Goal: Transaction & Acquisition: Purchase product/service

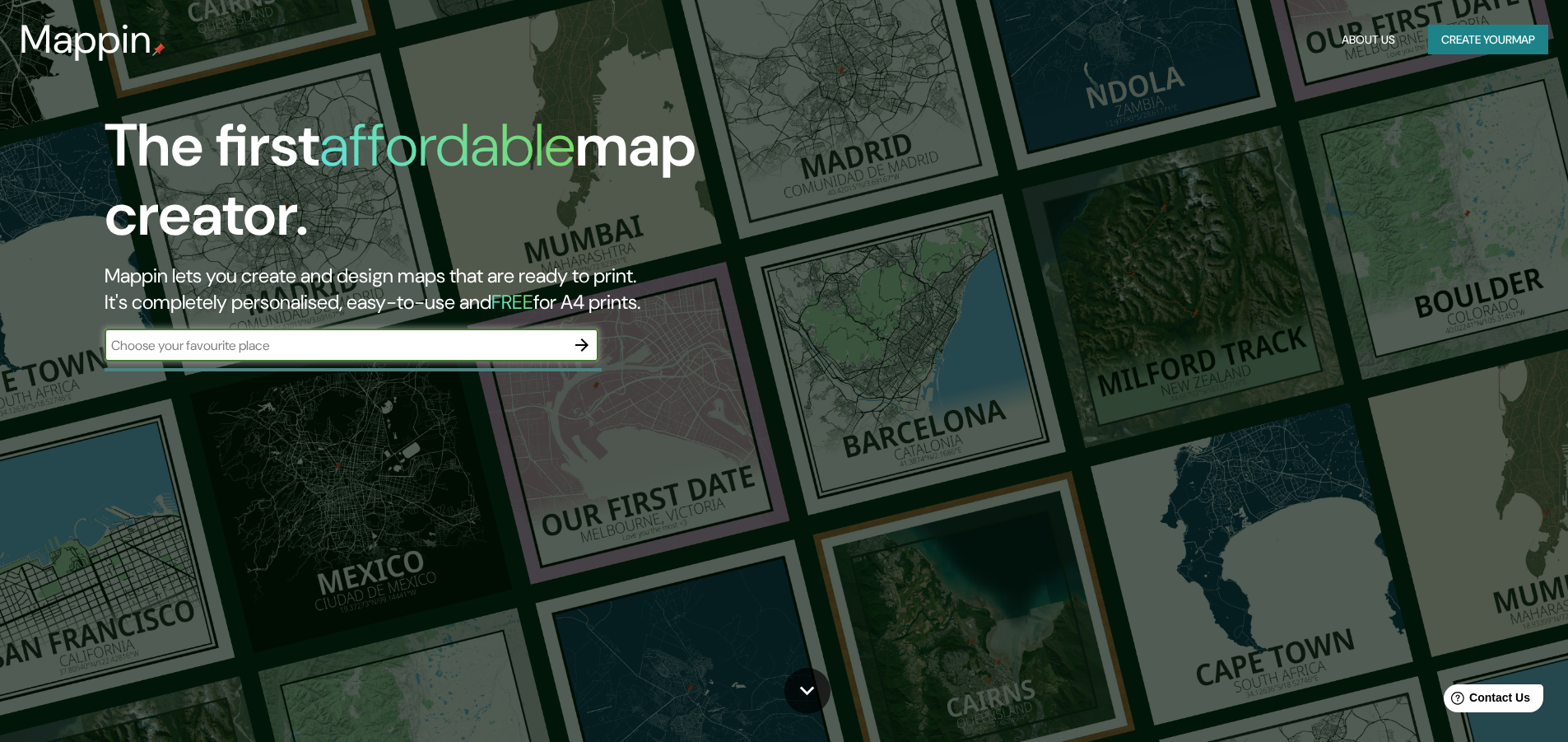
click at [436, 355] on div "​" at bounding box center [351, 345] width 494 height 33
type input "[GEOGRAPHIC_DATA]"
click at [588, 346] on icon "button" at bounding box center [582, 345] width 20 height 20
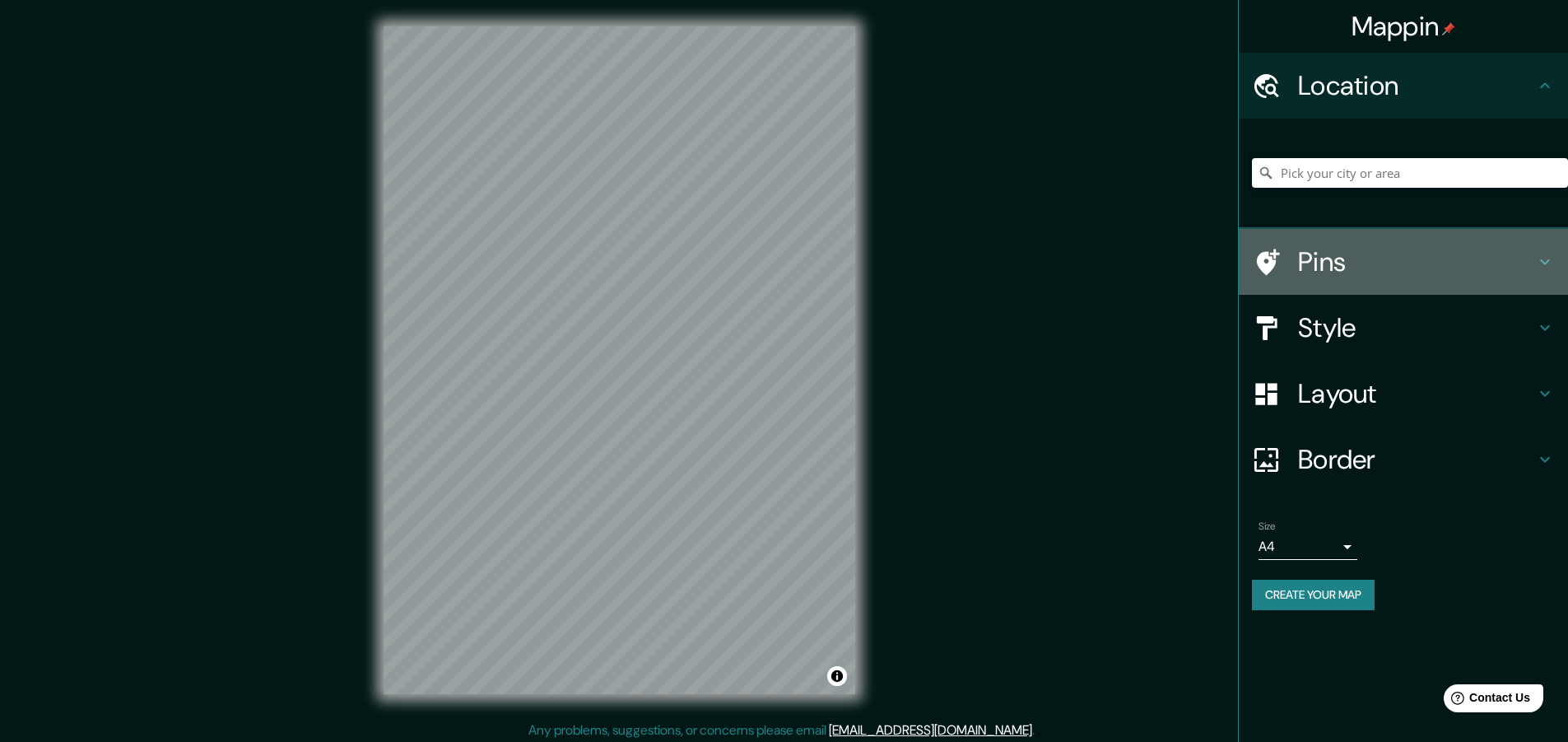
click at [1425, 257] on h4 "Pins" at bounding box center [1416, 262] width 237 height 33
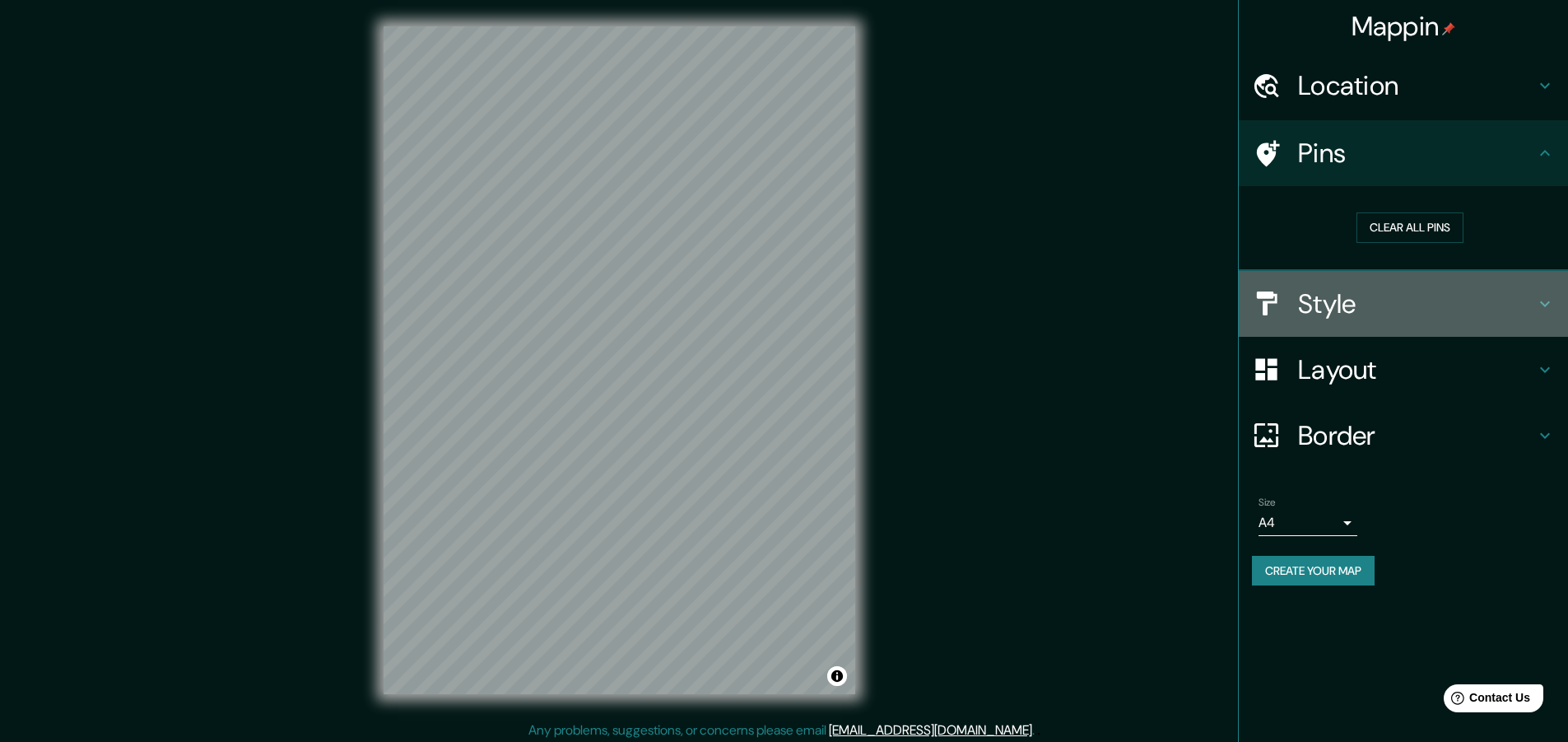
click at [1398, 309] on h4 "Style" at bounding box center [1416, 304] width 237 height 33
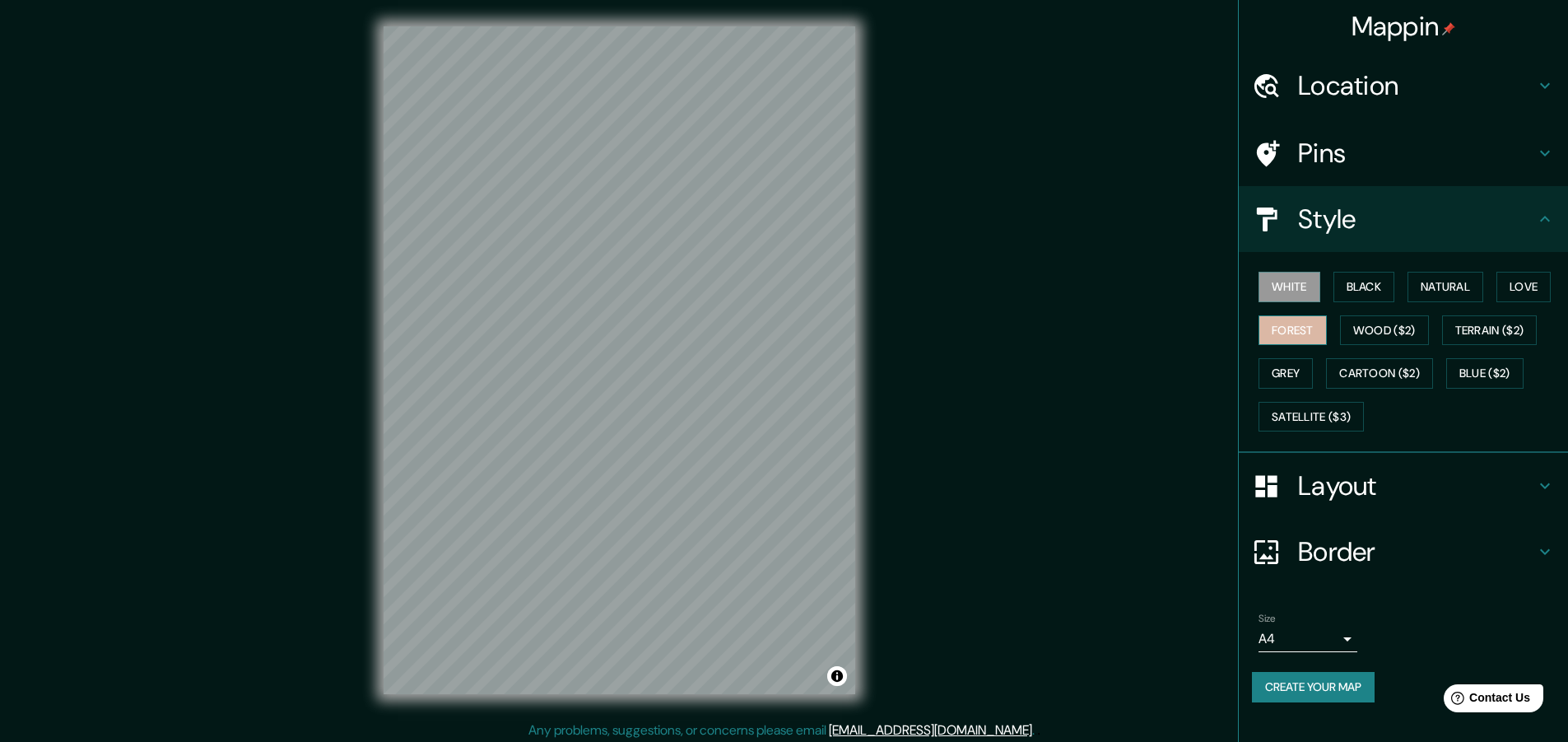
click at [1288, 323] on button "Forest" at bounding box center [1292, 330] width 69 height 30
click at [1339, 488] on h4 "Layout" at bounding box center [1416, 486] width 237 height 33
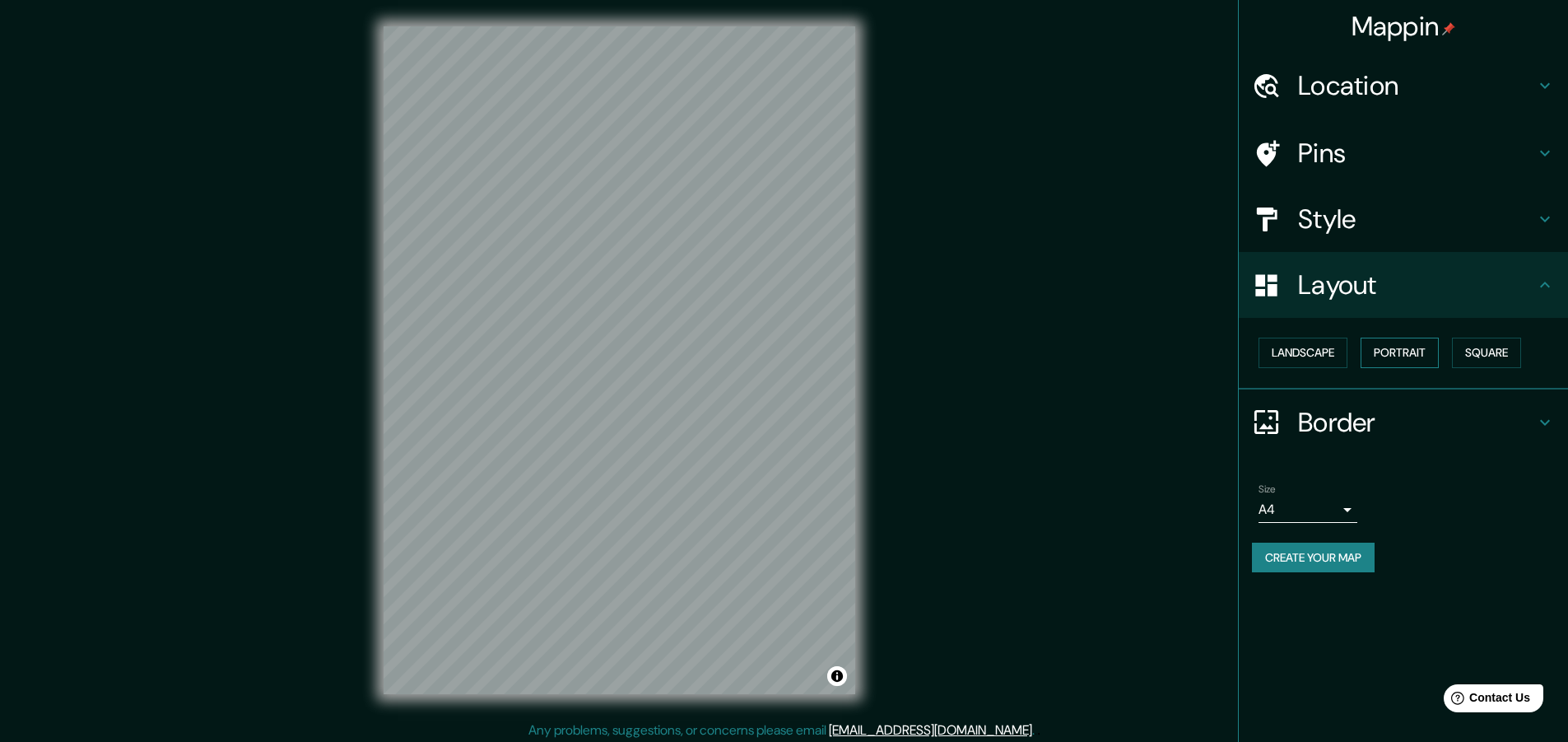
click at [1423, 346] on button "Portrait" at bounding box center [1399, 353] width 79 height 30
click at [1495, 346] on button "Square" at bounding box center [1486, 353] width 69 height 30
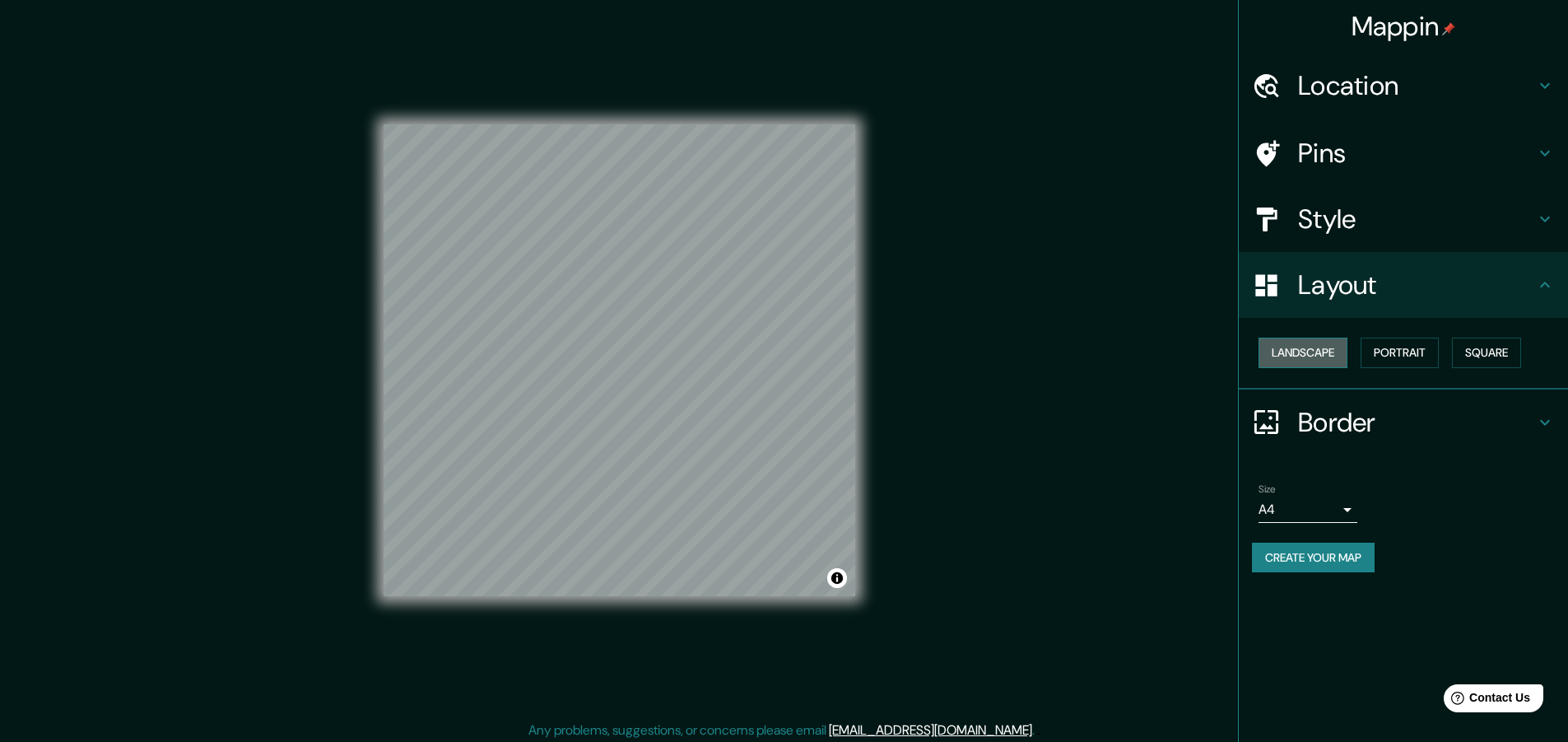
click at [1291, 357] on button "Landscape" at bounding box center [1303, 353] width 89 height 30
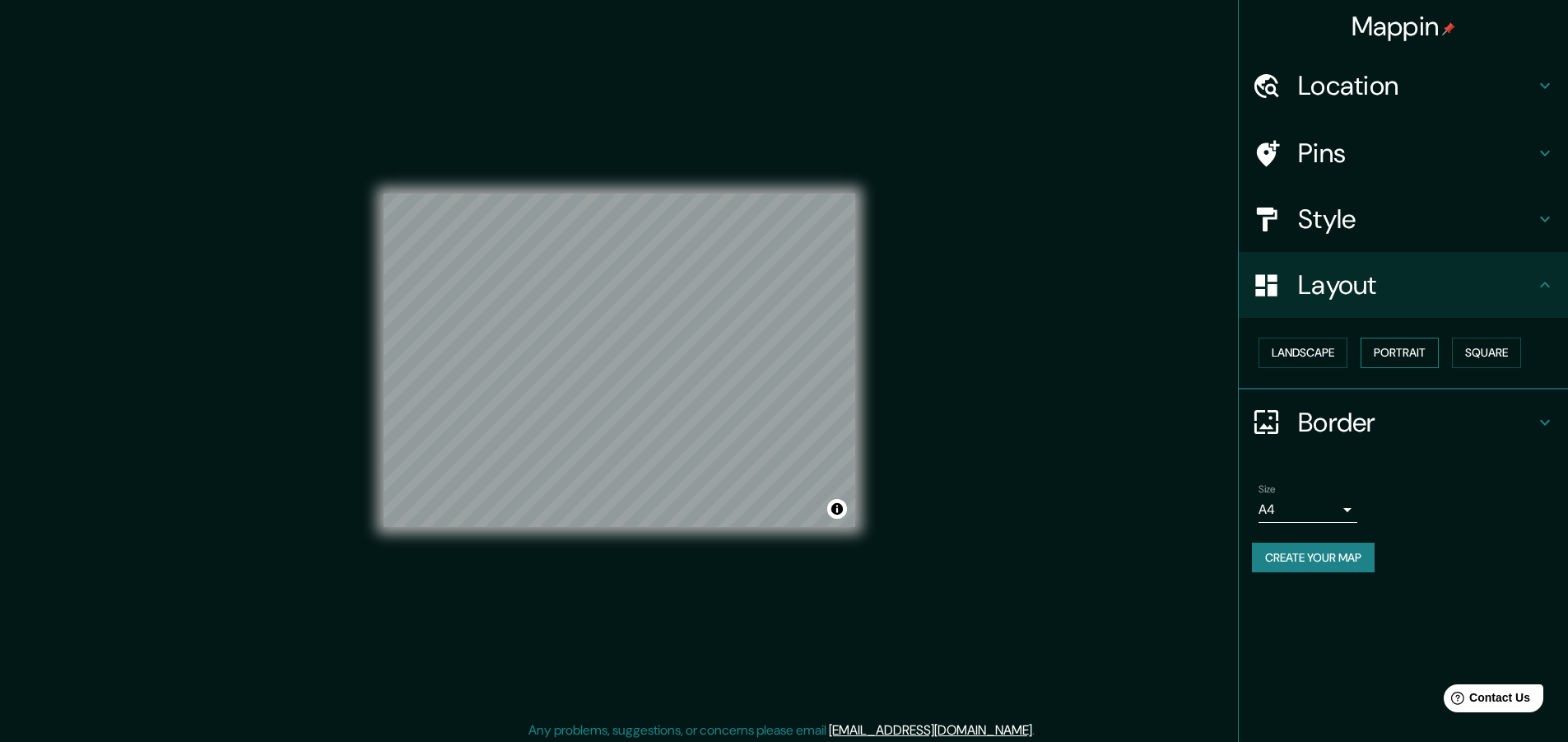
click at [1419, 350] on button "Portrait" at bounding box center [1399, 353] width 79 height 30
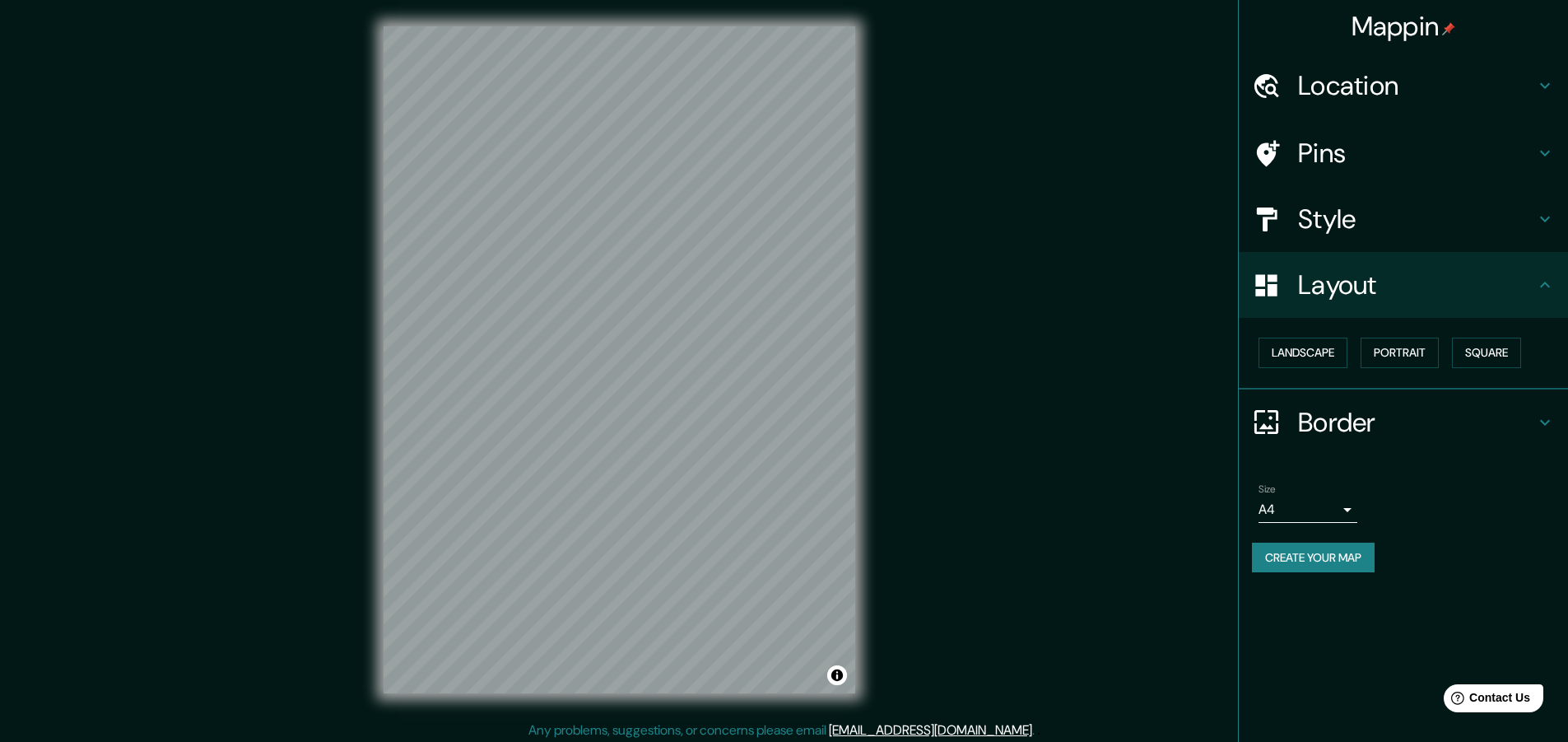
click at [1390, 430] on h4 "Border" at bounding box center [1416, 422] width 237 height 33
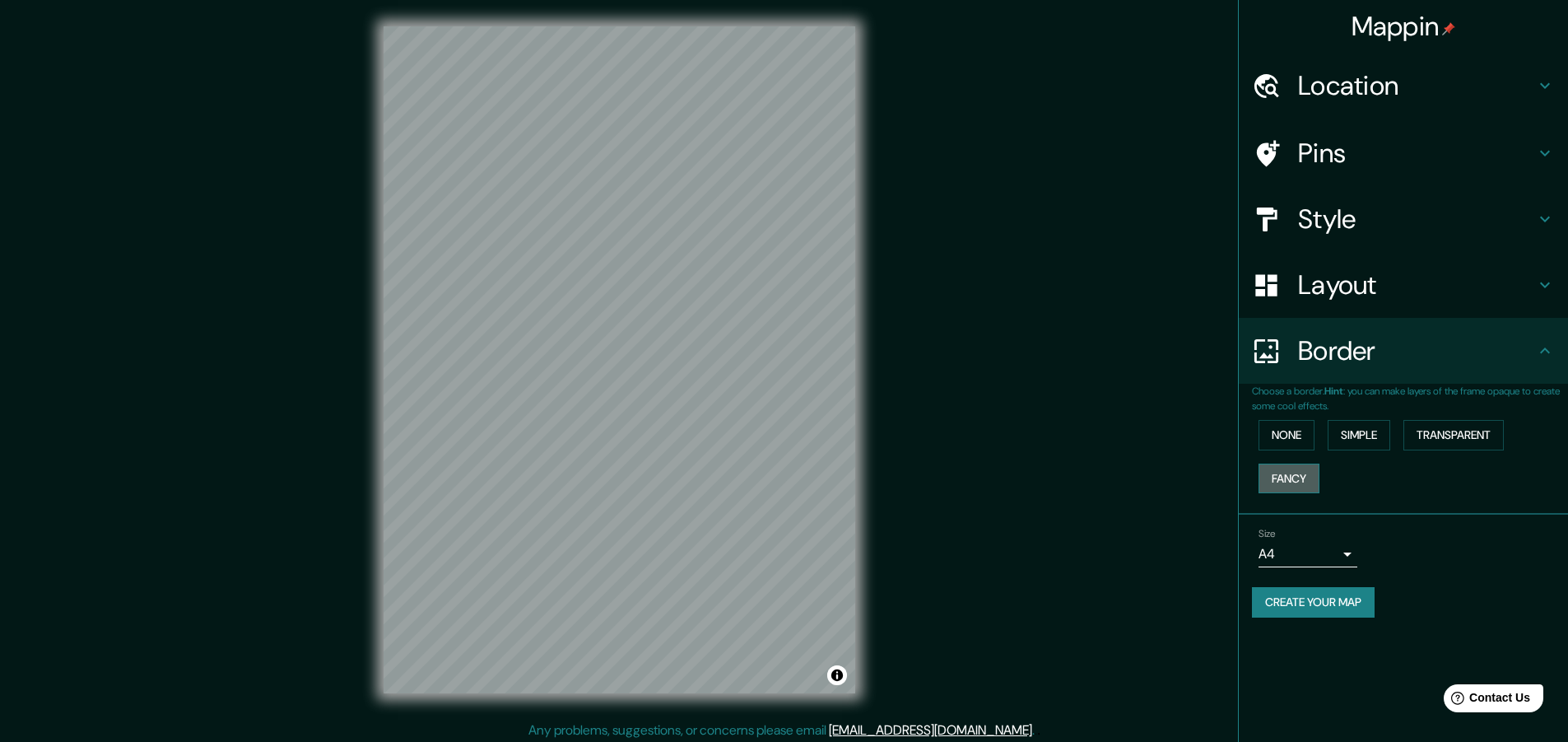
click at [1297, 484] on button "Fancy" at bounding box center [1289, 479] width 61 height 30
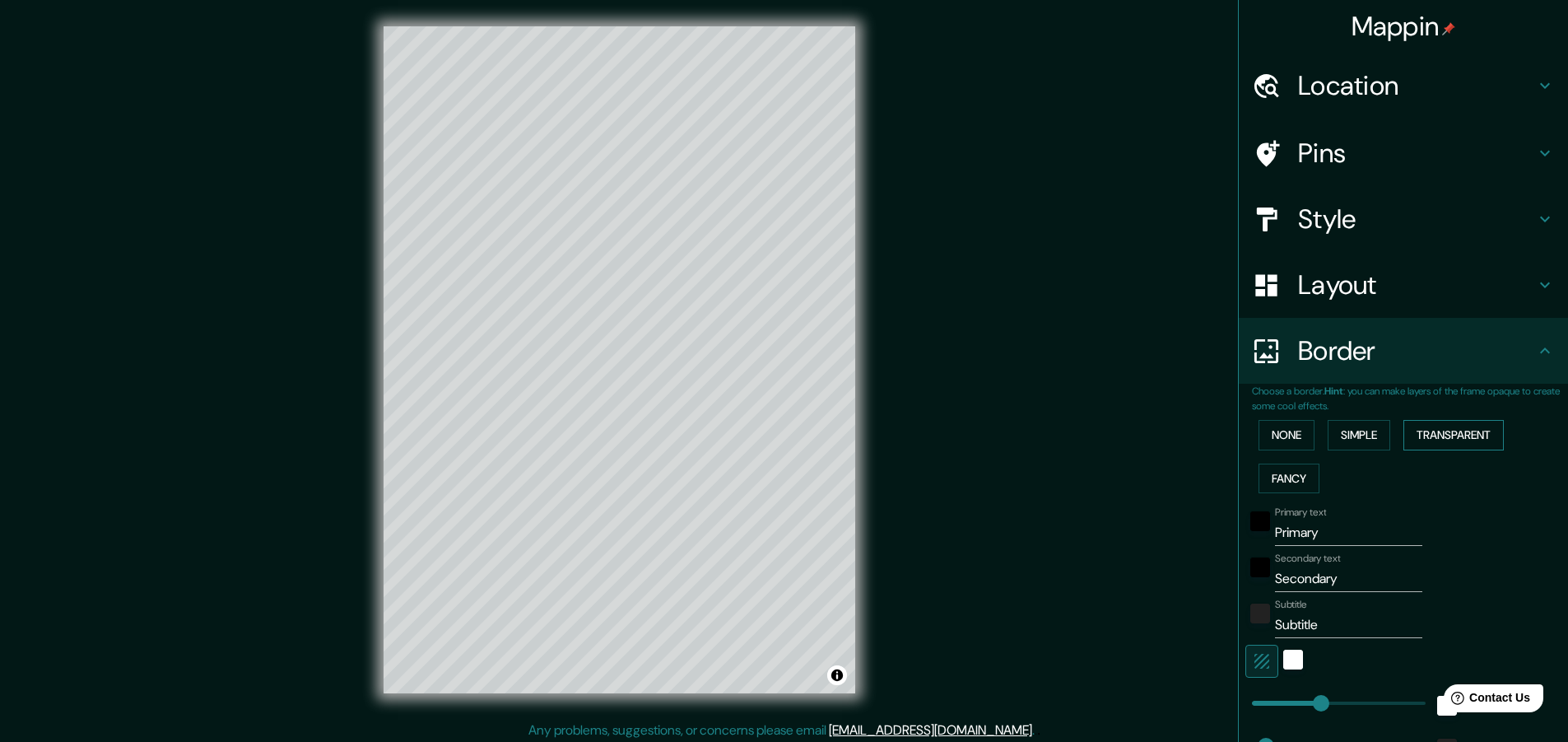
click at [1415, 421] on button "Transparent" at bounding box center [1453, 435] width 101 height 30
click at [1343, 439] on button "Simple" at bounding box center [1359, 435] width 62 height 30
click at [1375, 450] on button "Simple" at bounding box center [1359, 435] width 62 height 30
type input "229"
type input "46"
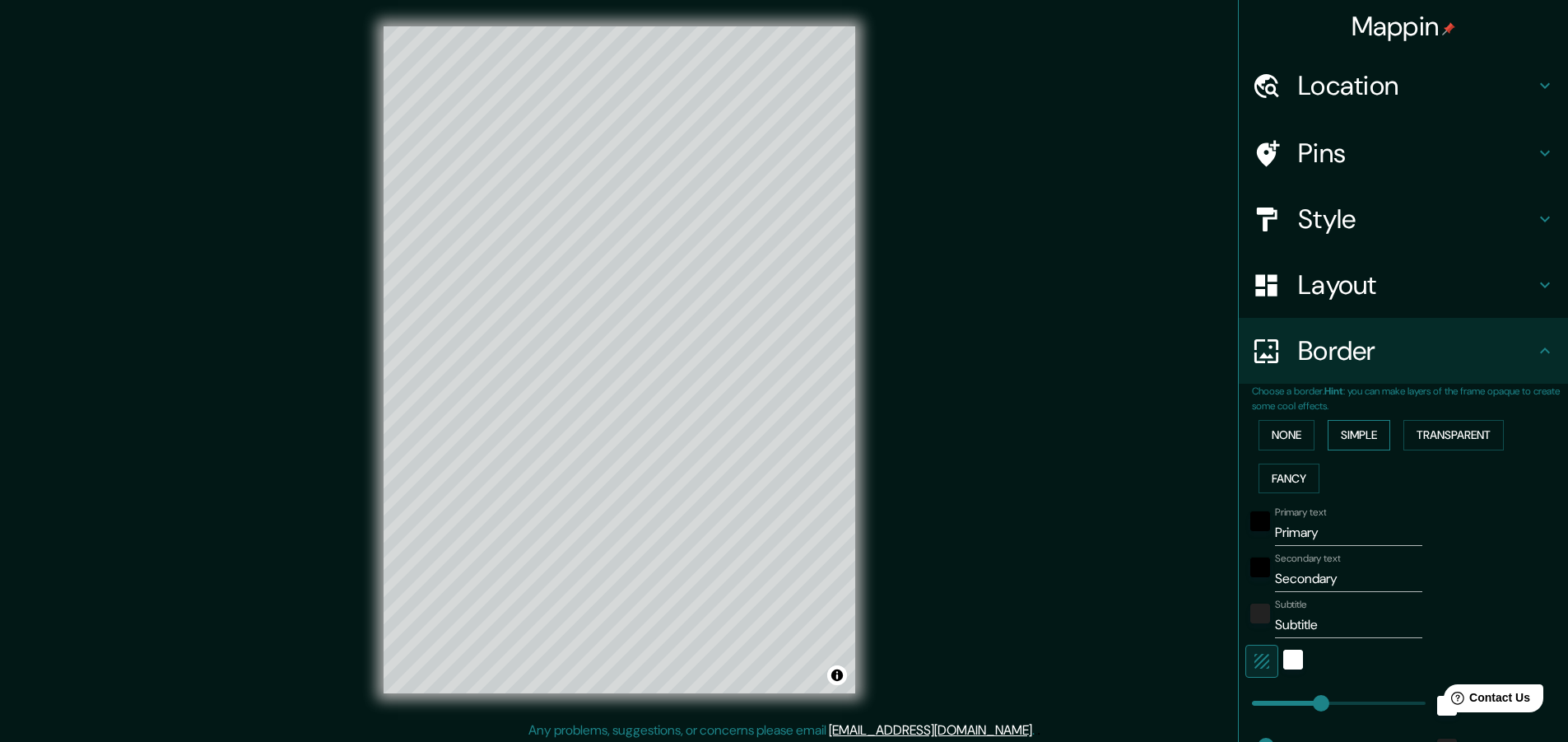
click at [1373, 446] on button "Simple" at bounding box center [1359, 435] width 62 height 30
type input "229"
type input "46"
click at [1429, 439] on button "Transparent" at bounding box center [1453, 435] width 101 height 30
click at [1288, 438] on button "None" at bounding box center [1286, 435] width 56 height 30
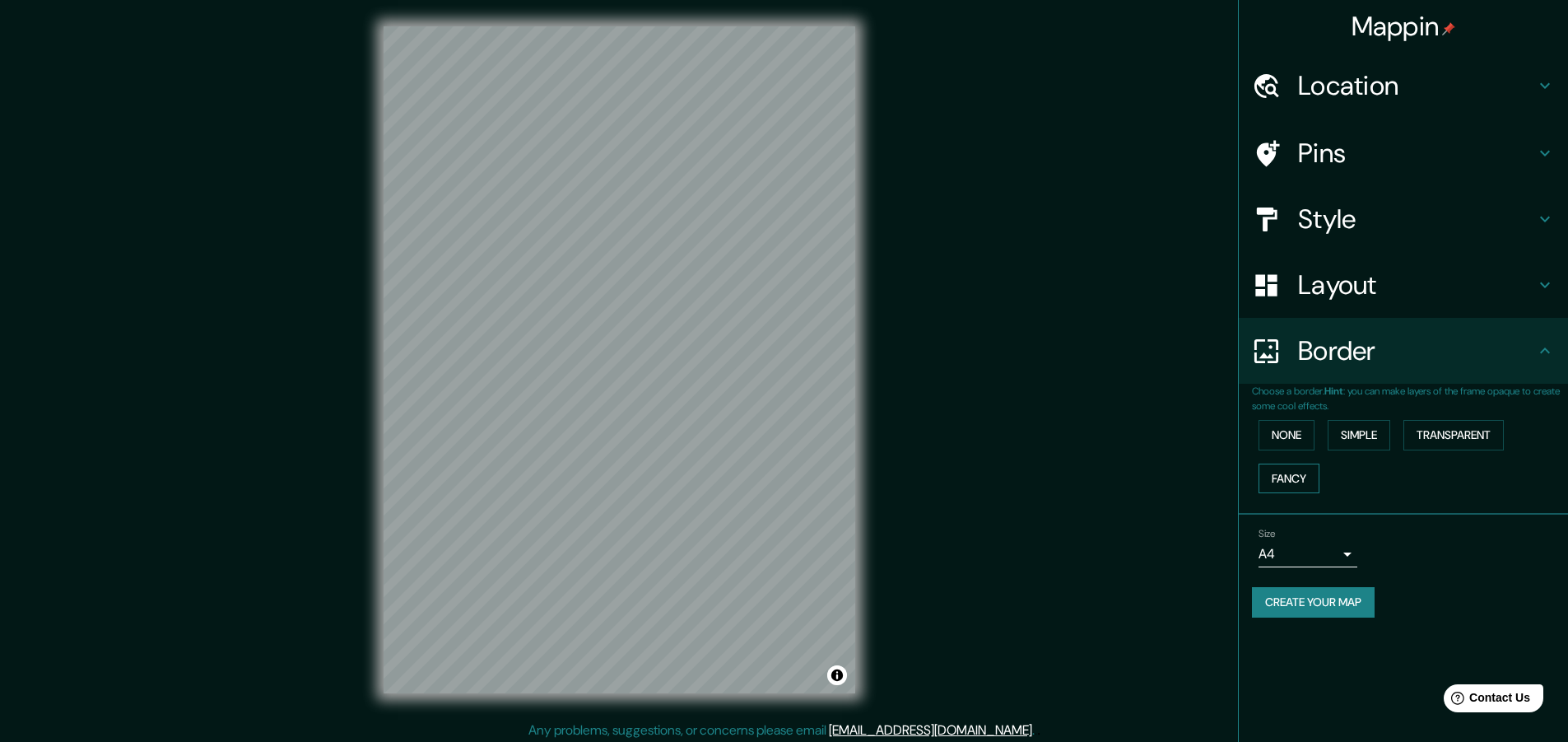
click at [1278, 484] on button "Fancy" at bounding box center [1289, 479] width 61 height 30
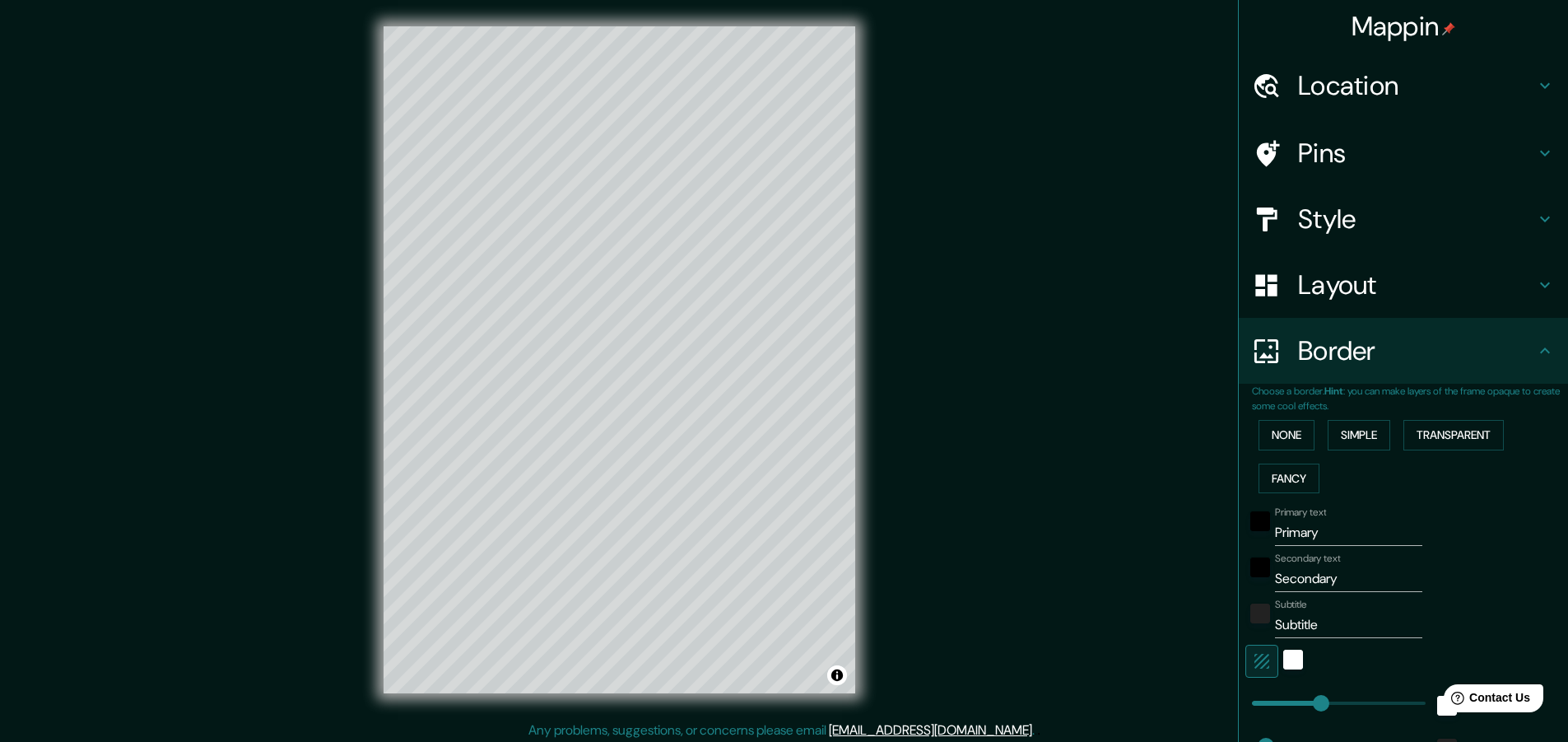
click at [1381, 454] on div "None Simple Transparent Fancy" at bounding box center [1410, 456] width 316 height 87
click at [1428, 439] on button "Transparent" at bounding box center [1453, 435] width 101 height 30
click at [1328, 438] on button "Simple" at bounding box center [1359, 435] width 62 height 30
drag, startPoint x: 1421, startPoint y: 421, endPoint x: 1410, endPoint y: 423, distance: 11.2
click at [1422, 421] on button "Transparent" at bounding box center [1453, 435] width 101 height 30
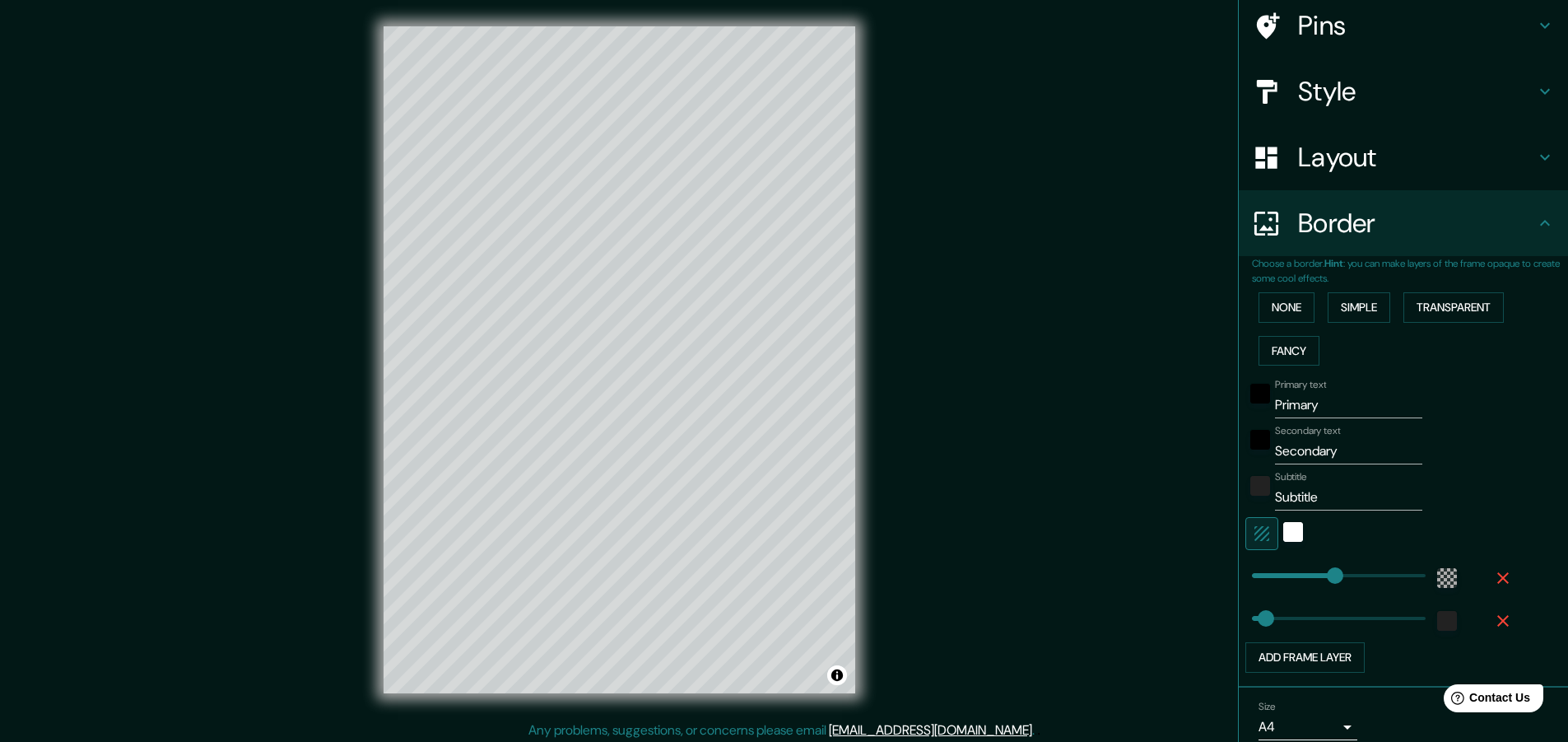
scroll to position [164, 0]
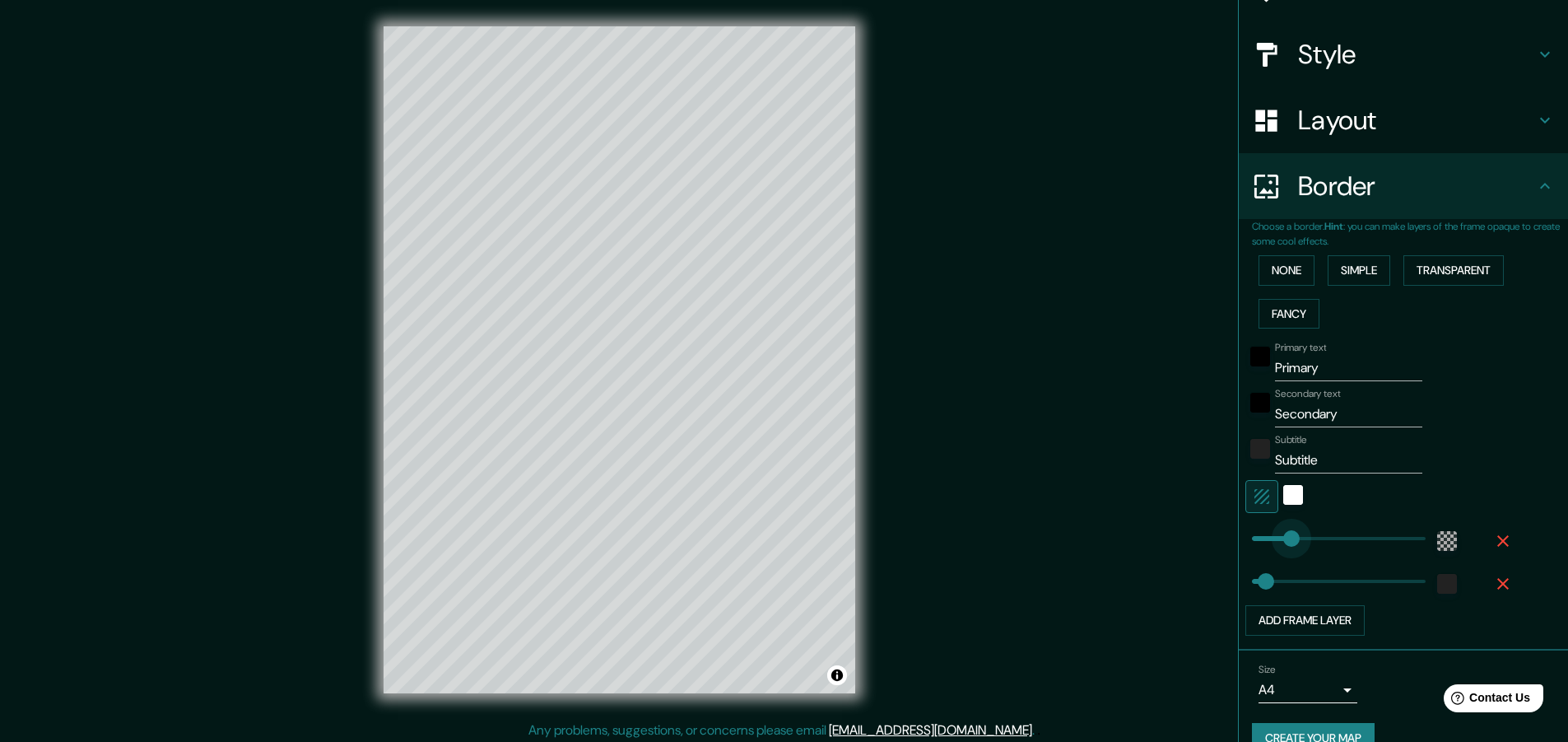
type input "122"
drag, startPoint x: 1323, startPoint y: 535, endPoint x: 1276, endPoint y: 542, distance: 47.5
type input "46"
type input "109"
type input "46"
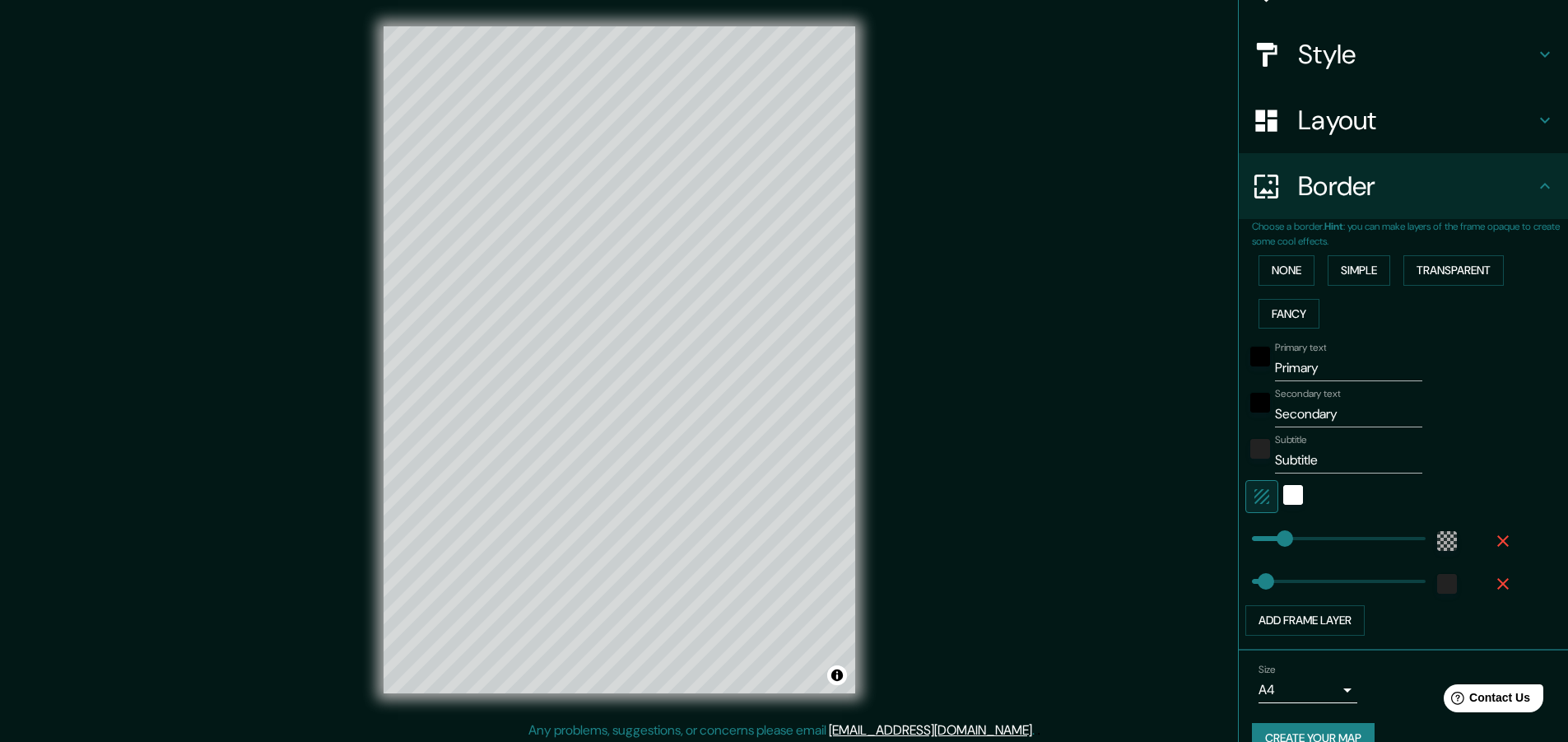
type input "95"
type input "46"
drag, startPoint x: 1349, startPoint y: 421, endPoint x: 1159, endPoint y: 449, distance: 192.1
click at [1159, 449] on div "Mappin Location Pins Style Layout Border Choose a border. Hint : you can make l…" at bounding box center [784, 373] width 1568 height 746
type input "p"
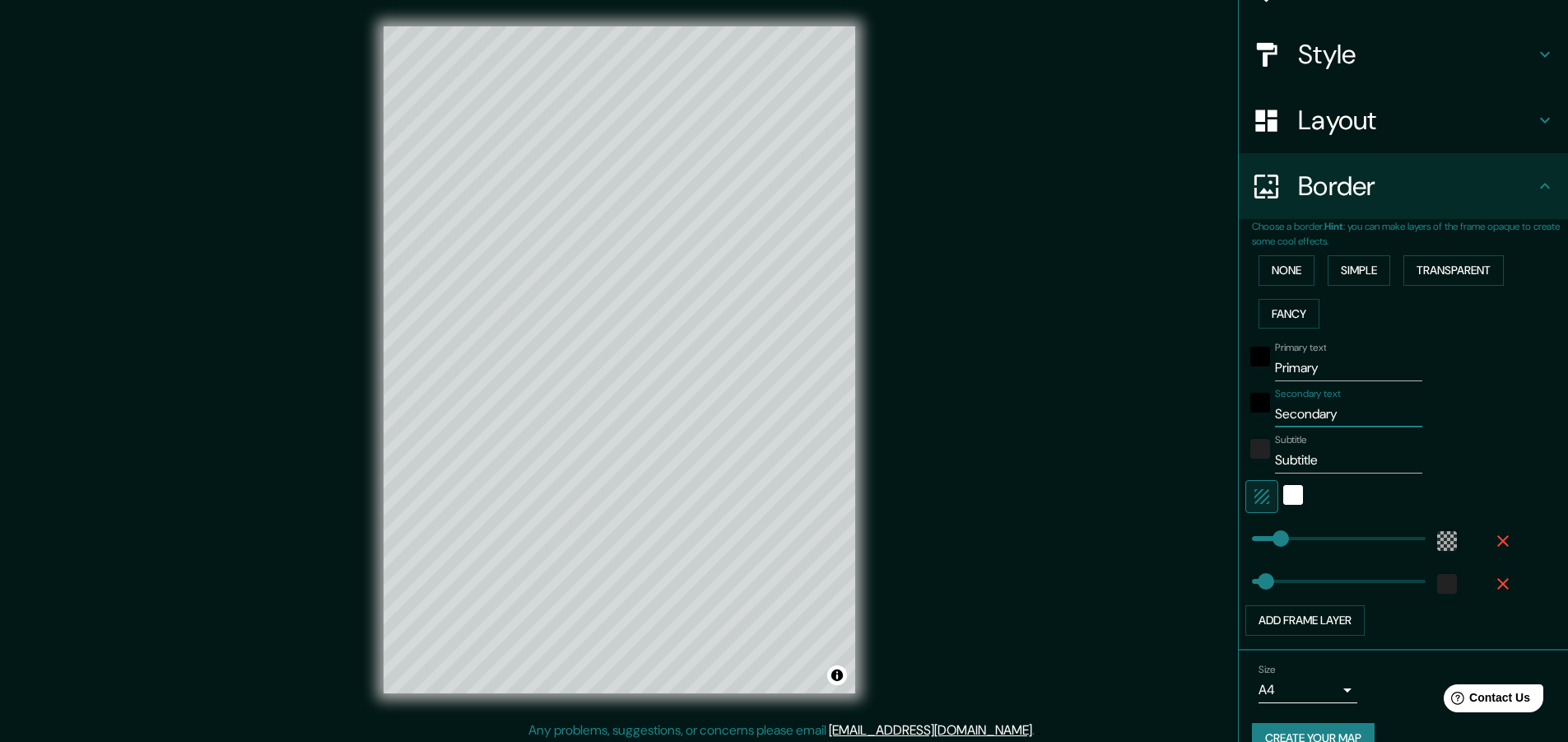
type input "46"
type input "pri"
type input "46"
type input "primera"
type input "46"
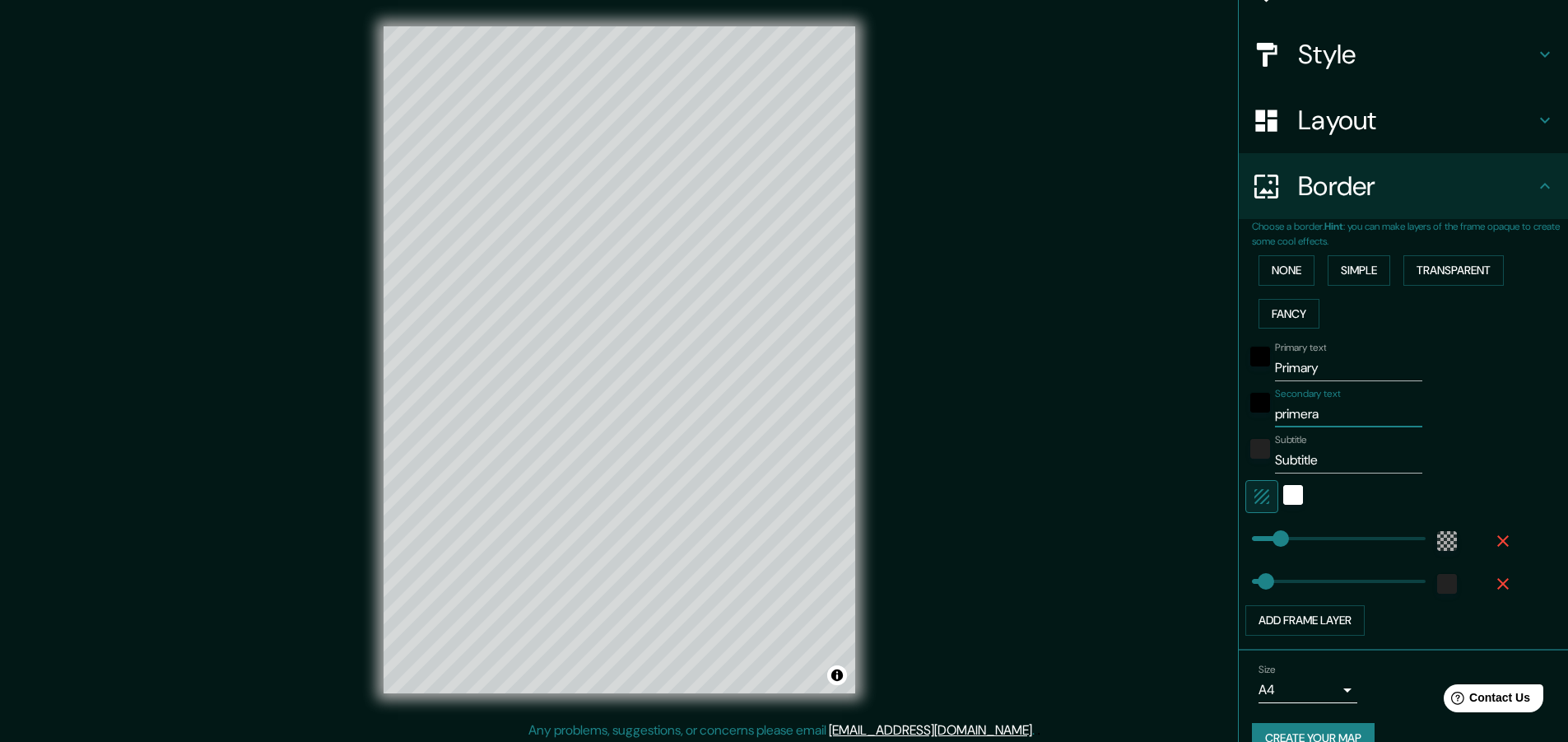
type input "primera"
type input "46"
type input "primera c"
type input "46"
type input "primera ci"
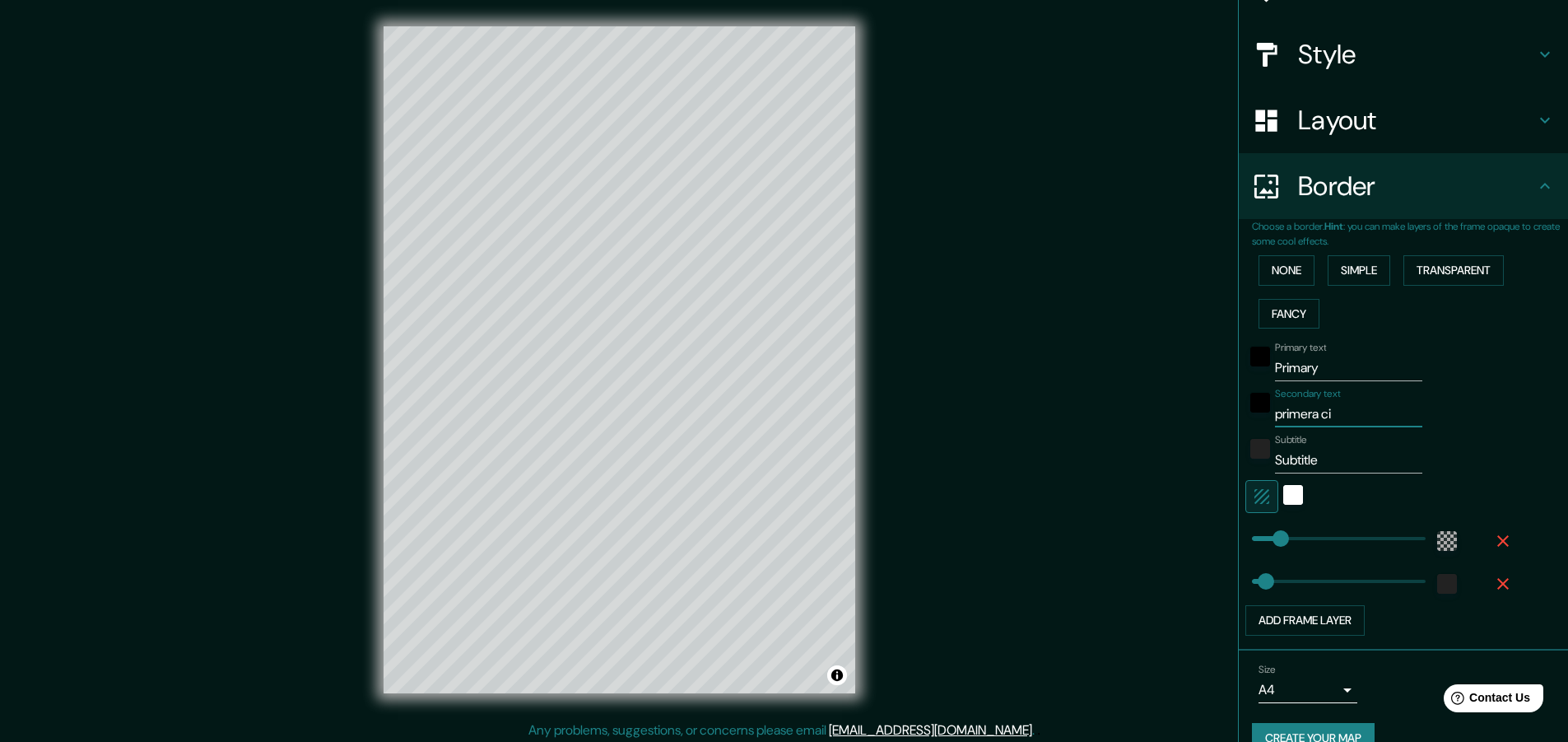
type input "46"
type input "primera c"
type input "46"
type input "primera"
type input "46"
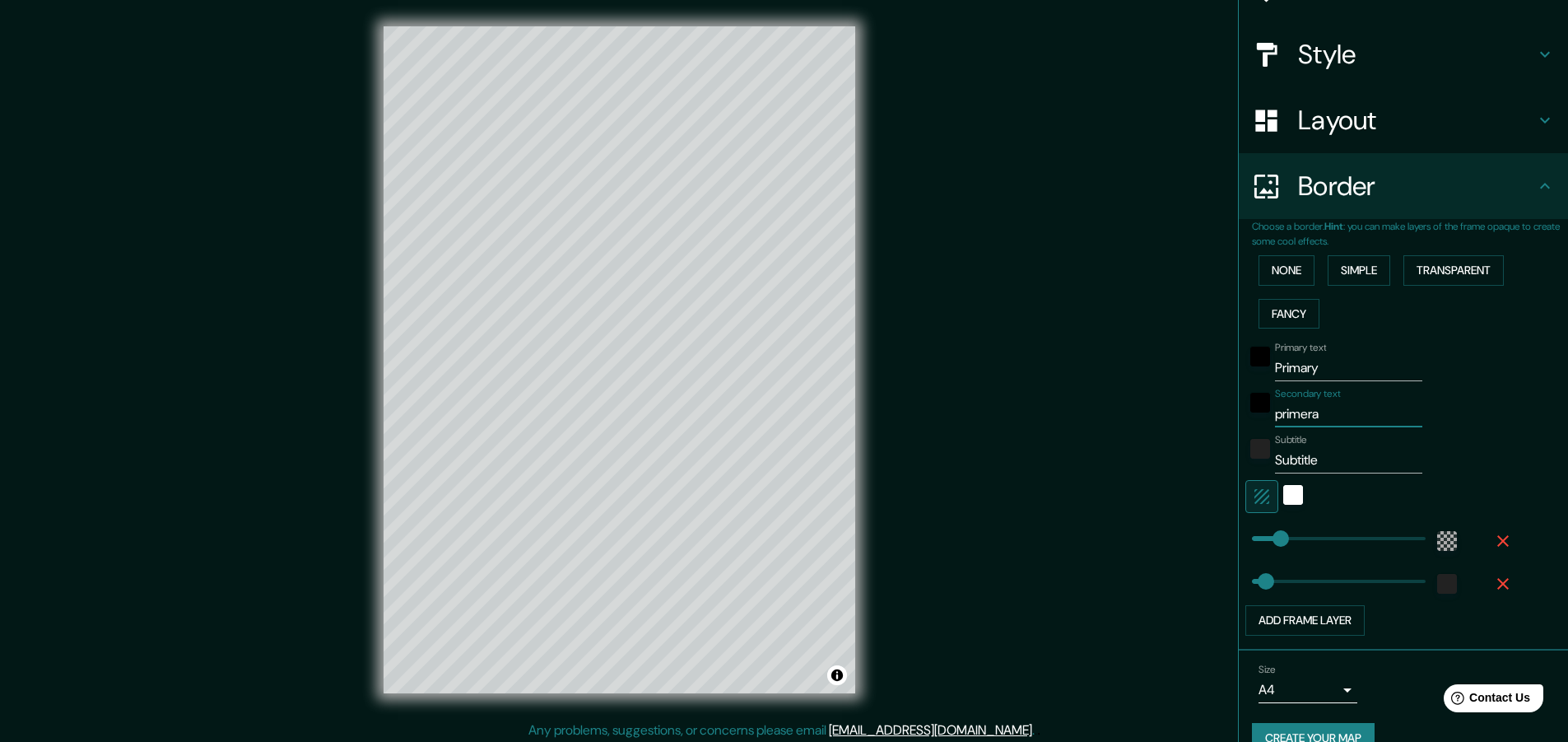
type input "primera"
type input "46"
type input "primera"
type input "46"
type input "primera c"
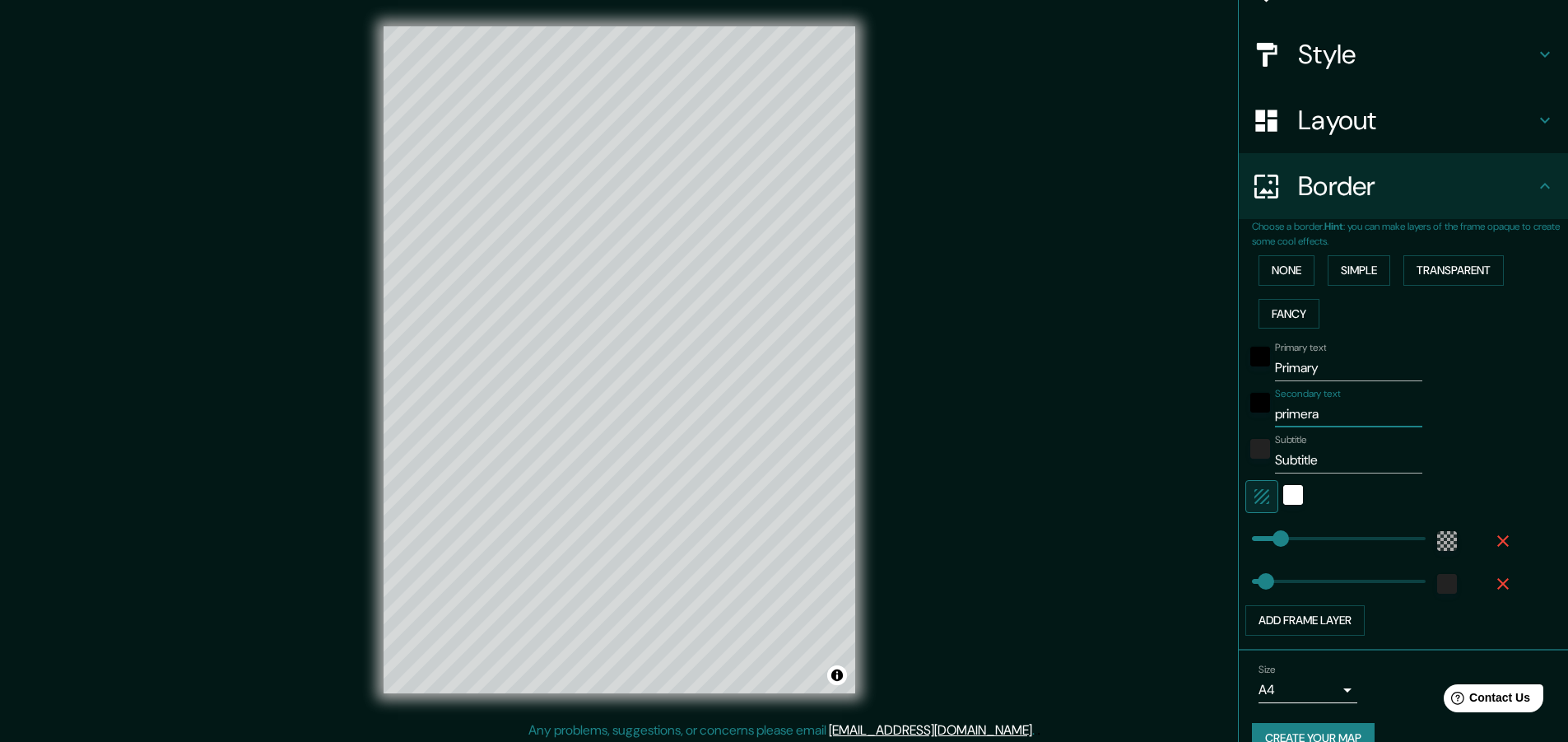
type input "46"
type input "primera ci"
type input "46"
type input "primera citya"
type input "46"
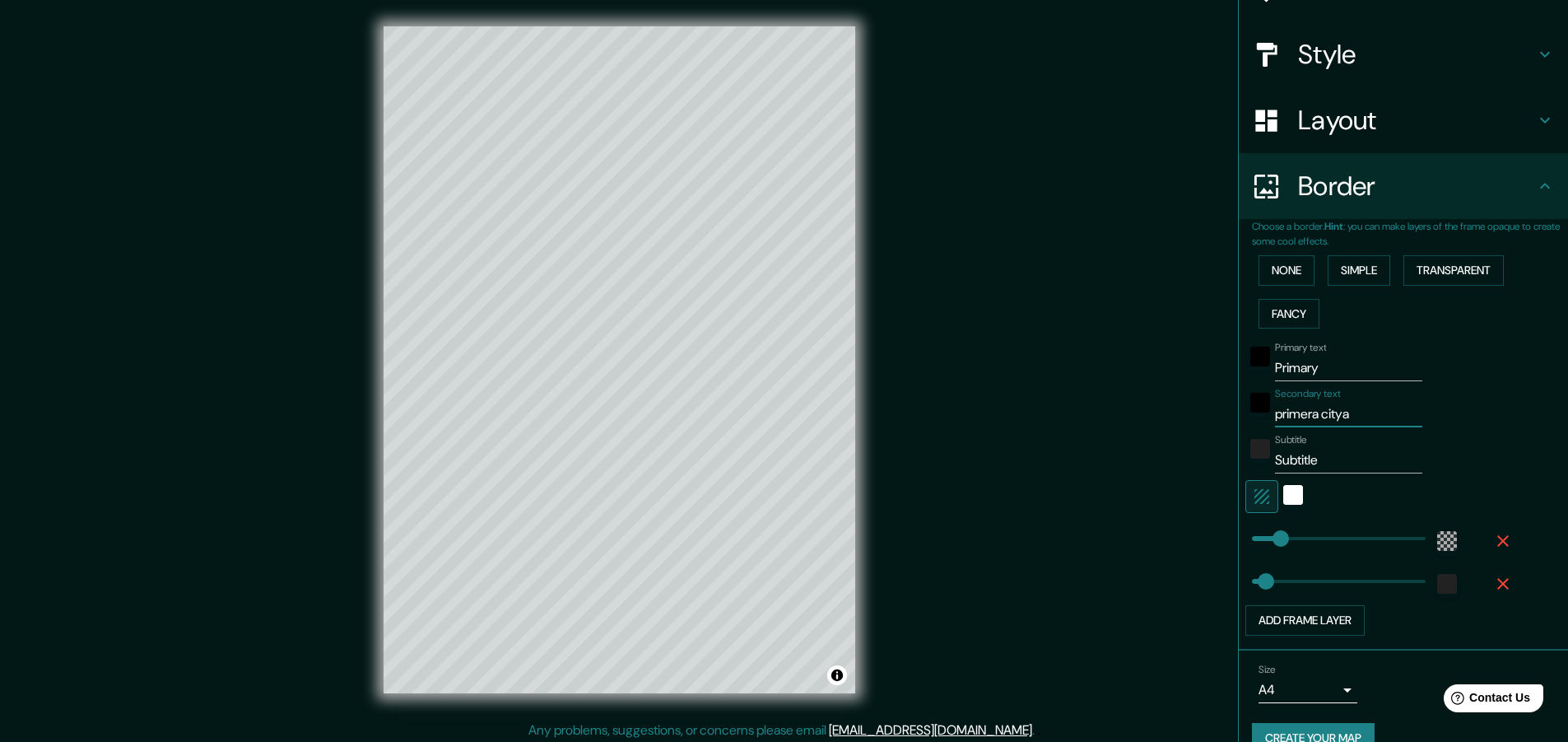
type input "primera citya"
type input "46"
type input "primera city"
type input "46"
type input "primera cit"
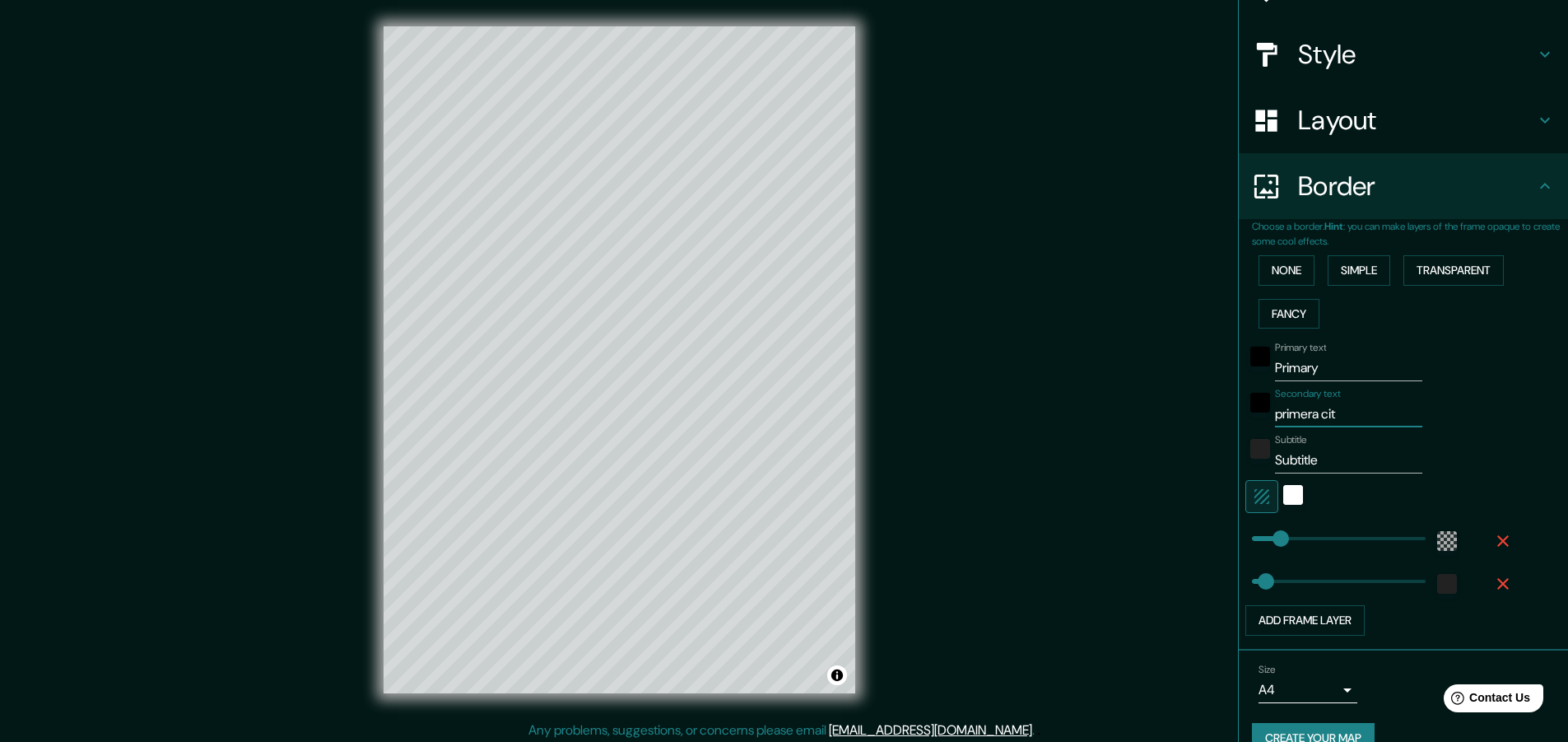
type input "46"
type input "primera cita"
type input "46"
type input "primera cita"
type input "46"
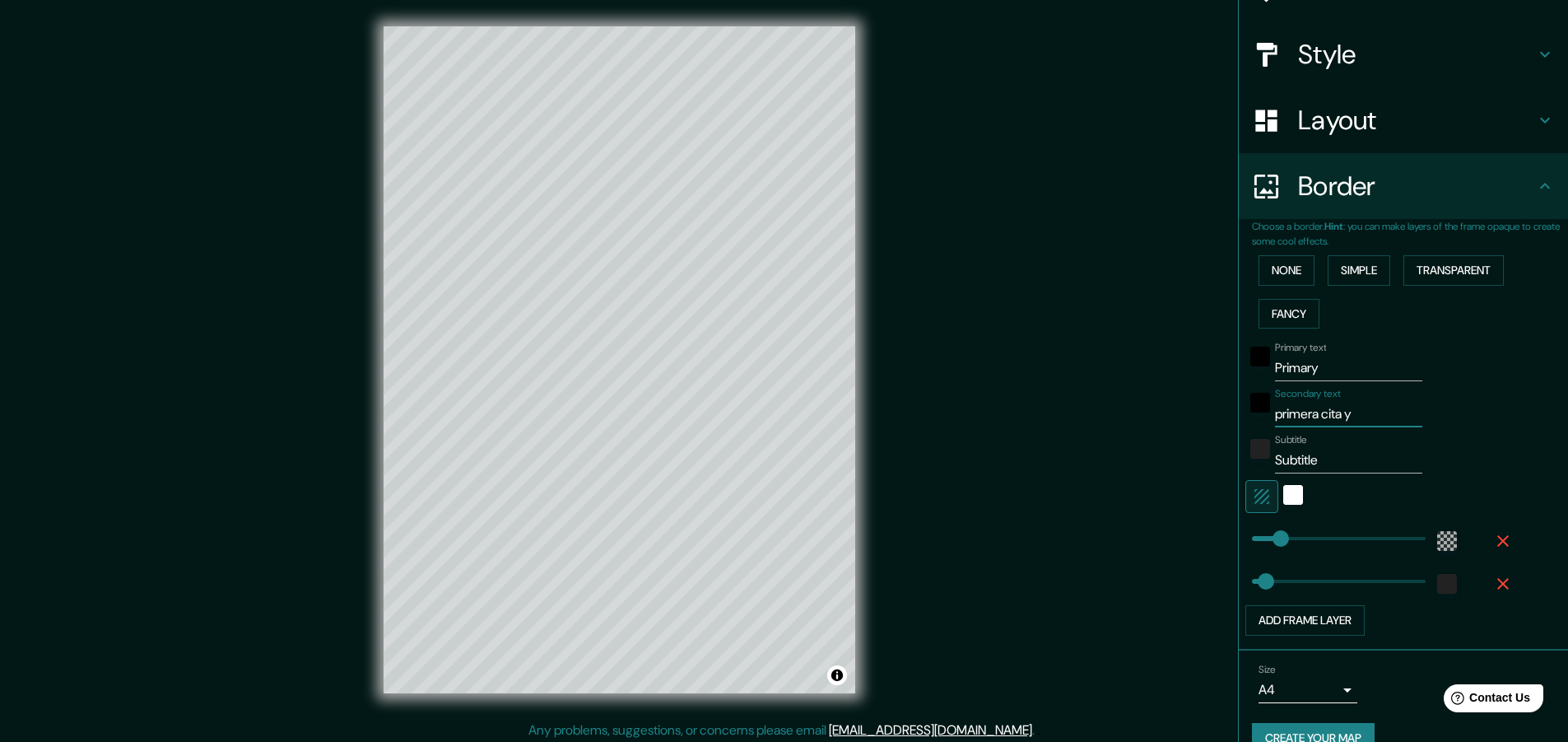
type input "primera cita y"
type input "46"
type input "primera cita y p"
type input "46"
type input "primera cita y pr"
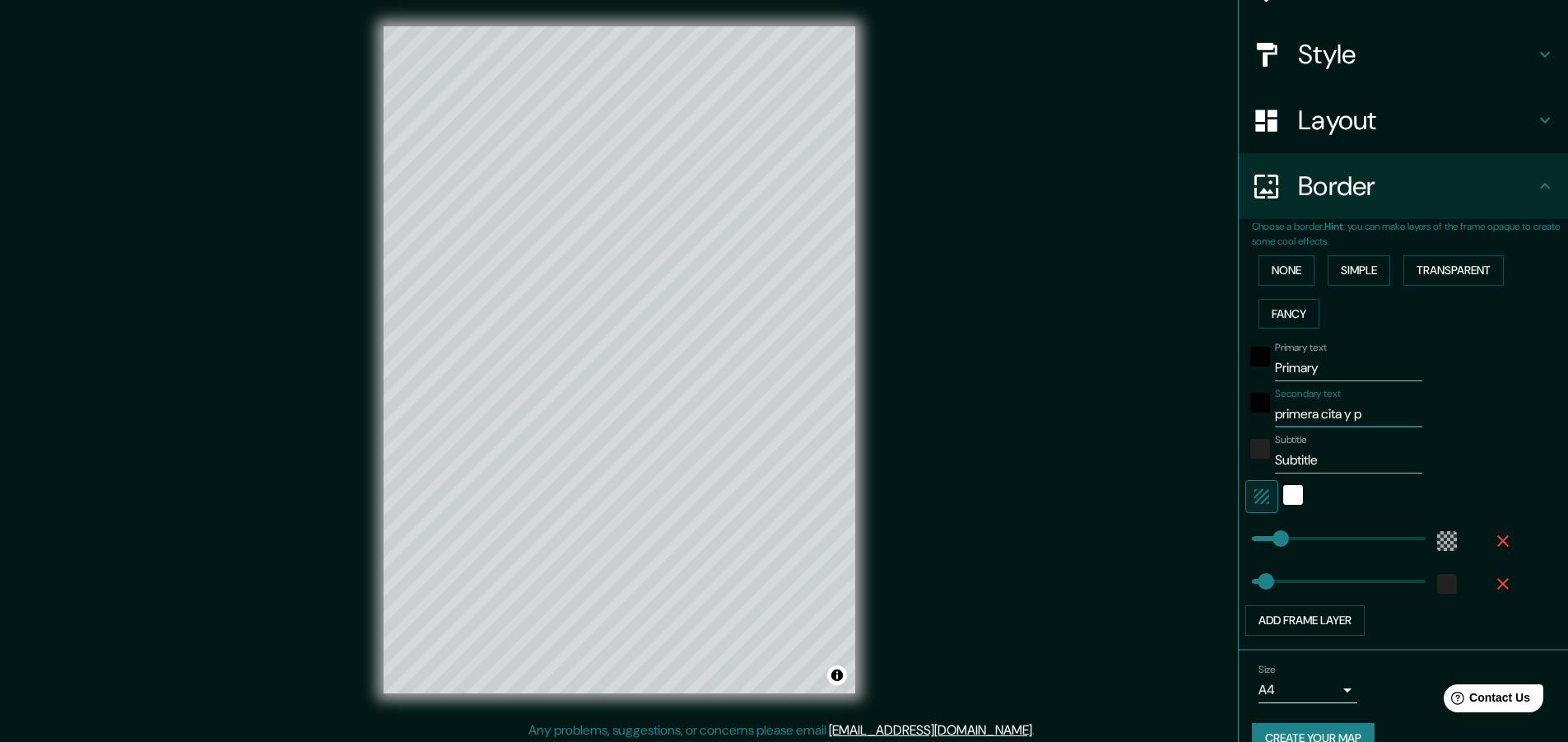
type input "46"
type input "primera cita y pri"
type input "46"
type input "primera cita y primer"
type input "46"
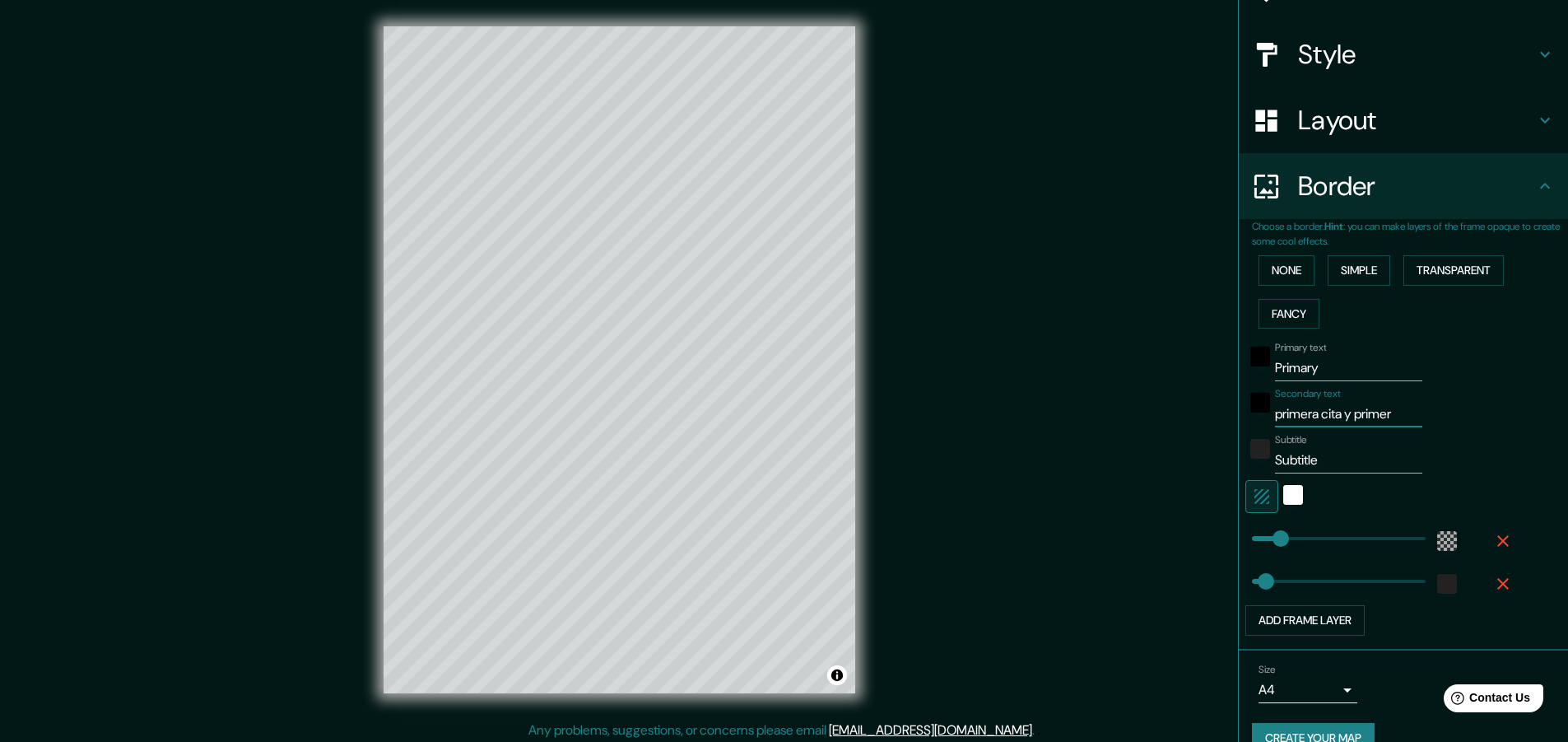
type input "primera cita y primer"
type input "46"
type input "primera cita y primer be"
type input "46"
type input "primera cita y primer bes"
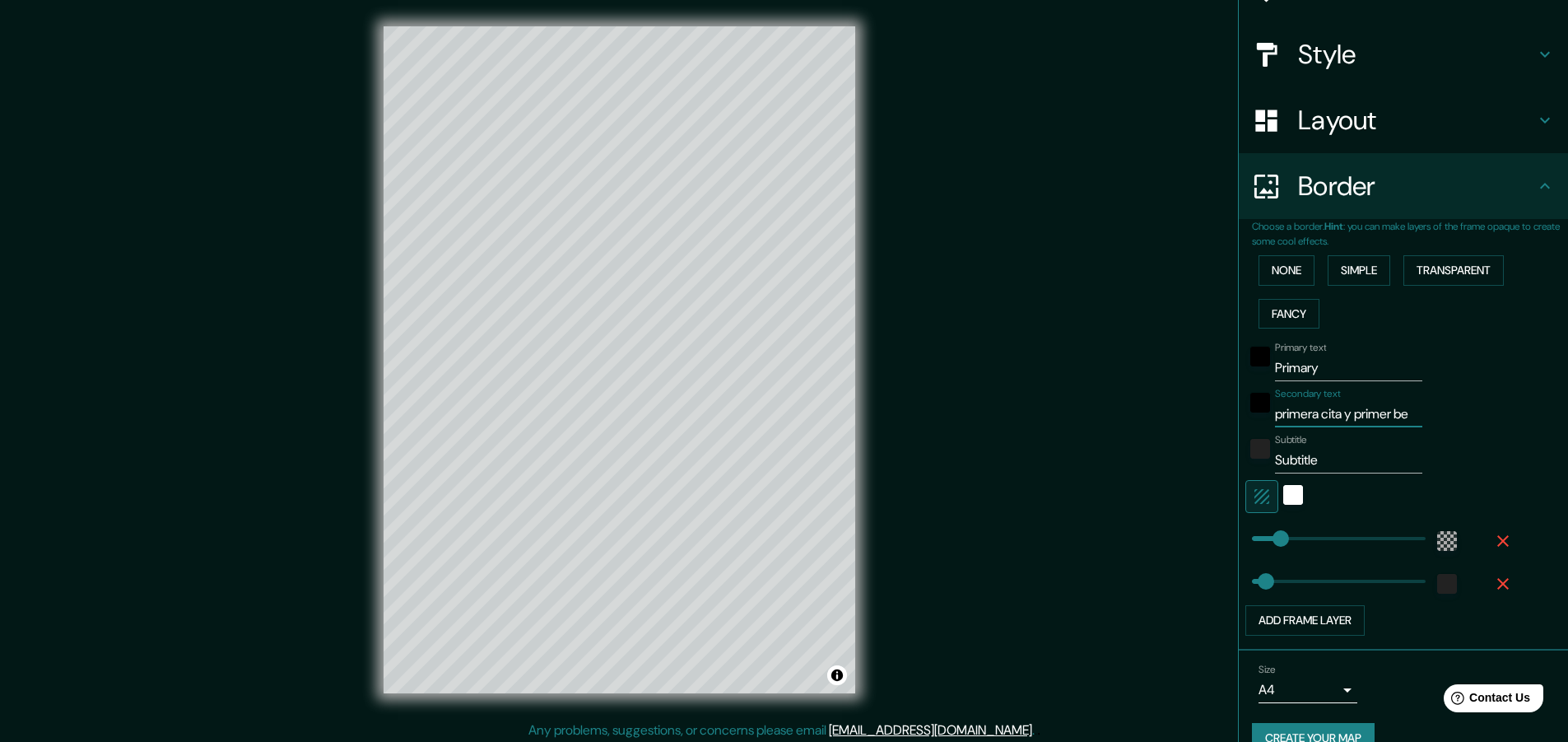
type input "46"
type input "primera cita y primer beso"
type input "46"
type input "primera cita y primer beso"
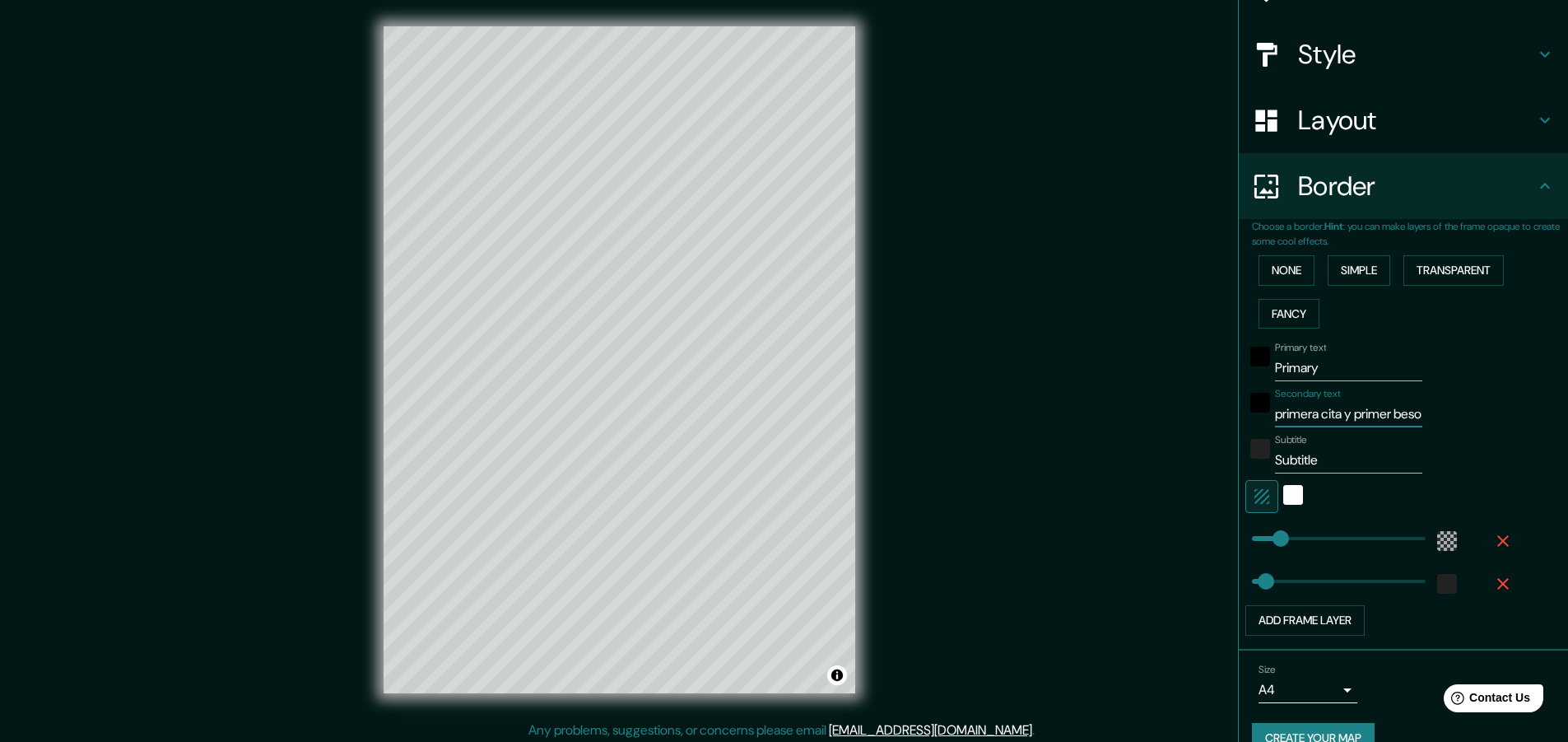
scroll to position [0, 0]
click at [743, 370] on div "Mappin Location Pins Style Layout Border Choose a border. Hint : you can make l…" at bounding box center [784, 373] width 1568 height 746
type input "46"
paste input "C622+5W Barce"
type input "C622+5W Barce"
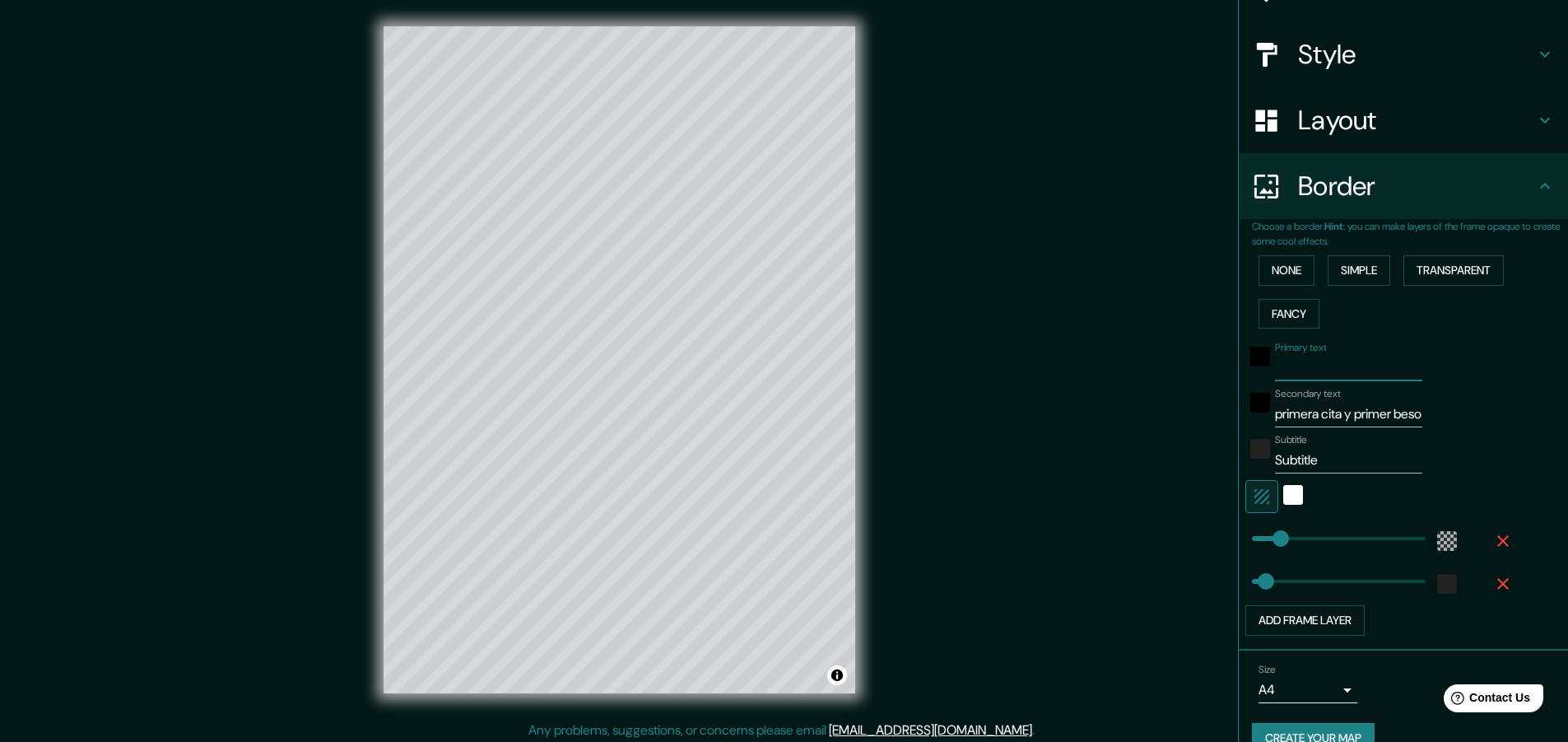
type input "46"
drag, startPoint x: 1373, startPoint y: 370, endPoint x: 1245, endPoint y: 382, distance: 128.6
click at [1252, 382] on div "Primary text C622+5W Barce Secondary text primera cita y primer beso Subtitle S…" at bounding box center [1383, 485] width 263 height 301
type input "46"
click at [1318, 463] on input "Subtitle" at bounding box center [1348, 461] width 147 height 27
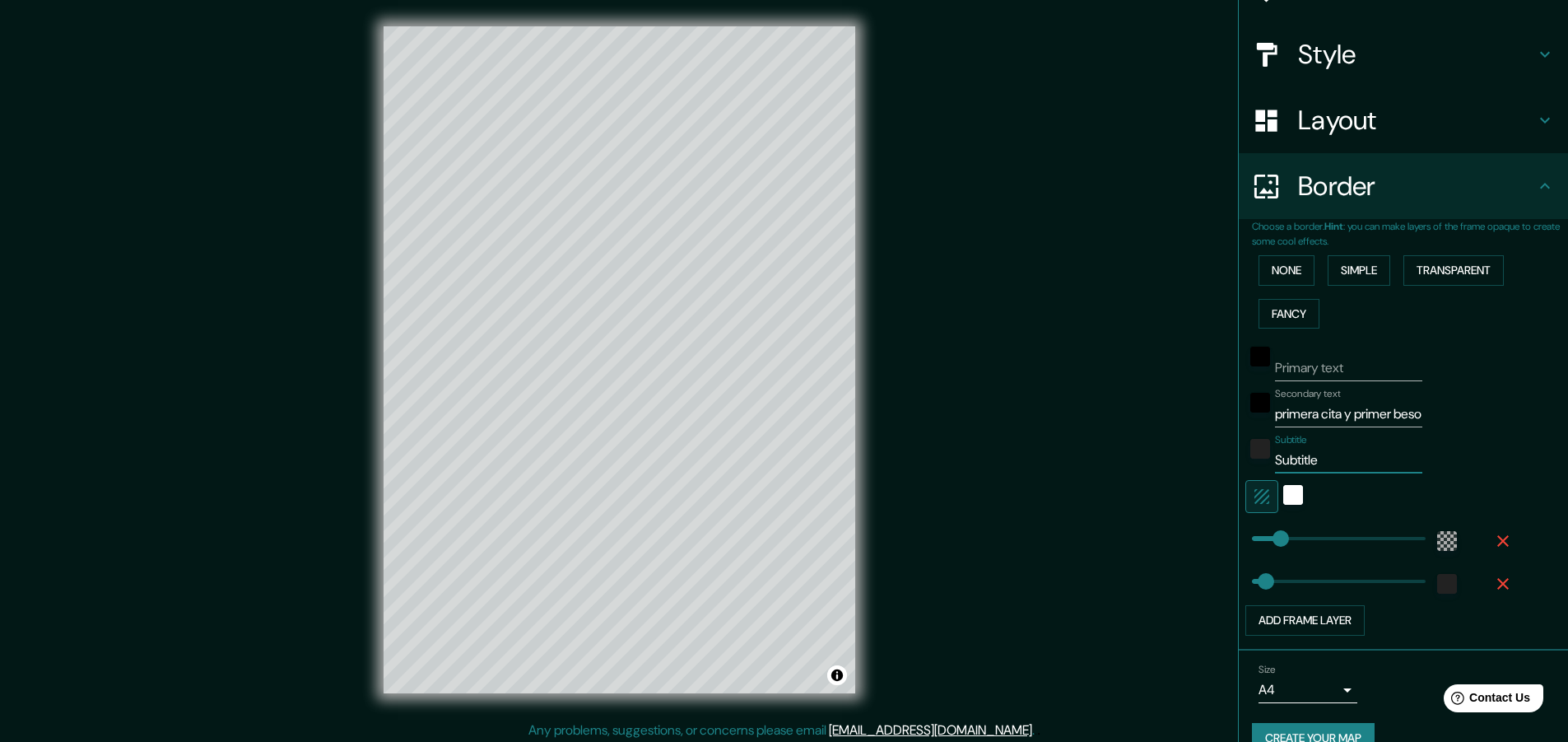
drag, startPoint x: 1328, startPoint y: 461, endPoint x: 1183, endPoint y: 461, distance: 145.0
click at [1183, 461] on div "Mappin Location Pins Style Layout Border Choose a border. Hint : you can make l…" at bounding box center [784, 373] width 1568 height 746
paste input "[GEOGRAPHIC_DATA]"
type input "[GEOGRAPHIC_DATA]"
type input "46"
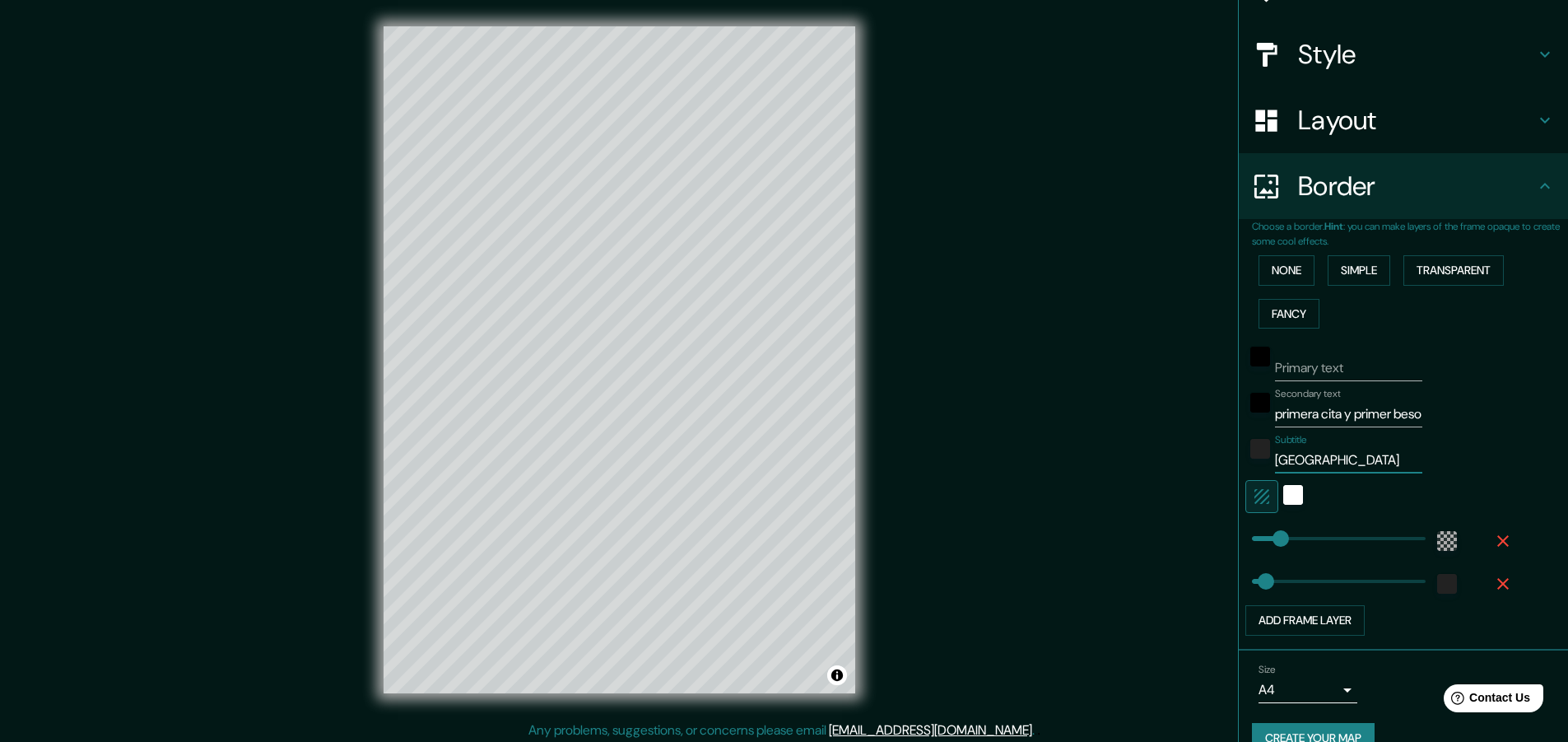
scroll to position [0, 2]
type input "[GEOGRAPHIC_DATA]"
type input "46"
type input "[GEOGRAPHIC_DATA]"
type input "46"
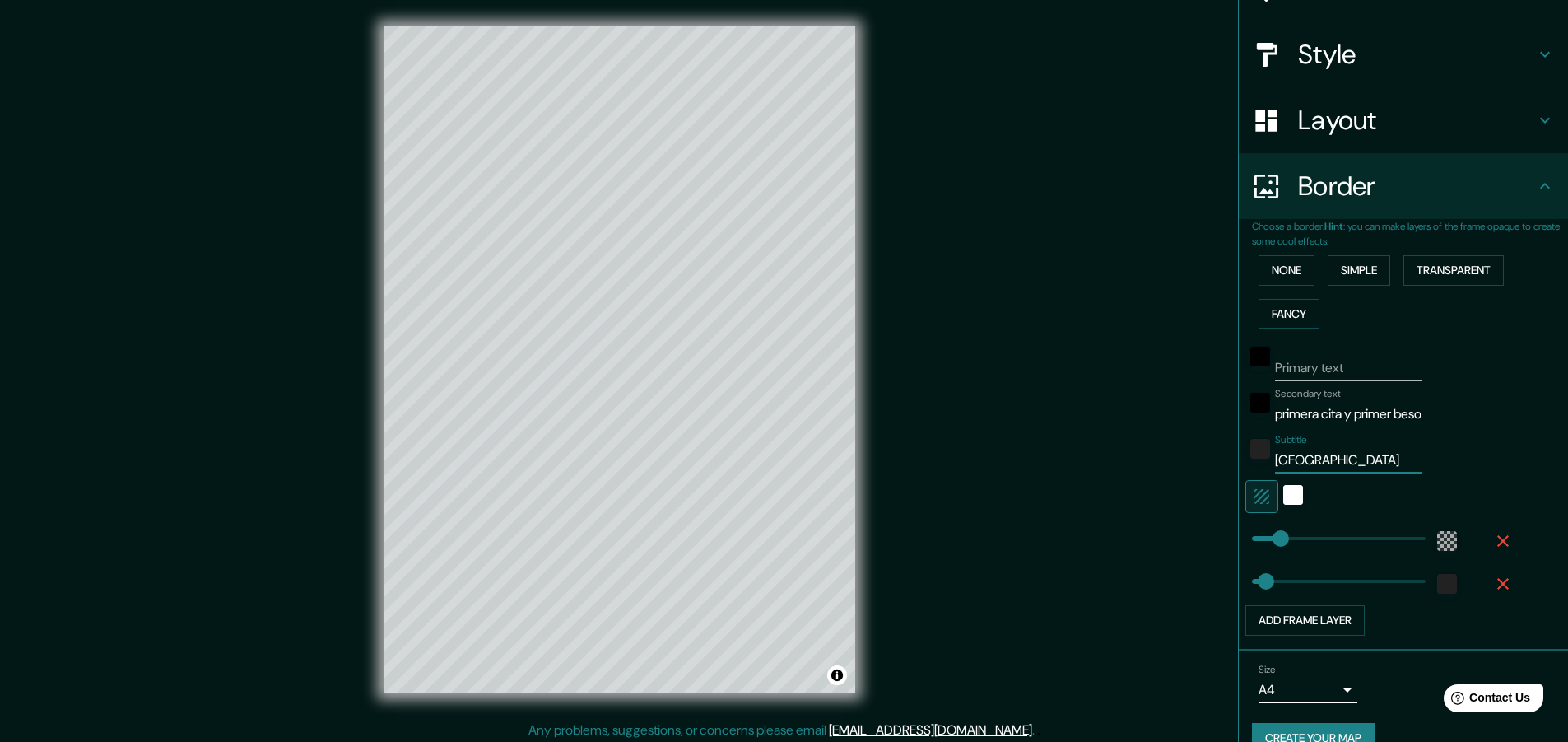
scroll to position [0, 11]
type input "[GEOGRAPHIC_DATA]"
type input "46"
type input "[GEOGRAPHIC_DATA] *"
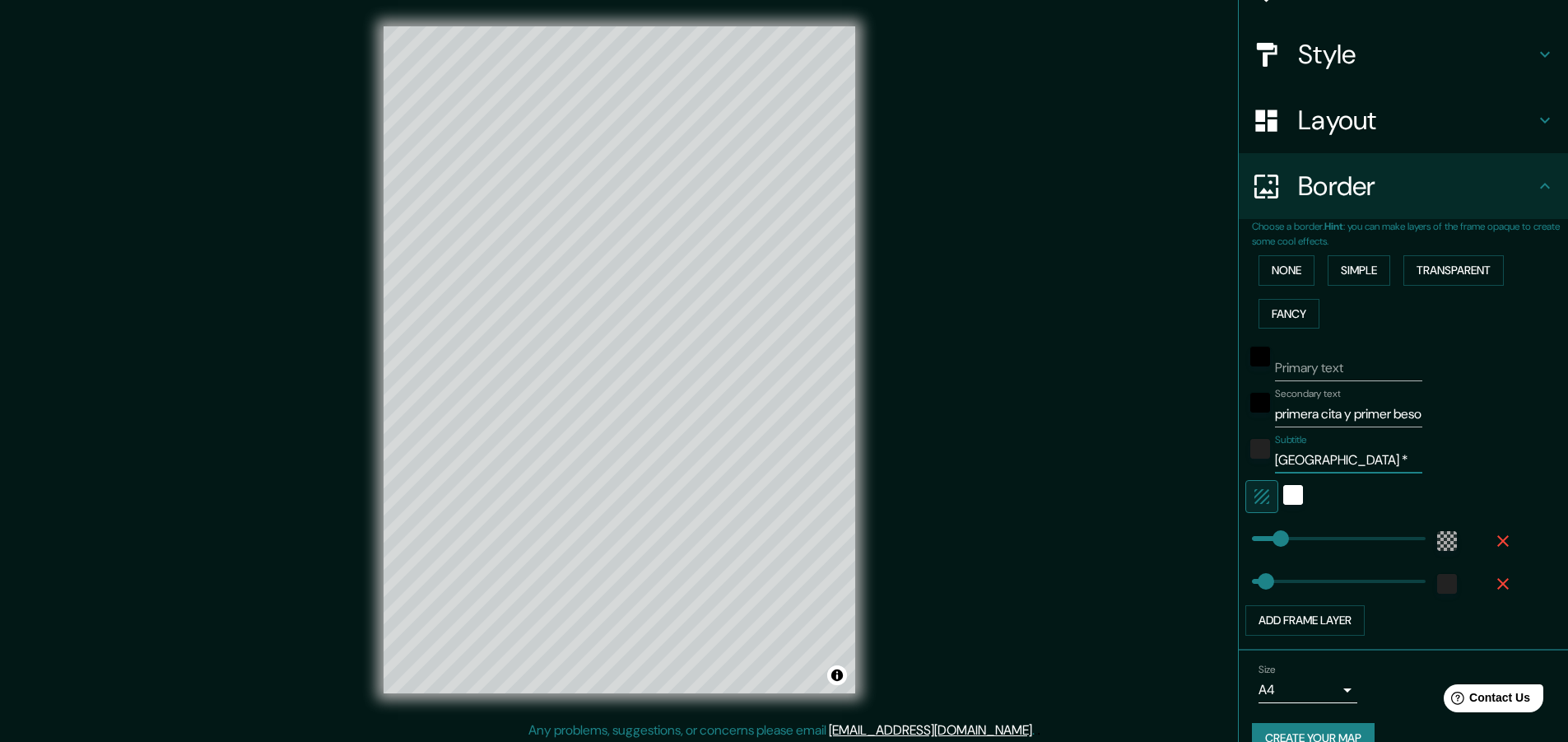
type input "46"
type input "[GEOGRAPHIC_DATA] *"
type input "46"
drag, startPoint x: 1345, startPoint y: 463, endPoint x: 1465, endPoint y: 446, distance: 121.2
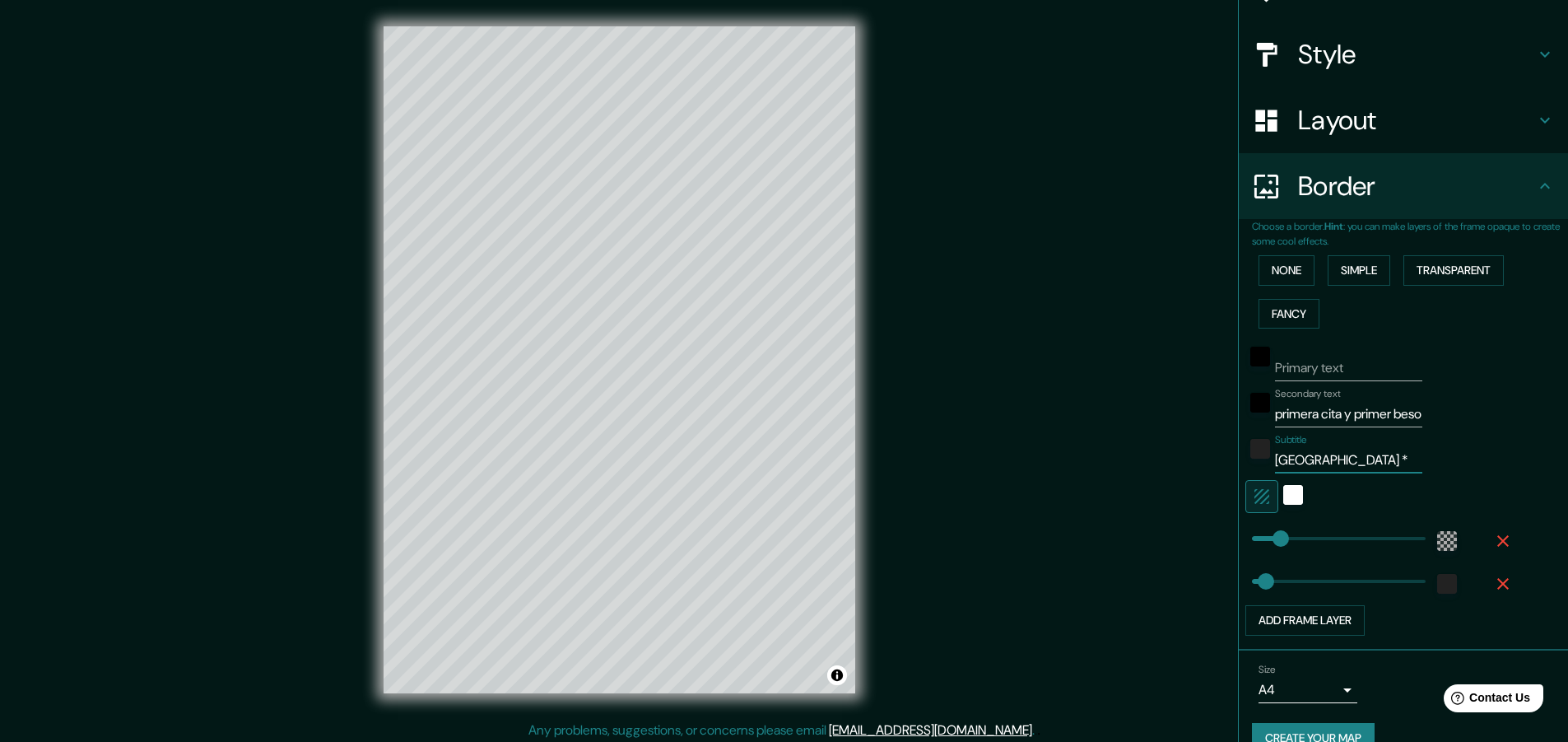
click at [1465, 446] on div "Subtitle [GEOGRAPHIC_DATA] *" at bounding box center [1380, 454] width 270 height 39
paste input "[GEOGRAPHIC_DATA]"
type input "[GEOGRAPHIC_DATA] * [GEOGRAPHIC_DATA]"
type input "46"
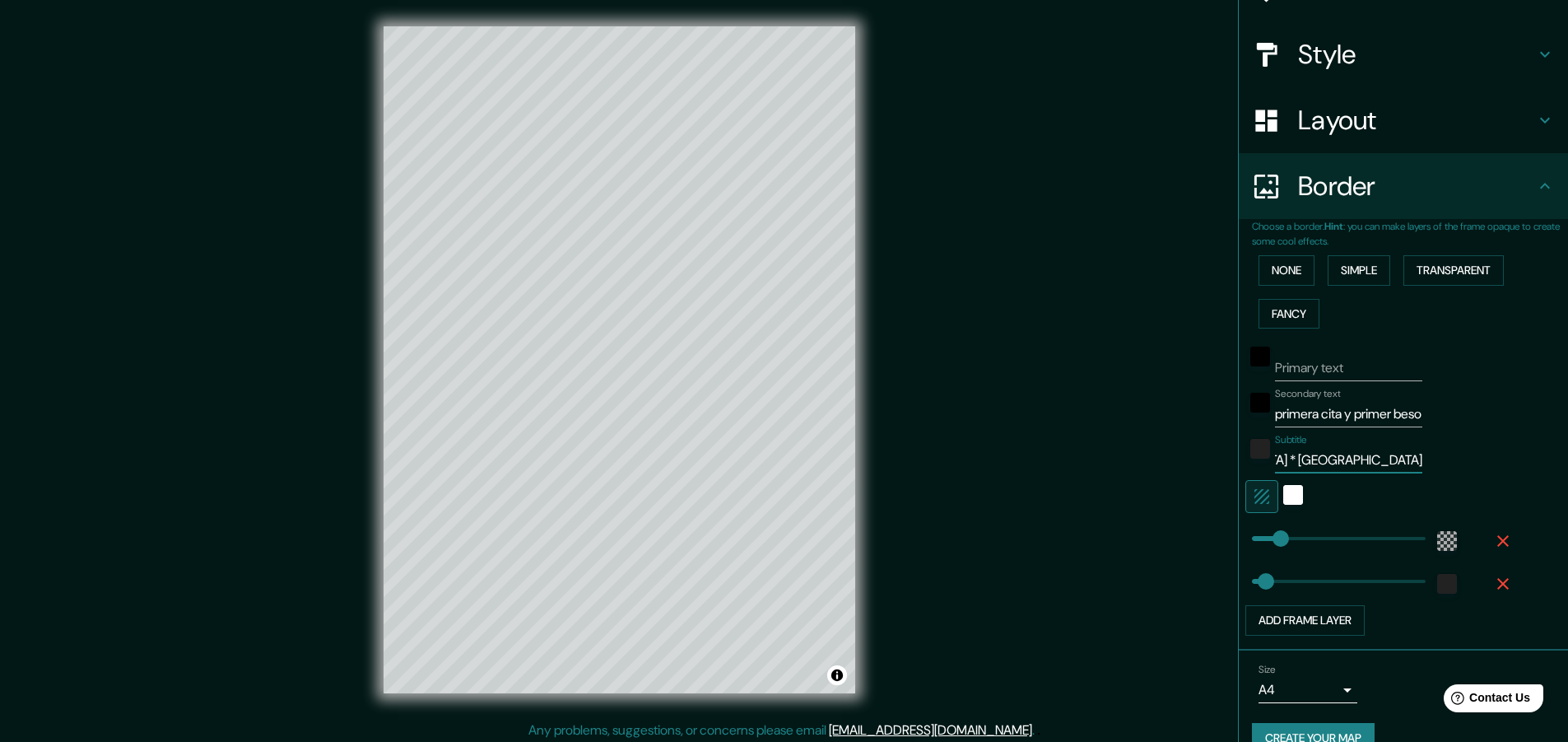
click at [1349, 458] on input "[GEOGRAPHIC_DATA] * [GEOGRAPHIC_DATA]" at bounding box center [1348, 461] width 147 height 27
type input "[GEOGRAPHIC_DATA] * [GEOGRAPHIC_DATA]"
type input "46"
type input "[GEOGRAPHIC_DATA] * [GEOGRAPHIC_DATA]"
type input "46"
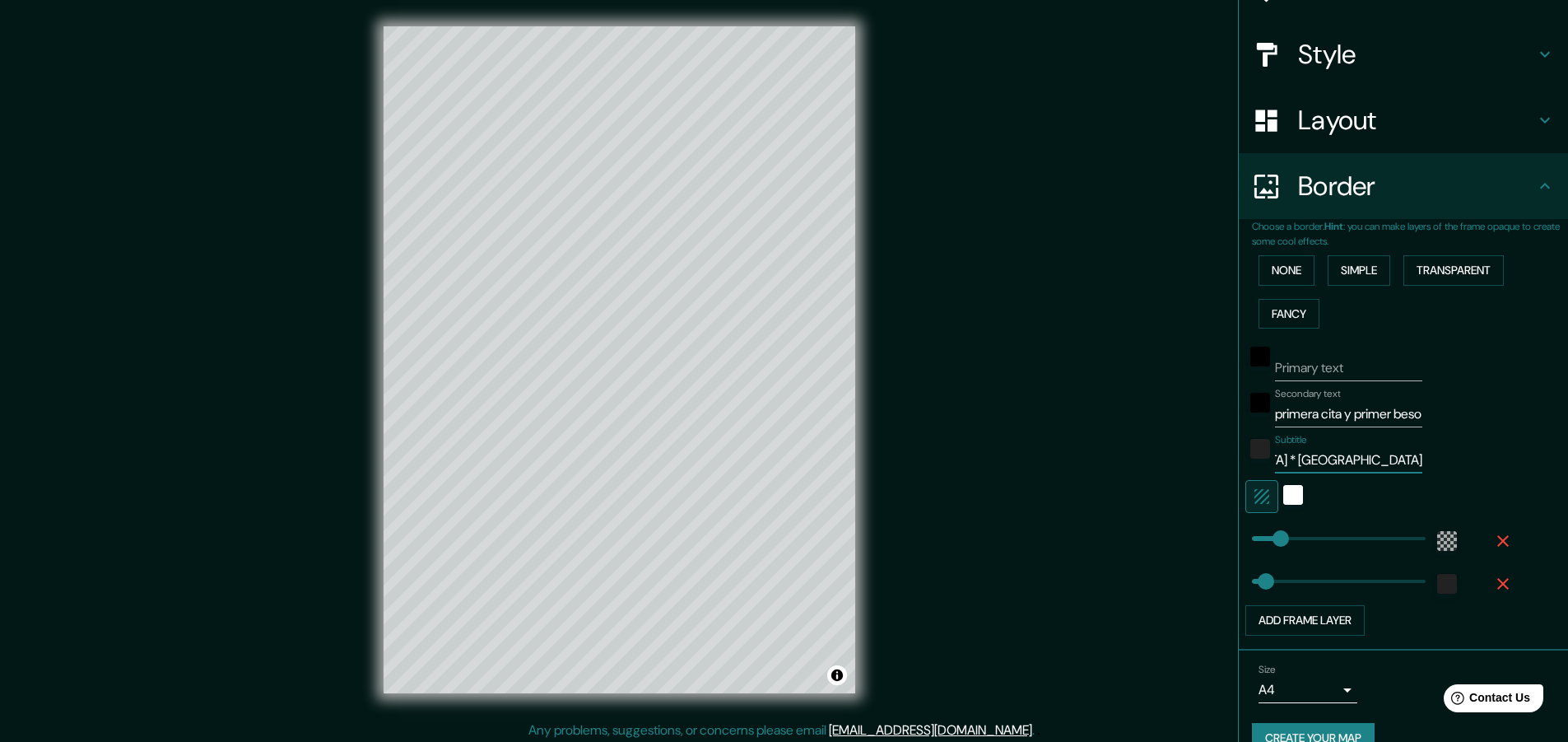
type input "[GEOGRAPHIC_DATA] * [GEOGRAPHIC_DATA]"
click at [1291, 359] on input "Primary text" at bounding box center [1348, 368] width 147 height 27
click at [1286, 359] on input "Primary text" at bounding box center [1348, 368] width 147 height 27
type input "1"
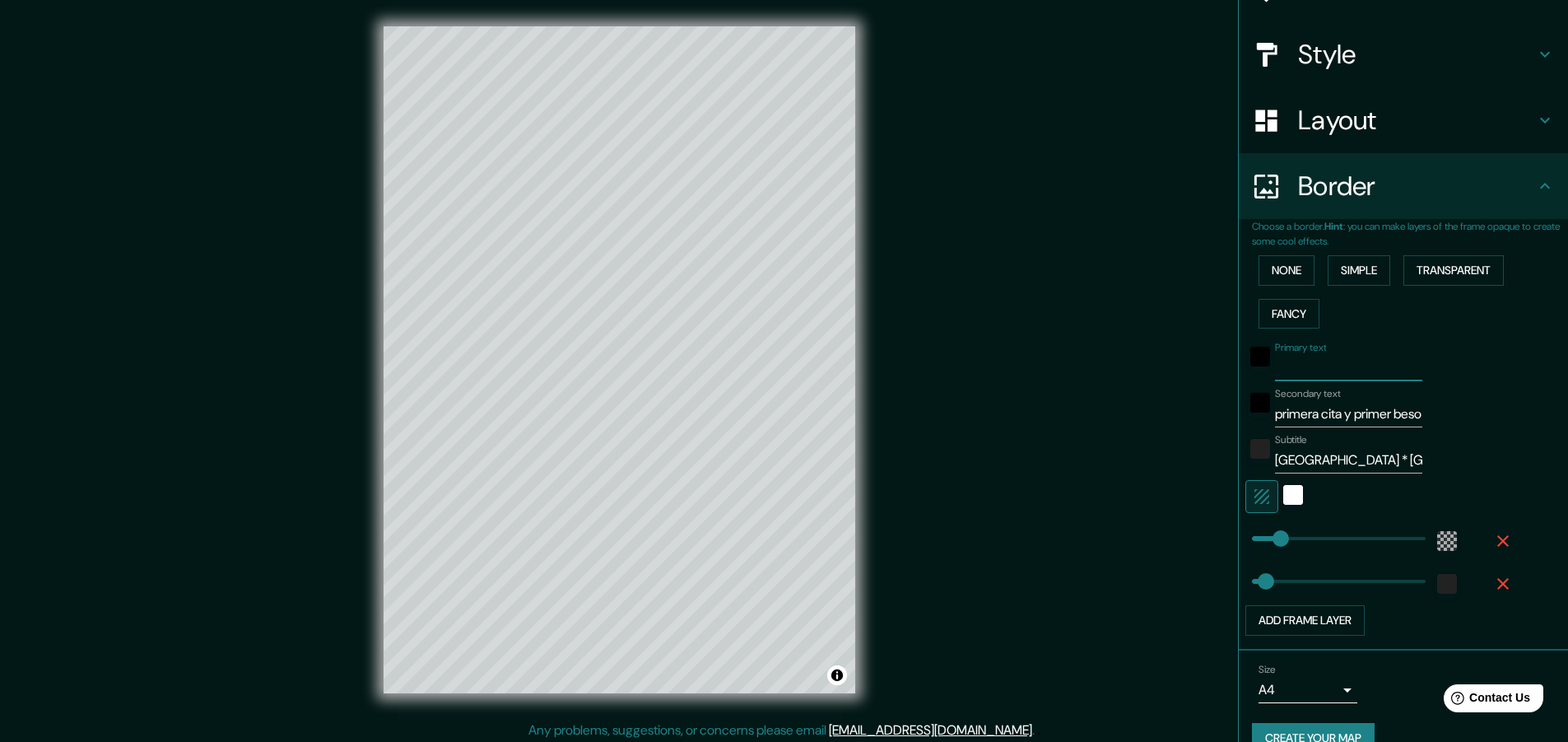
type input "46"
type input "14"
type input "46"
type input "1"
type input "46"
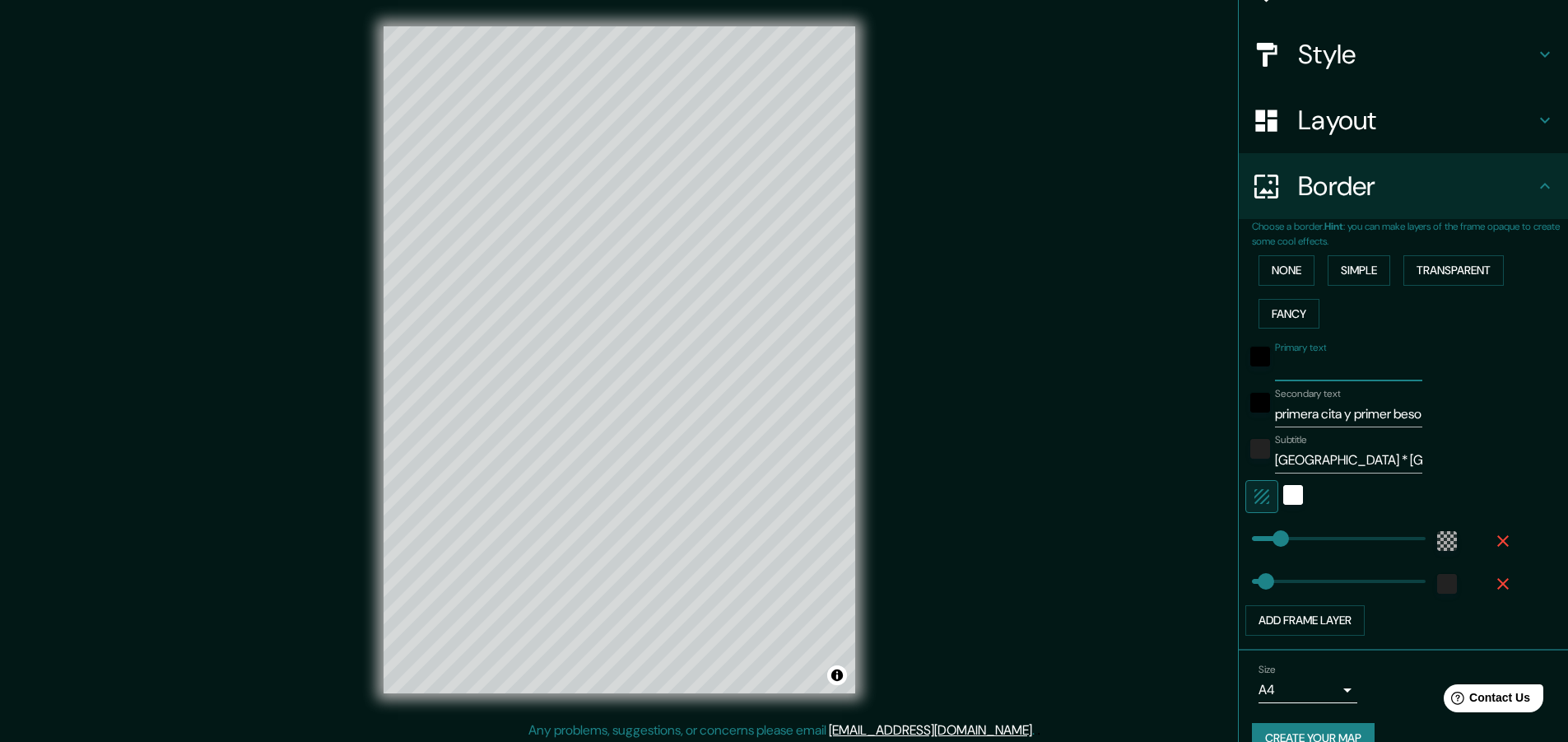
type input "46"
type input "7"
type input "46"
type input "1"
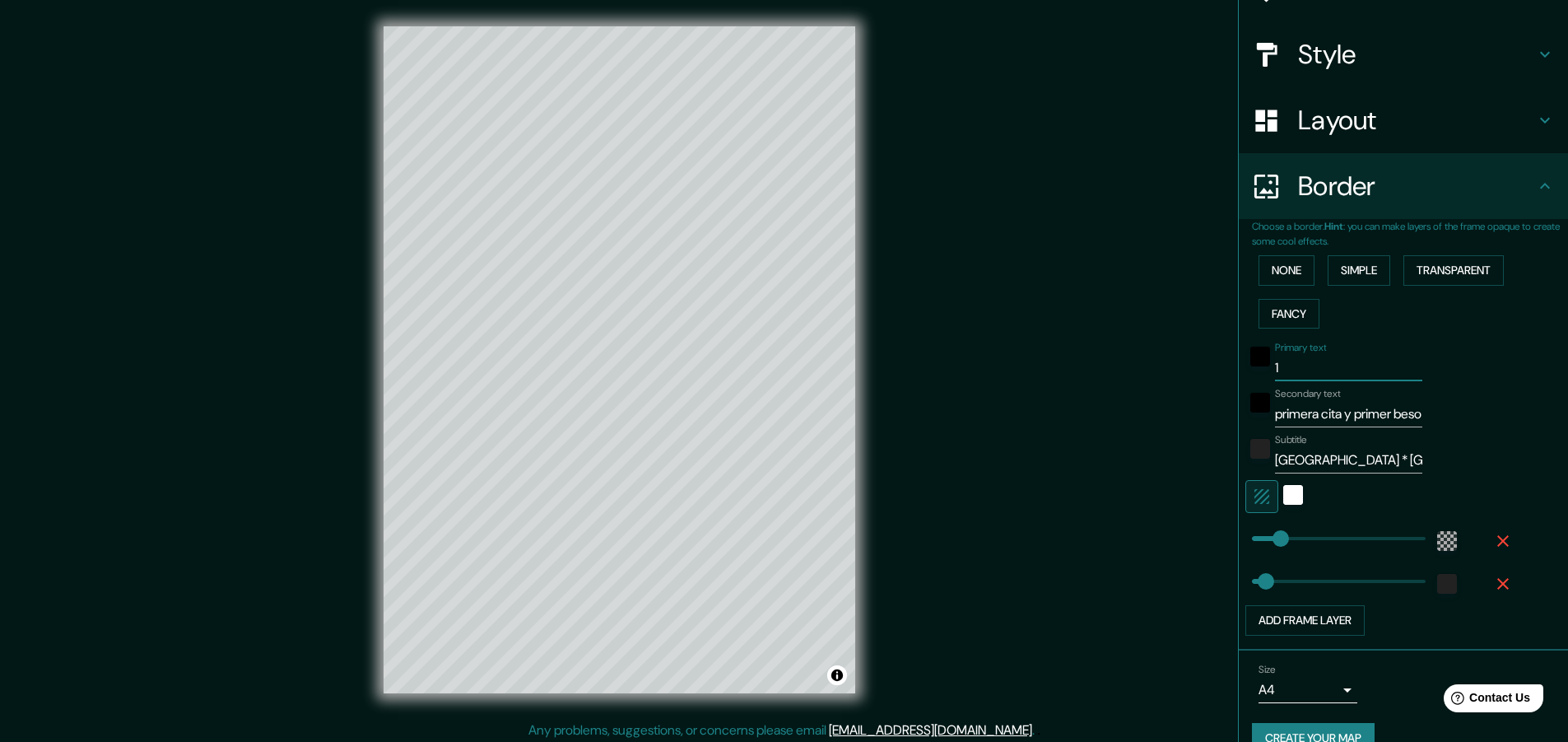
type input "46"
type input "17"
type input "46"
type input "17/"
type input "46"
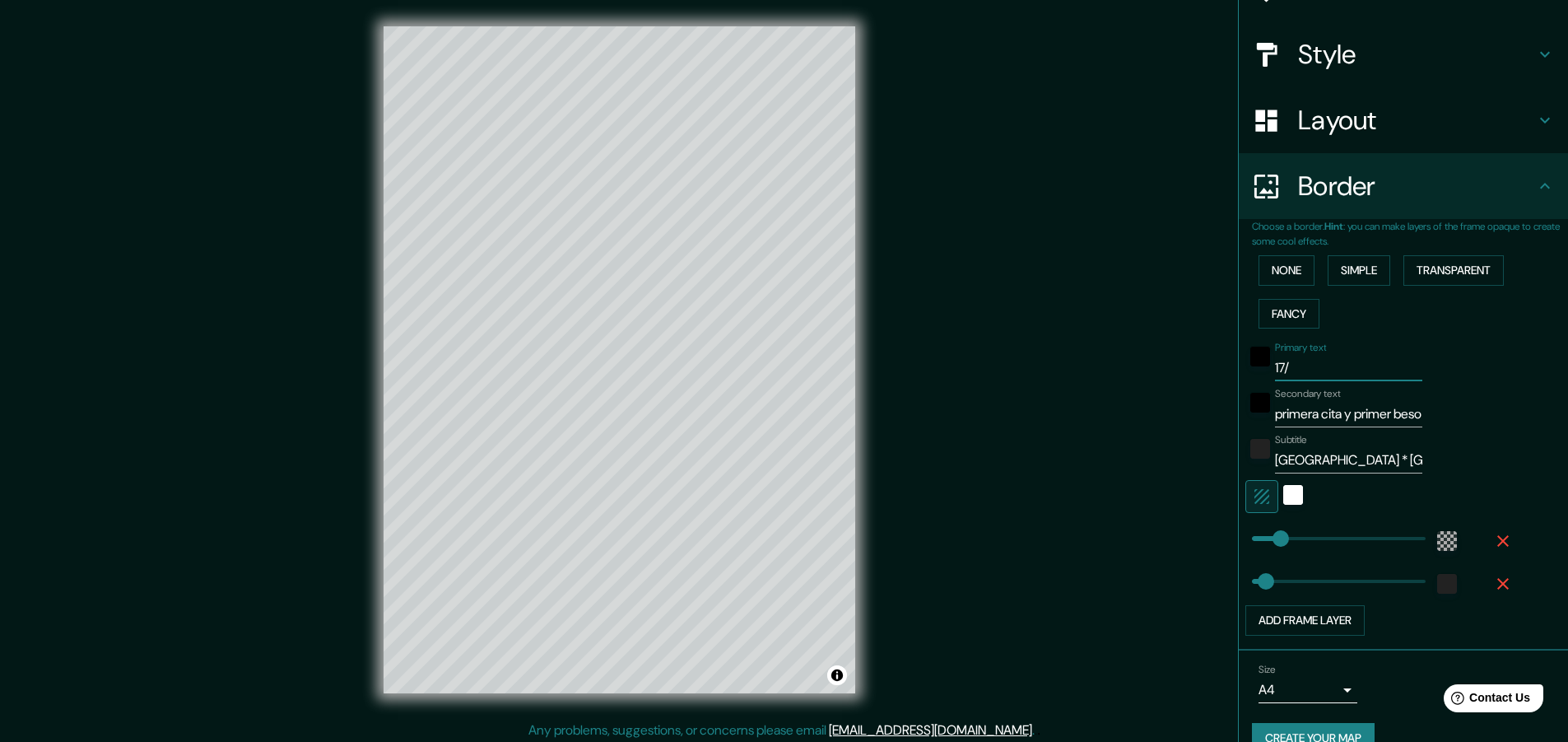
type input "17/0"
type input "46"
type input "17/04"
type input "46"
type input "17/04/"
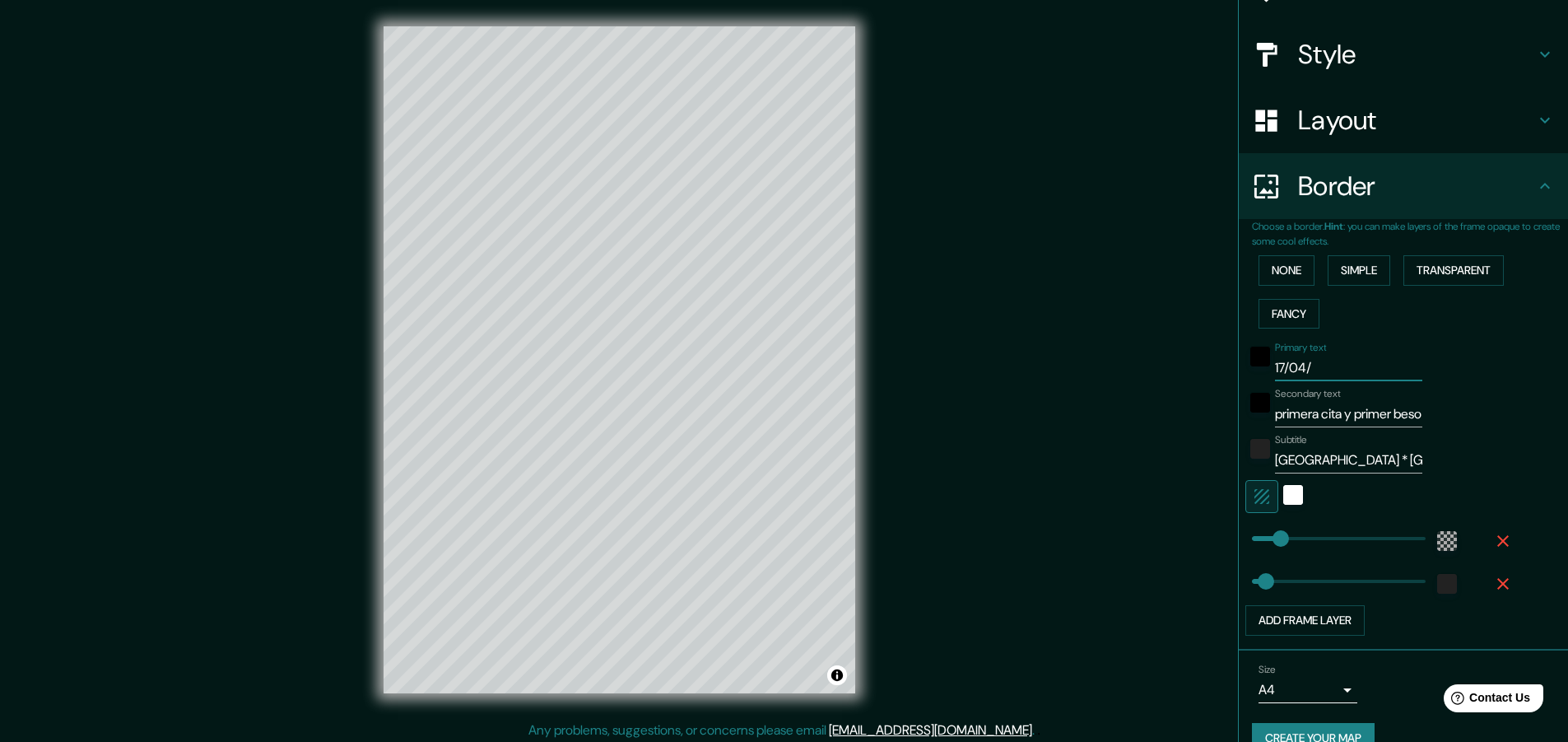
type input "46"
type input "17/04/2"
type input "46"
type input "[DATE]"
type input "46"
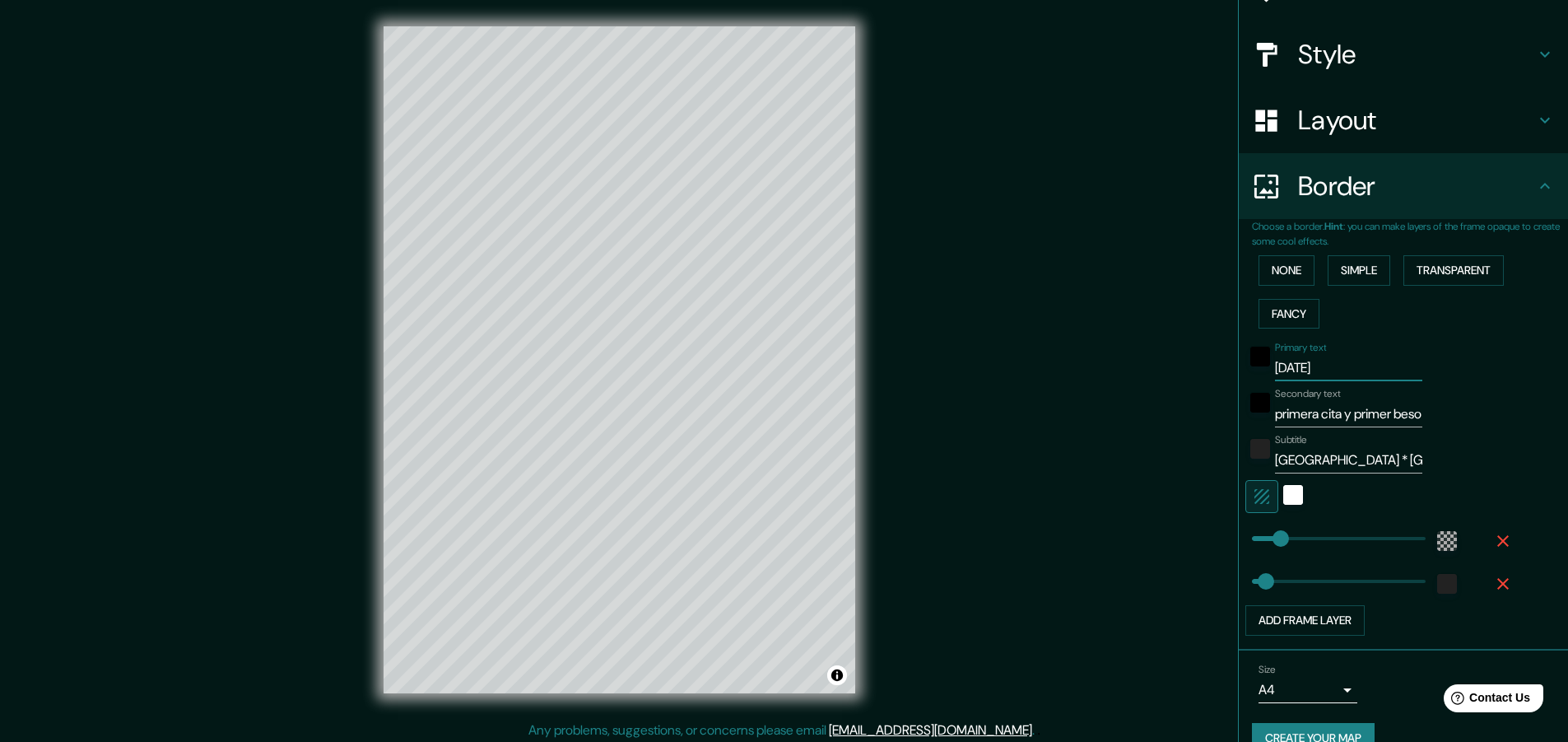
type input "17/04/201"
type input "46"
type input "[DATE]"
type input "46"
type input "[DATE]"
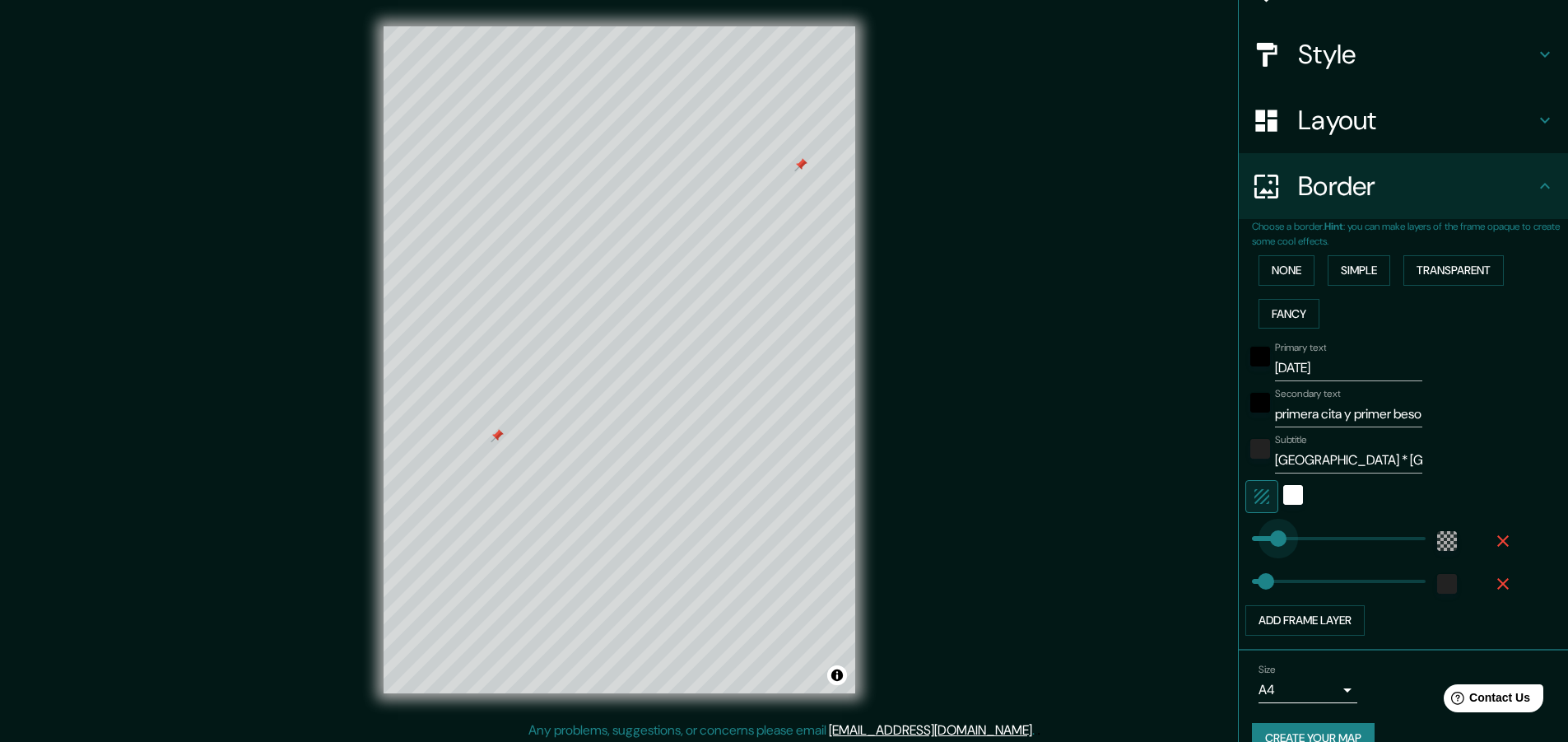
type input "84"
type input "46"
type input "82"
type input "46"
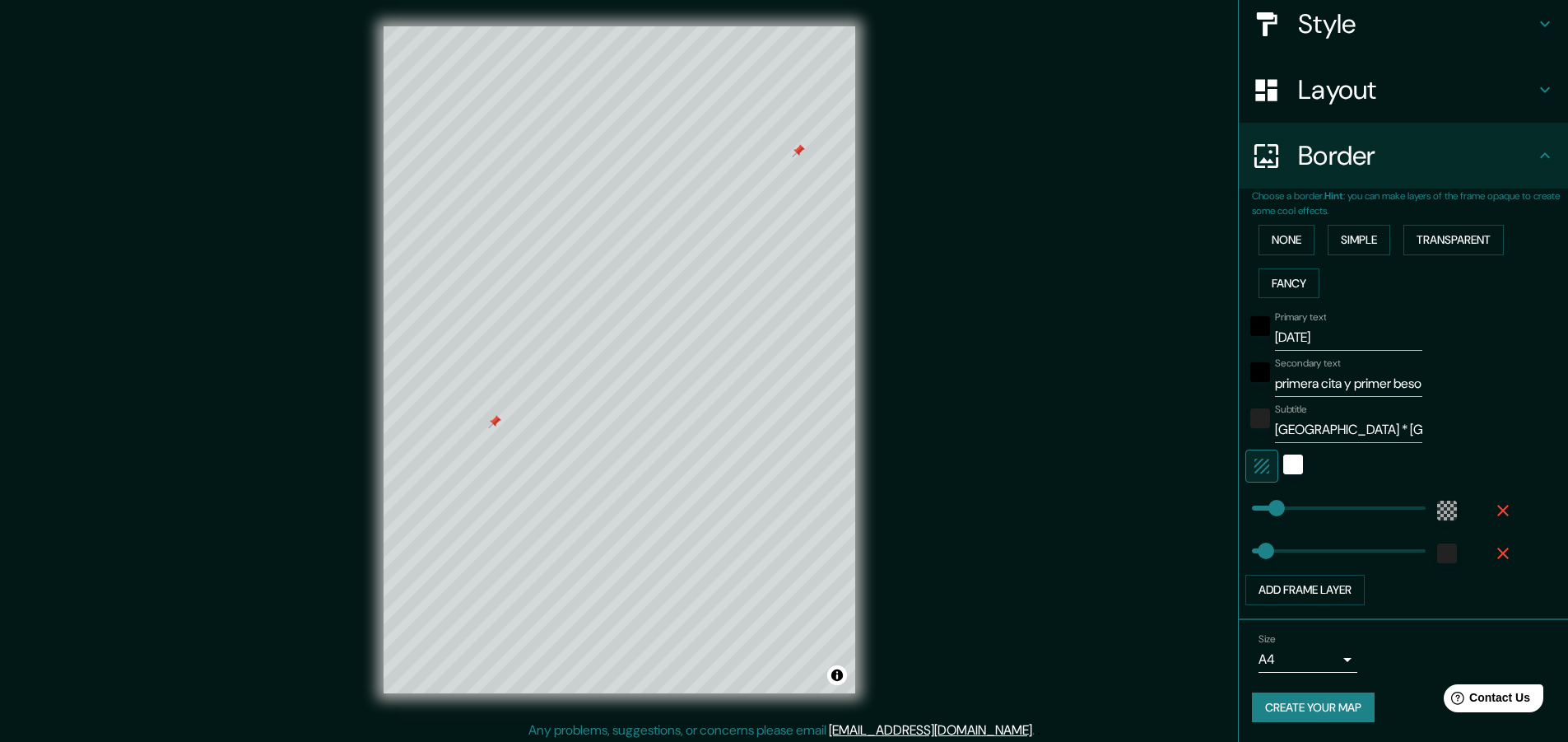
click at [1273, 717] on button "Create your map" at bounding box center [1313, 708] width 122 height 30
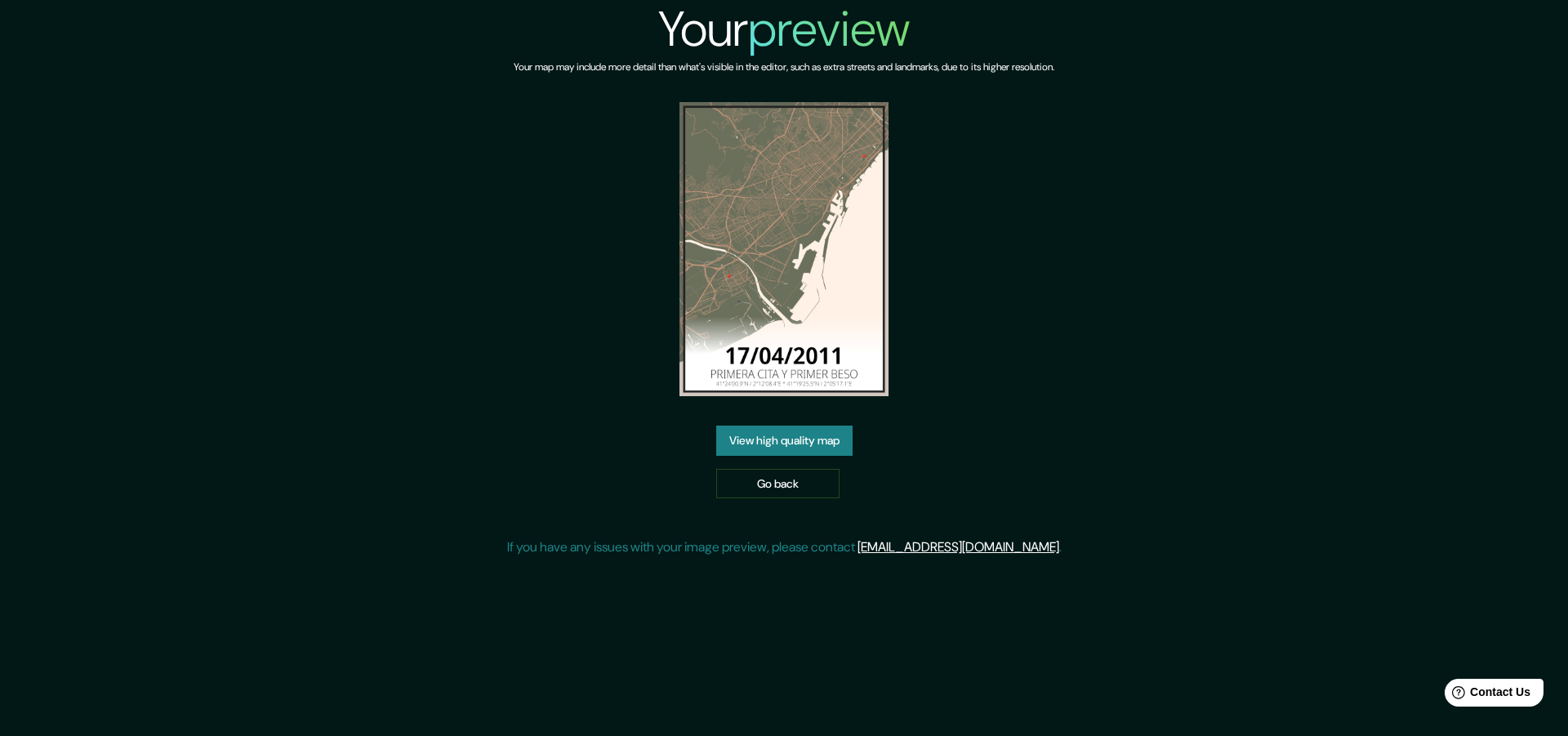
click at [824, 455] on link "View high quality map" at bounding box center [784, 440] width 136 height 30
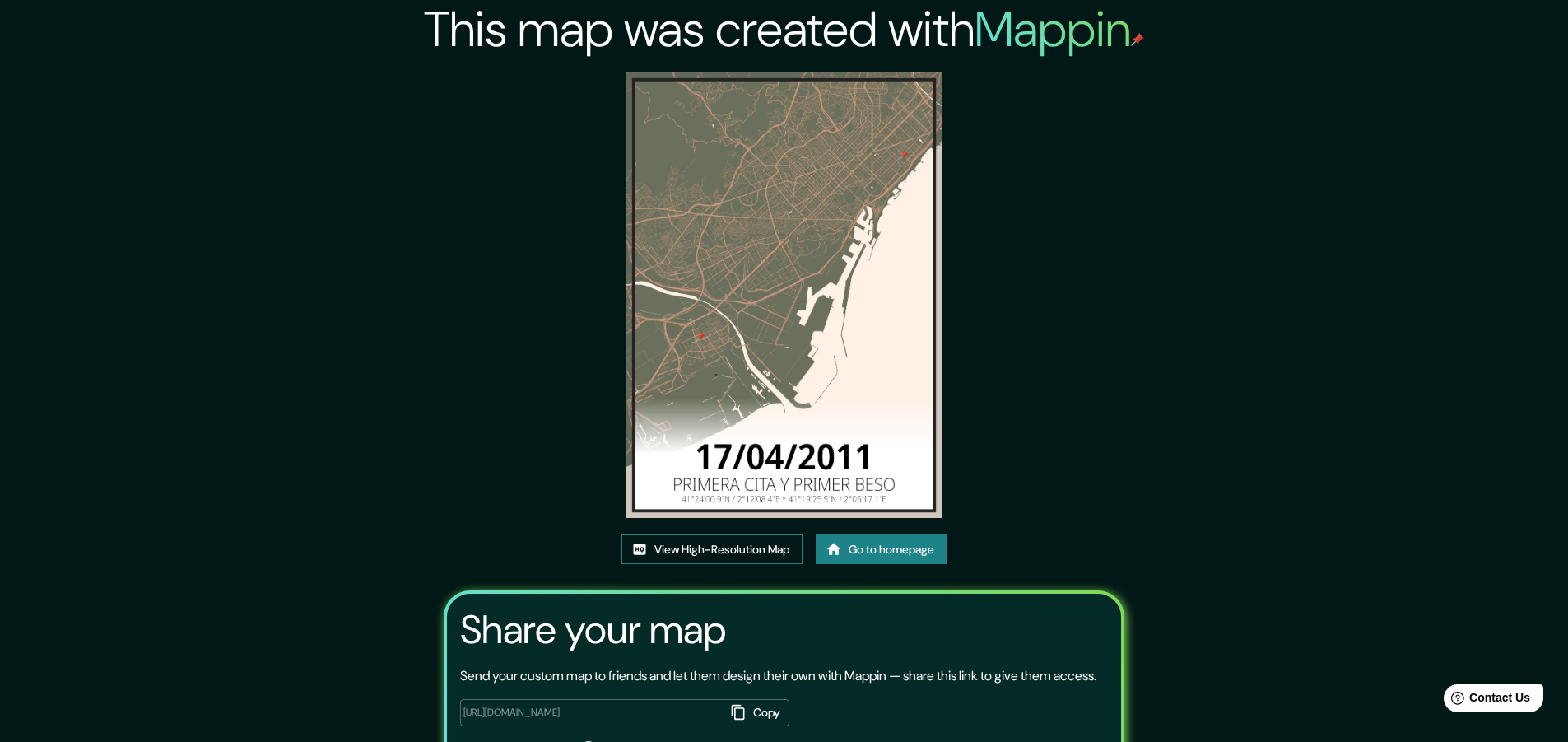
click at [757, 554] on link "View High-Resolution Map" at bounding box center [711, 550] width 181 height 30
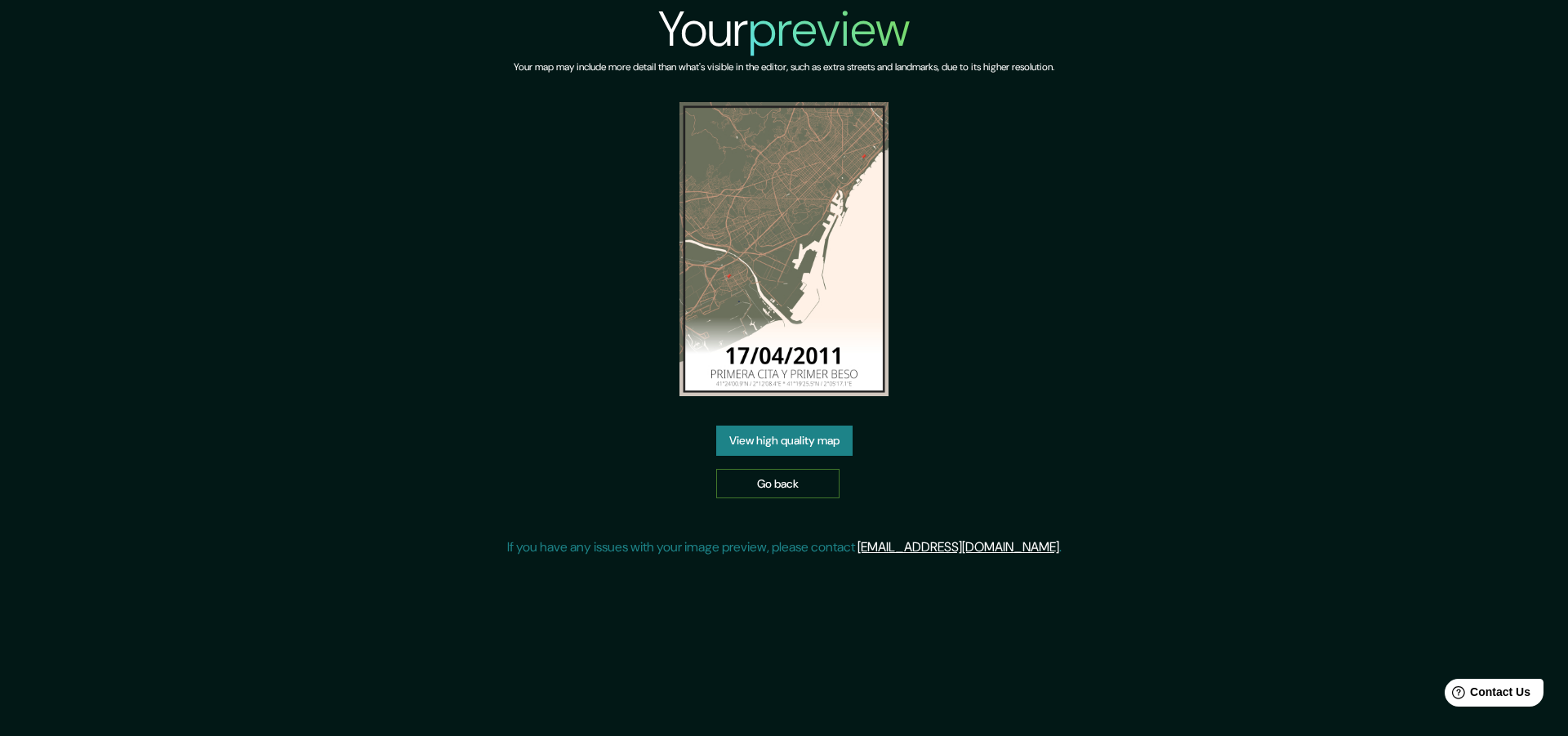
click at [810, 481] on link "Go back" at bounding box center [777, 484] width 123 height 30
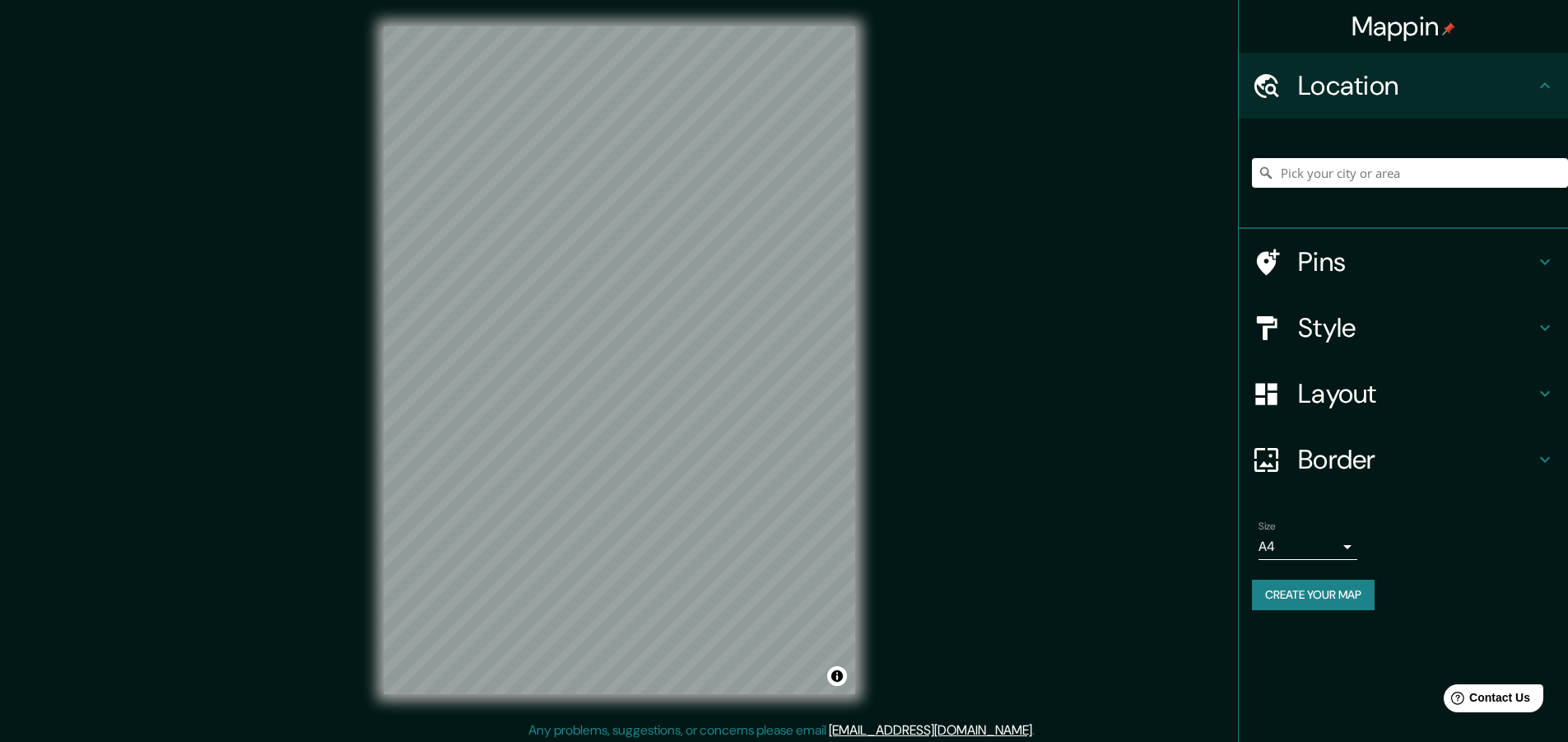
click at [1388, 348] on div "Style" at bounding box center [1403, 328] width 329 height 66
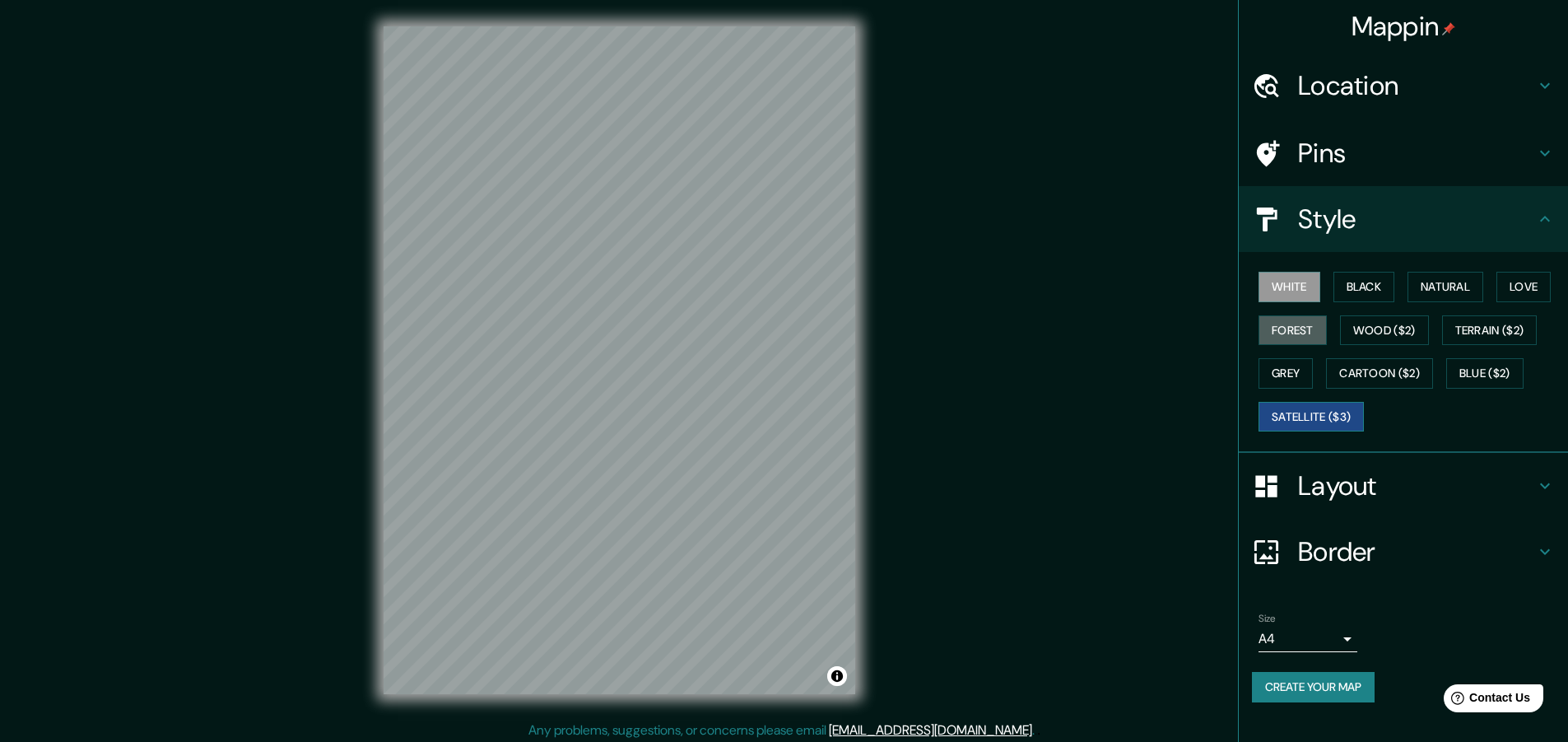
drag, startPoint x: 1286, startPoint y: 334, endPoint x: 1316, endPoint y: 417, distance: 88.3
click at [1286, 332] on button "Forest" at bounding box center [1292, 330] width 69 height 30
click at [1340, 490] on h4 "Layout" at bounding box center [1416, 486] width 237 height 33
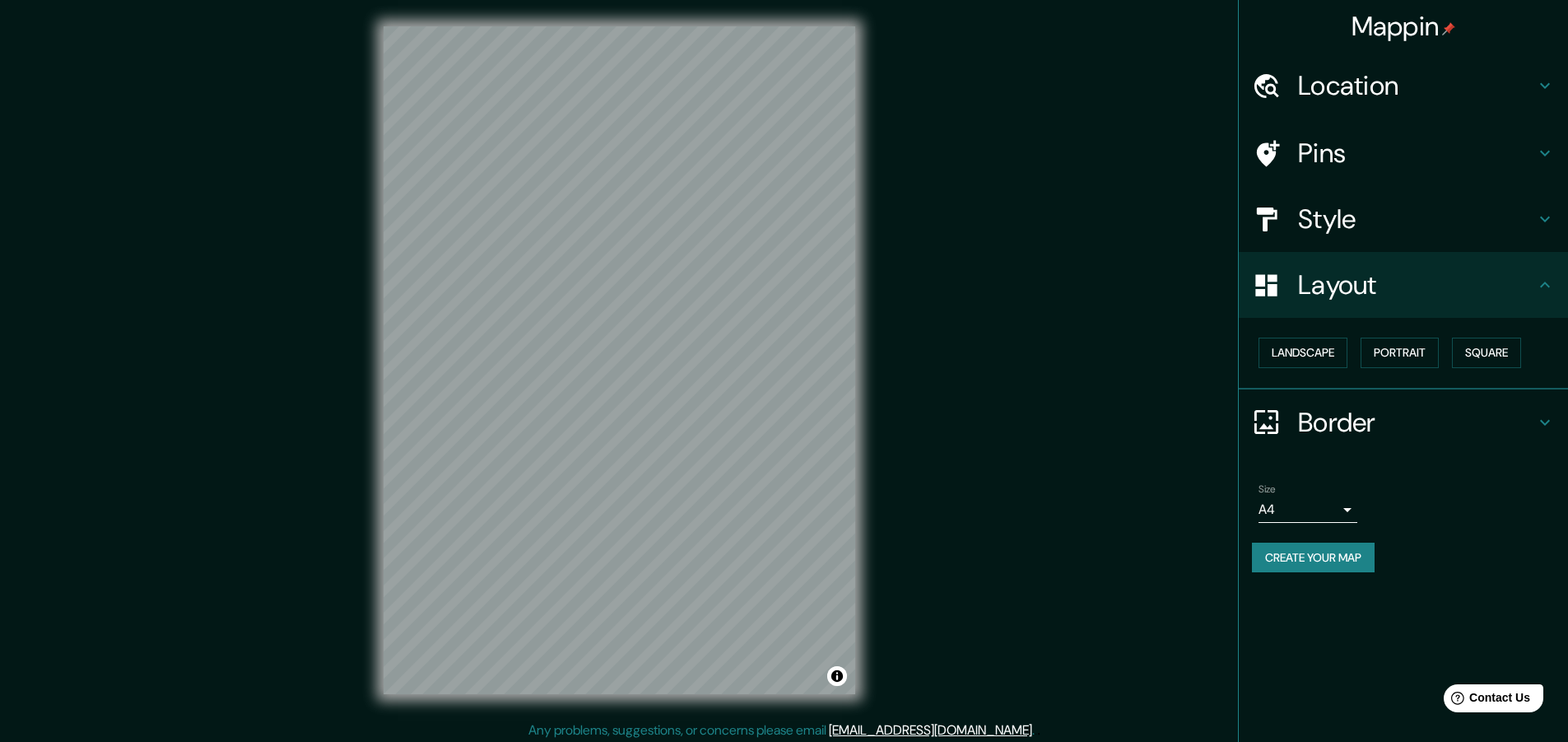
click at [1401, 414] on h4 "Border" at bounding box center [1416, 422] width 237 height 33
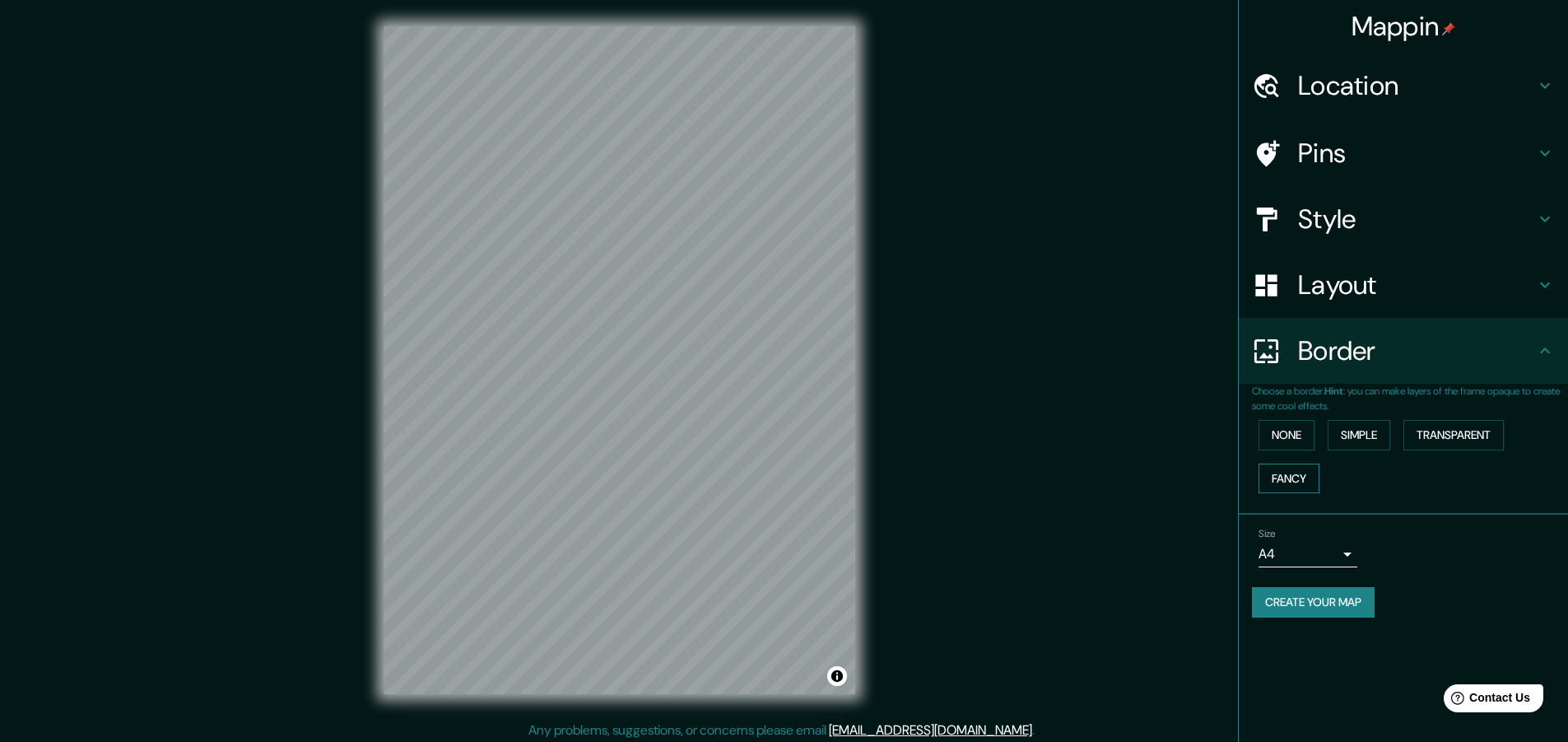
click at [1281, 479] on button "Fancy" at bounding box center [1289, 479] width 61 height 30
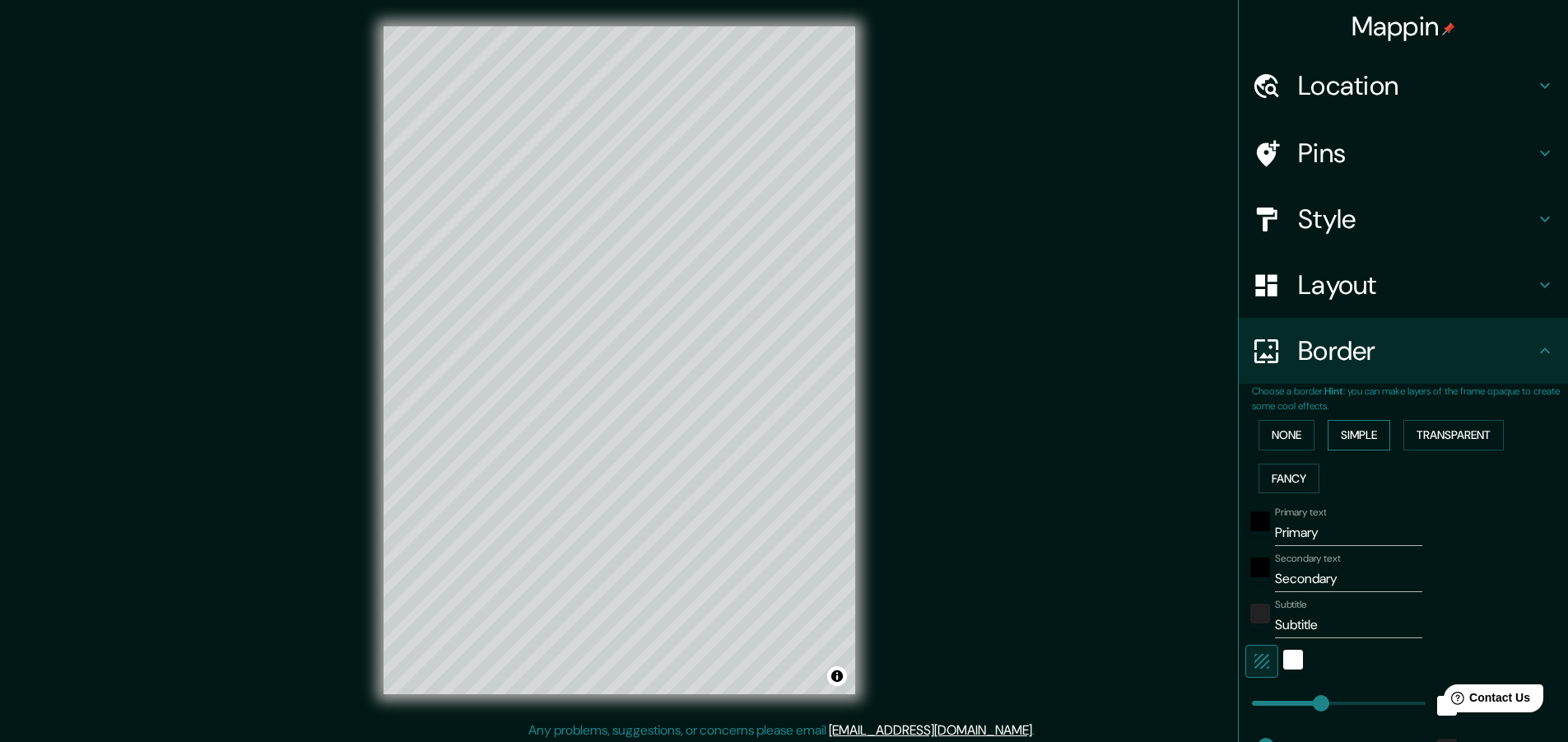
click at [1356, 436] on button "Simple" at bounding box center [1359, 435] width 62 height 30
click at [1468, 436] on button "Transparent" at bounding box center [1453, 435] width 101 height 30
click at [1290, 441] on button "None" at bounding box center [1286, 435] width 56 height 30
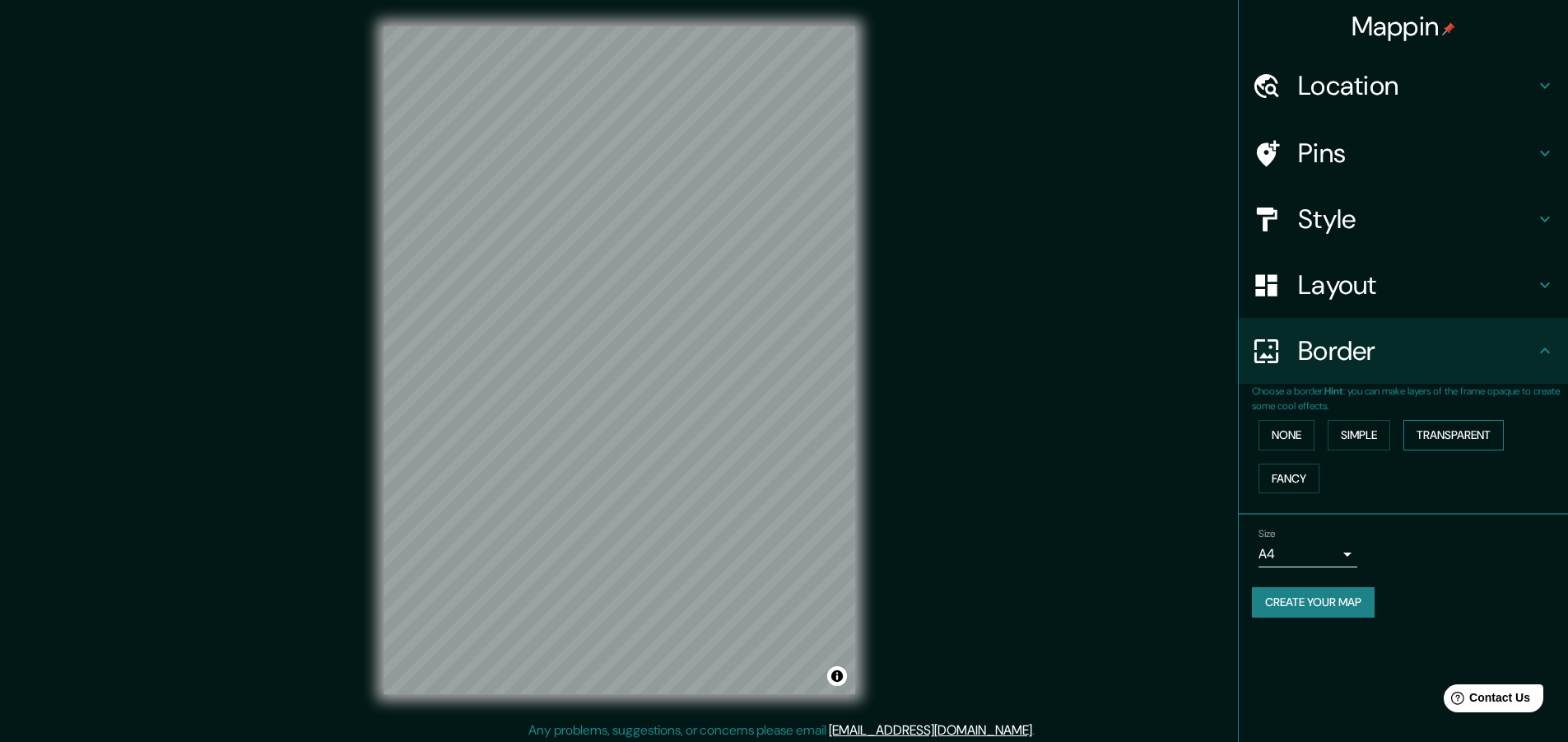
click at [1438, 440] on button "Transparent" at bounding box center [1453, 435] width 101 height 30
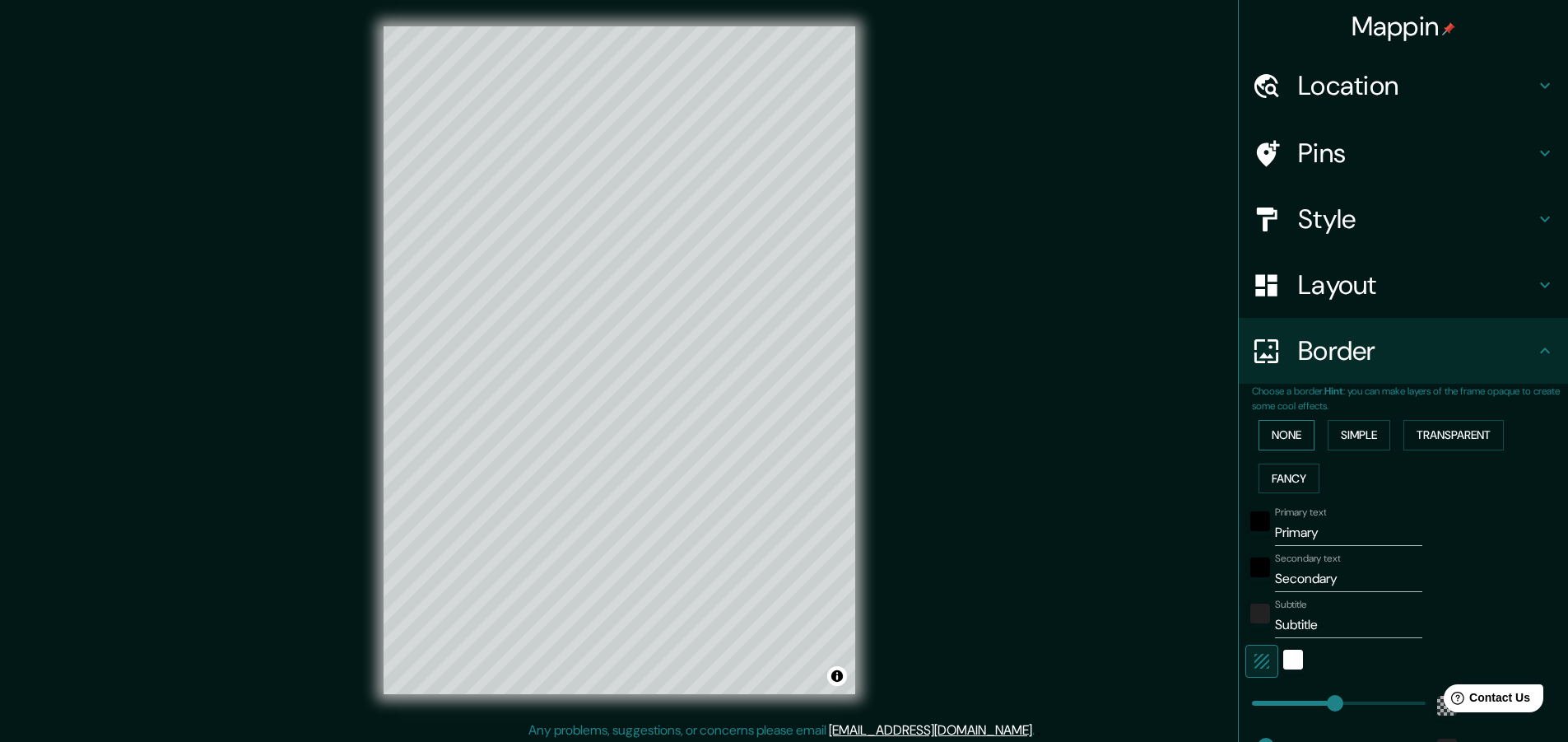
click at [1286, 439] on button "None" at bounding box center [1286, 435] width 56 height 30
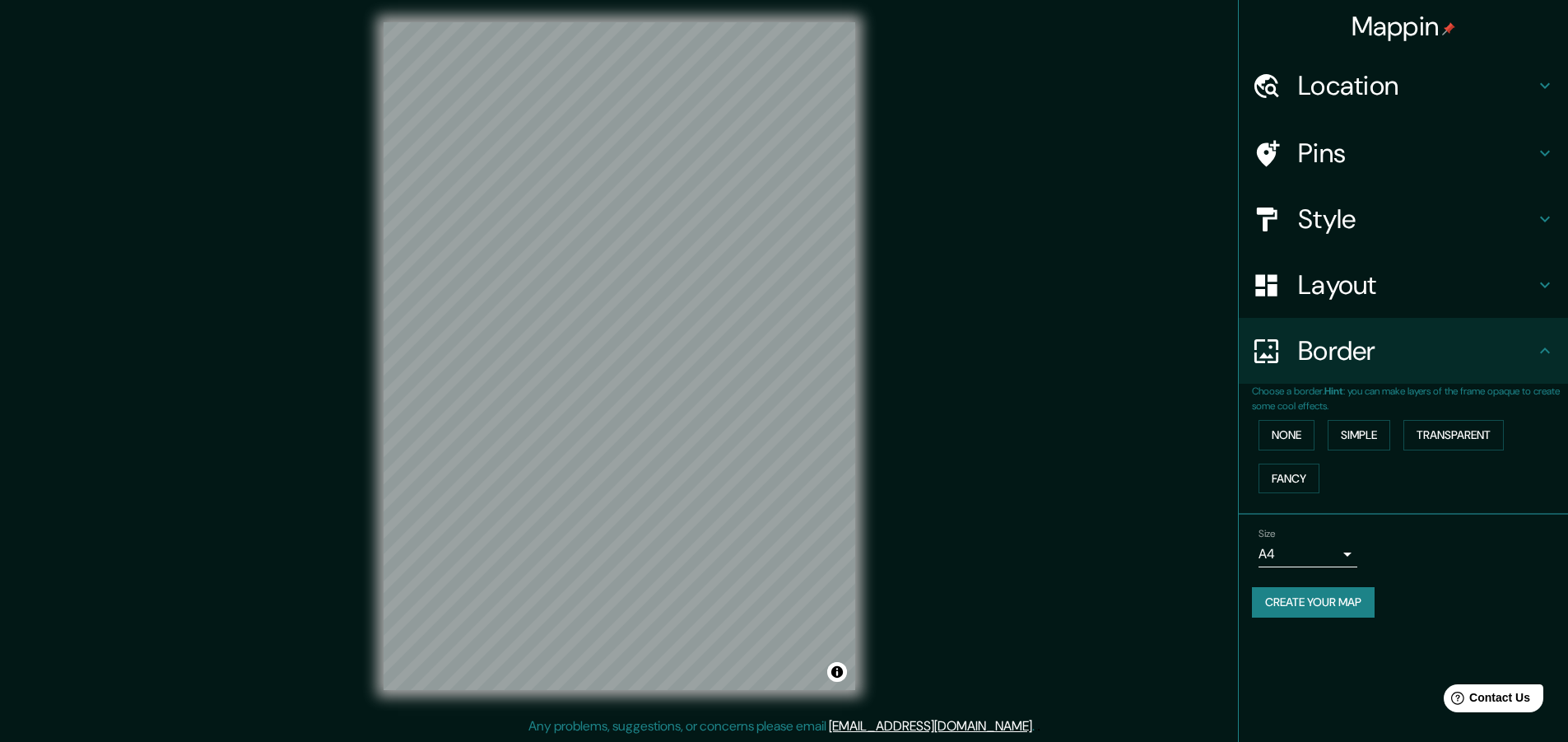
scroll to position [5, 0]
click at [1365, 288] on h4 "Layout" at bounding box center [1416, 285] width 237 height 33
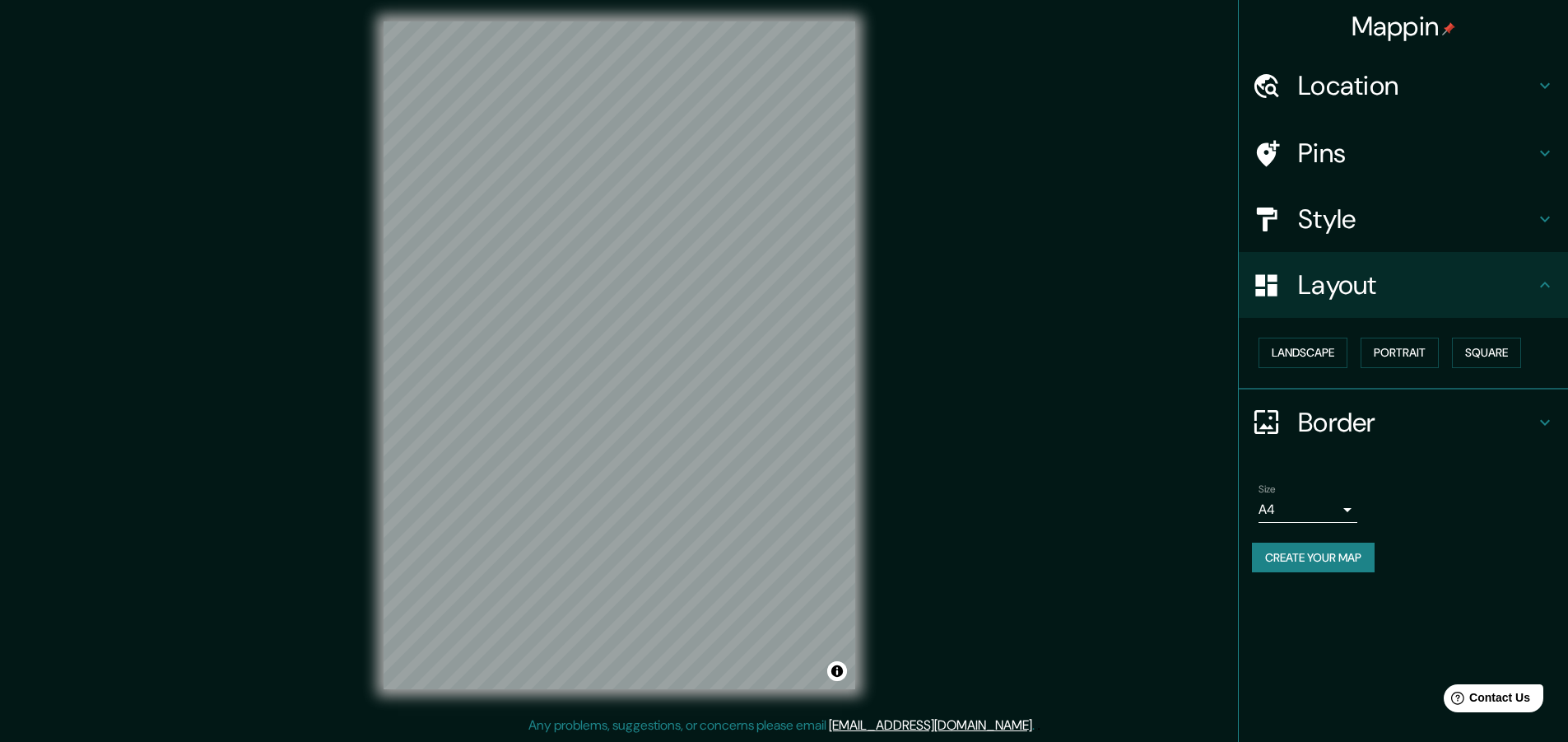
click at [1362, 414] on h4 "Border" at bounding box center [1416, 422] width 237 height 33
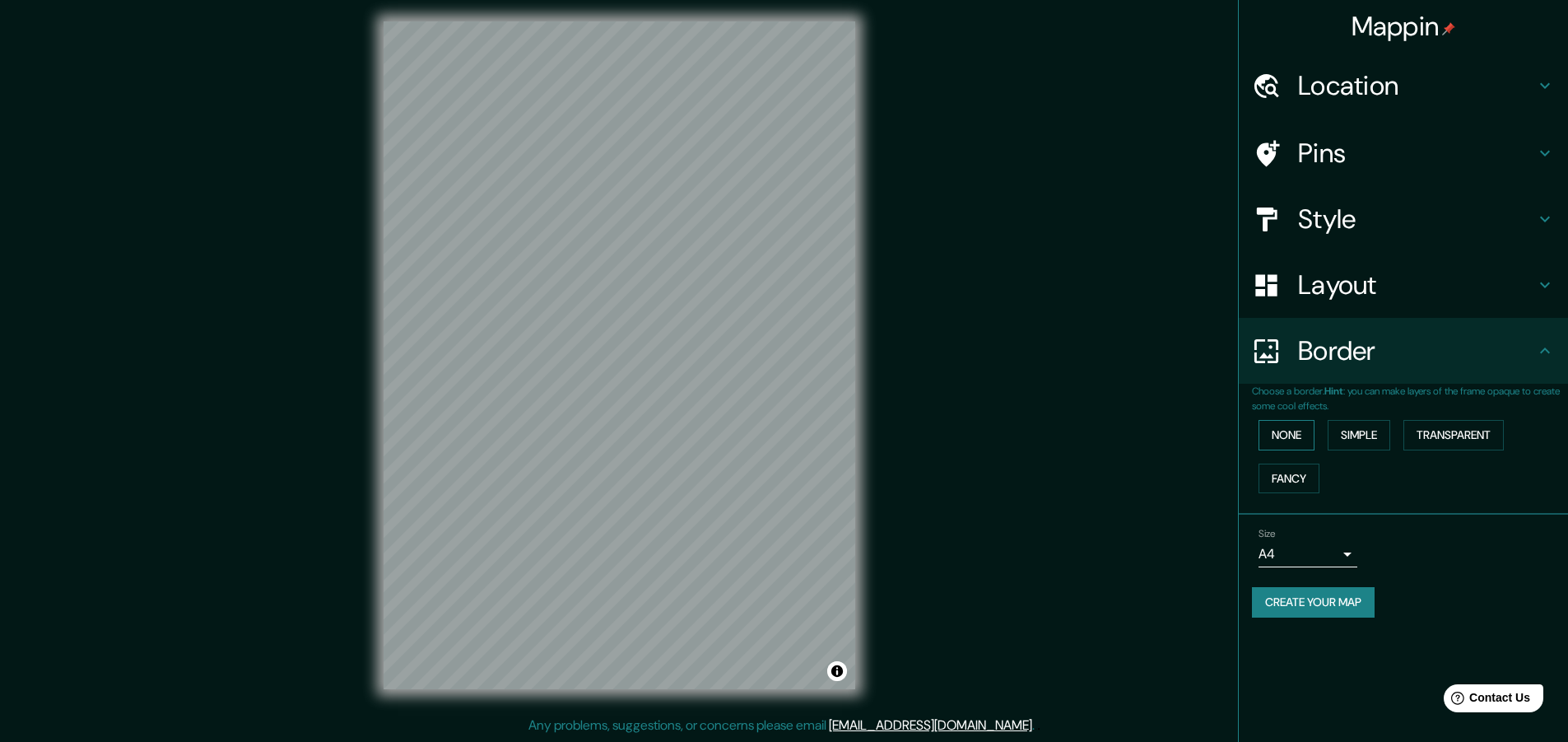
click at [1295, 432] on button "None" at bounding box center [1286, 435] width 56 height 30
click at [1370, 439] on button "Simple" at bounding box center [1359, 435] width 62 height 30
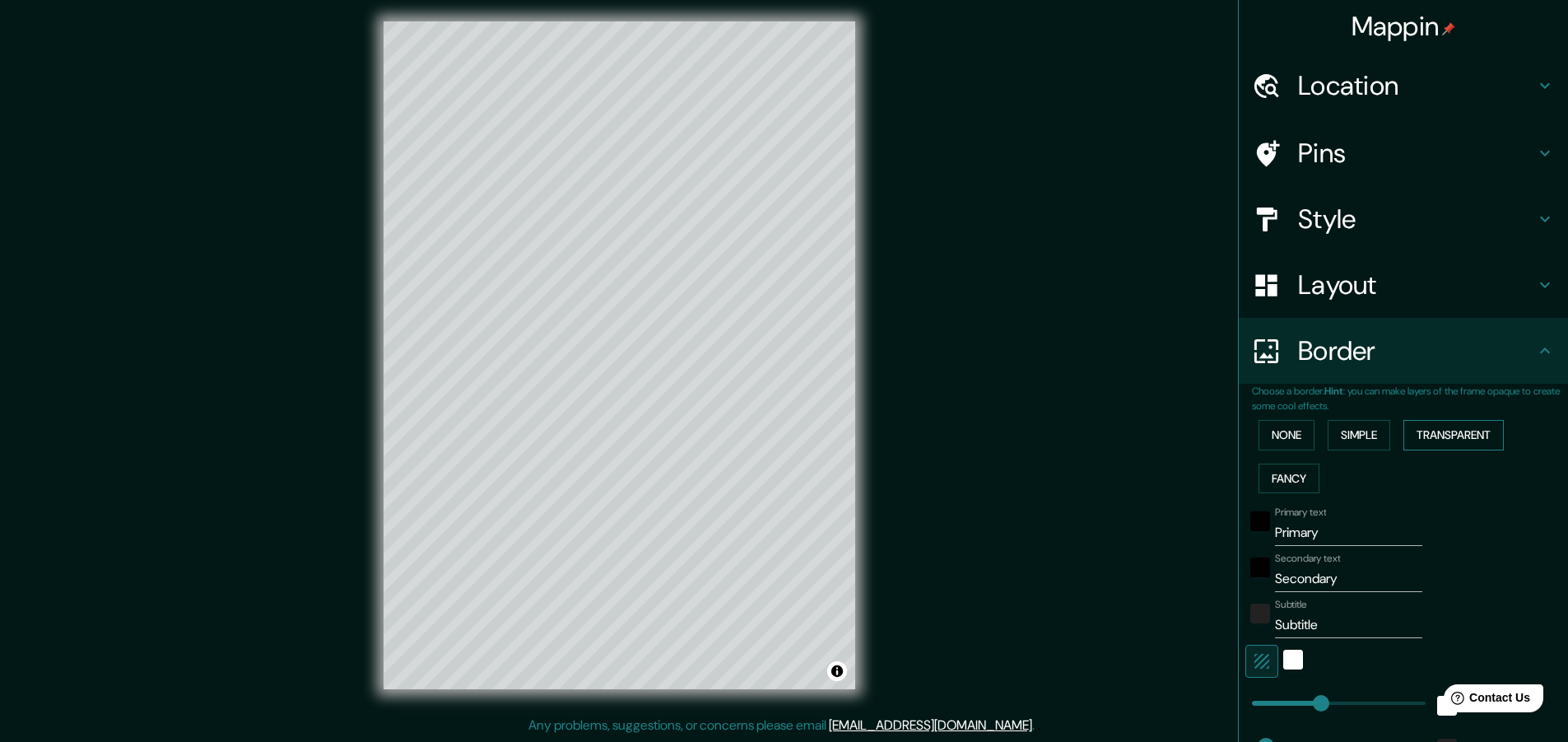
click at [1419, 429] on button "Transparent" at bounding box center [1453, 435] width 101 height 30
click at [1371, 425] on button "Simple" at bounding box center [1359, 435] width 62 height 30
click at [1277, 479] on button "Fancy" at bounding box center [1289, 479] width 61 height 30
click at [1328, 434] on button "Simple" at bounding box center [1359, 435] width 62 height 30
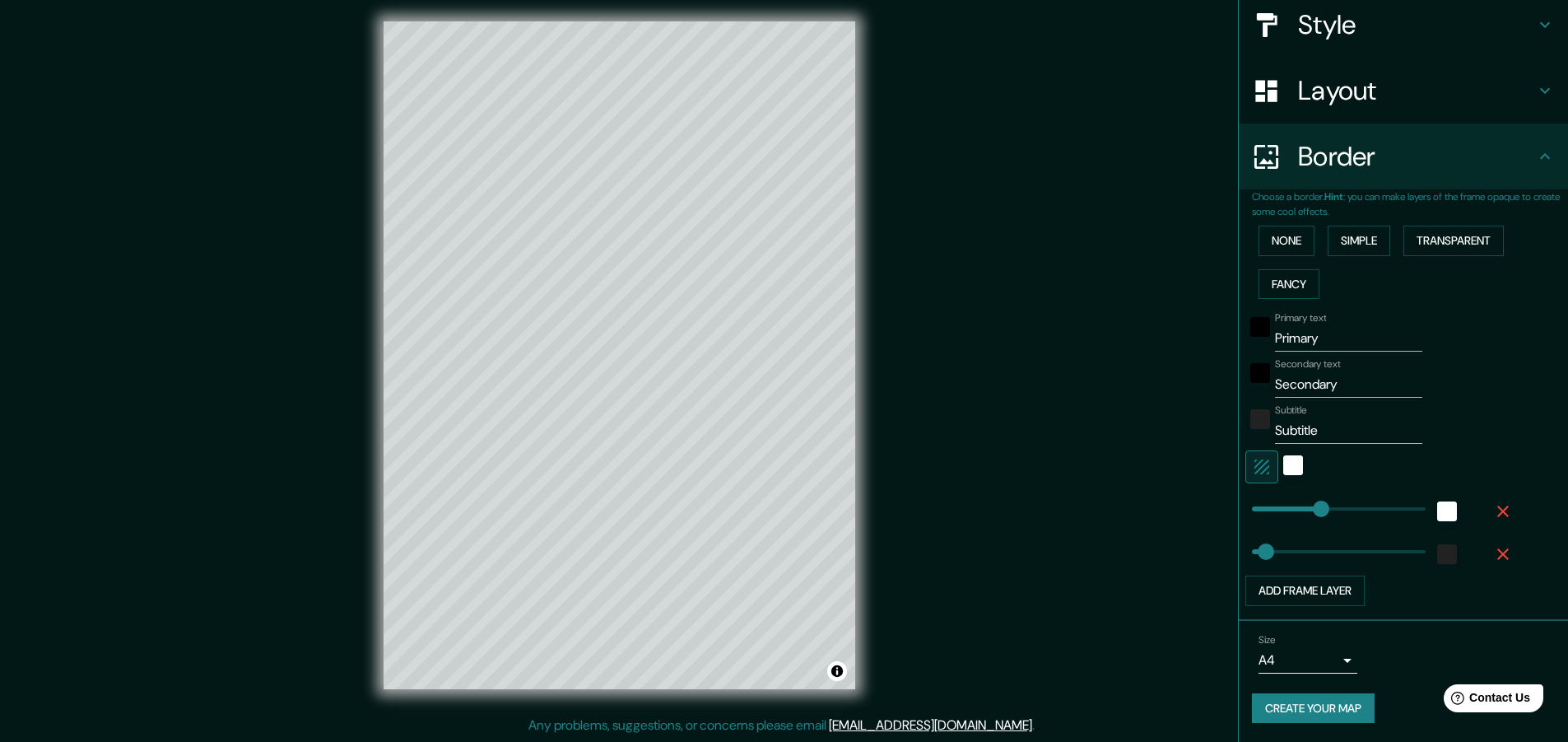
scroll to position [196, 0]
type input "35"
drag, startPoint x: 1306, startPoint y: 510, endPoint x: 1250, endPoint y: 509, distance: 56.0
type input "27"
drag, startPoint x: 1258, startPoint y: 551, endPoint x: 1248, endPoint y: 551, distance: 10.0
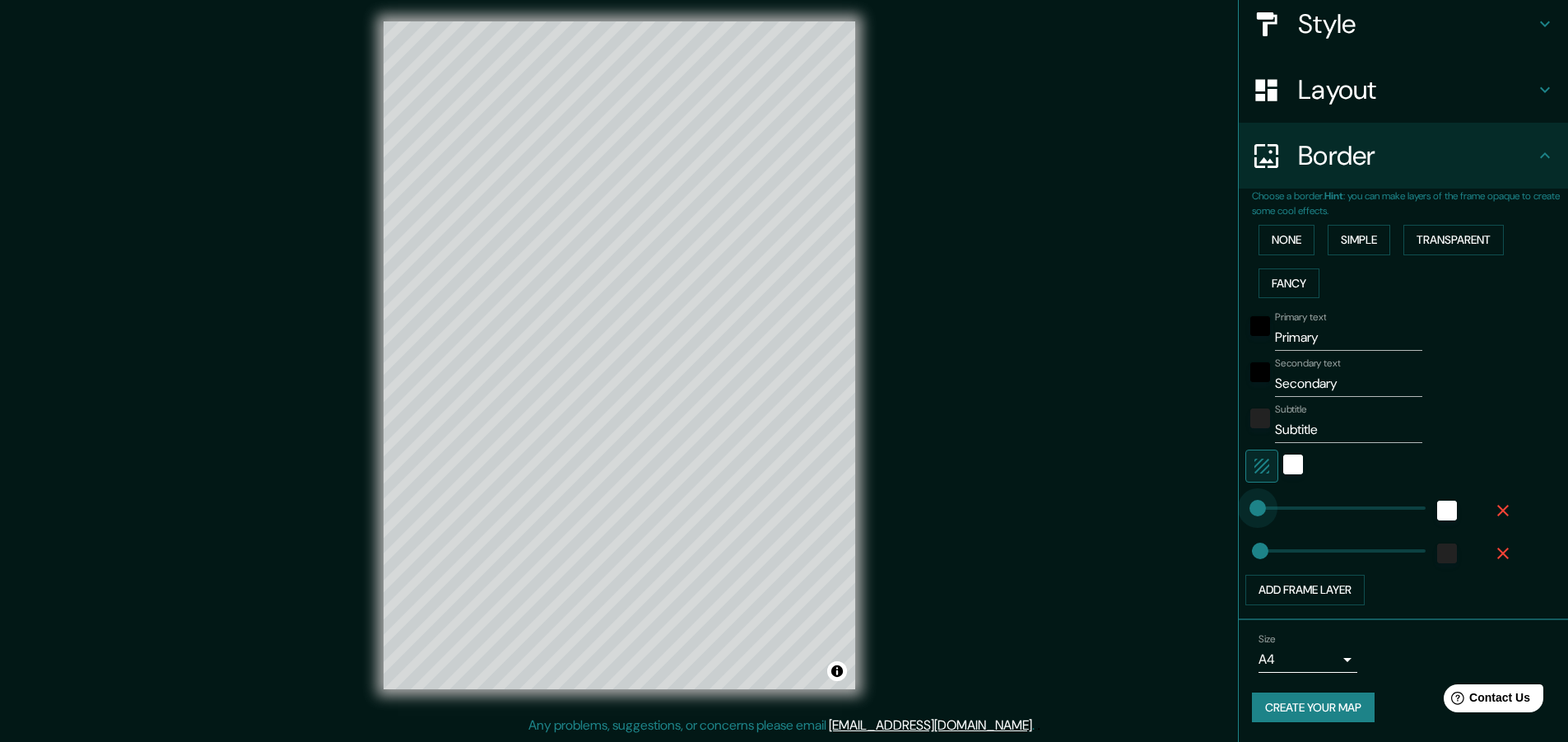
type input "0"
drag, startPoint x: 1249, startPoint y: 513, endPoint x: 1232, endPoint y: 513, distance: 17.0
type input "0"
drag, startPoint x: 1252, startPoint y: 552, endPoint x: 1212, endPoint y: 549, distance: 40.1
click at [1137, 445] on div "Mappin Location Pins Style Layout Border Choose a border. Hint : you can make l…" at bounding box center [784, 368] width 1568 height 746
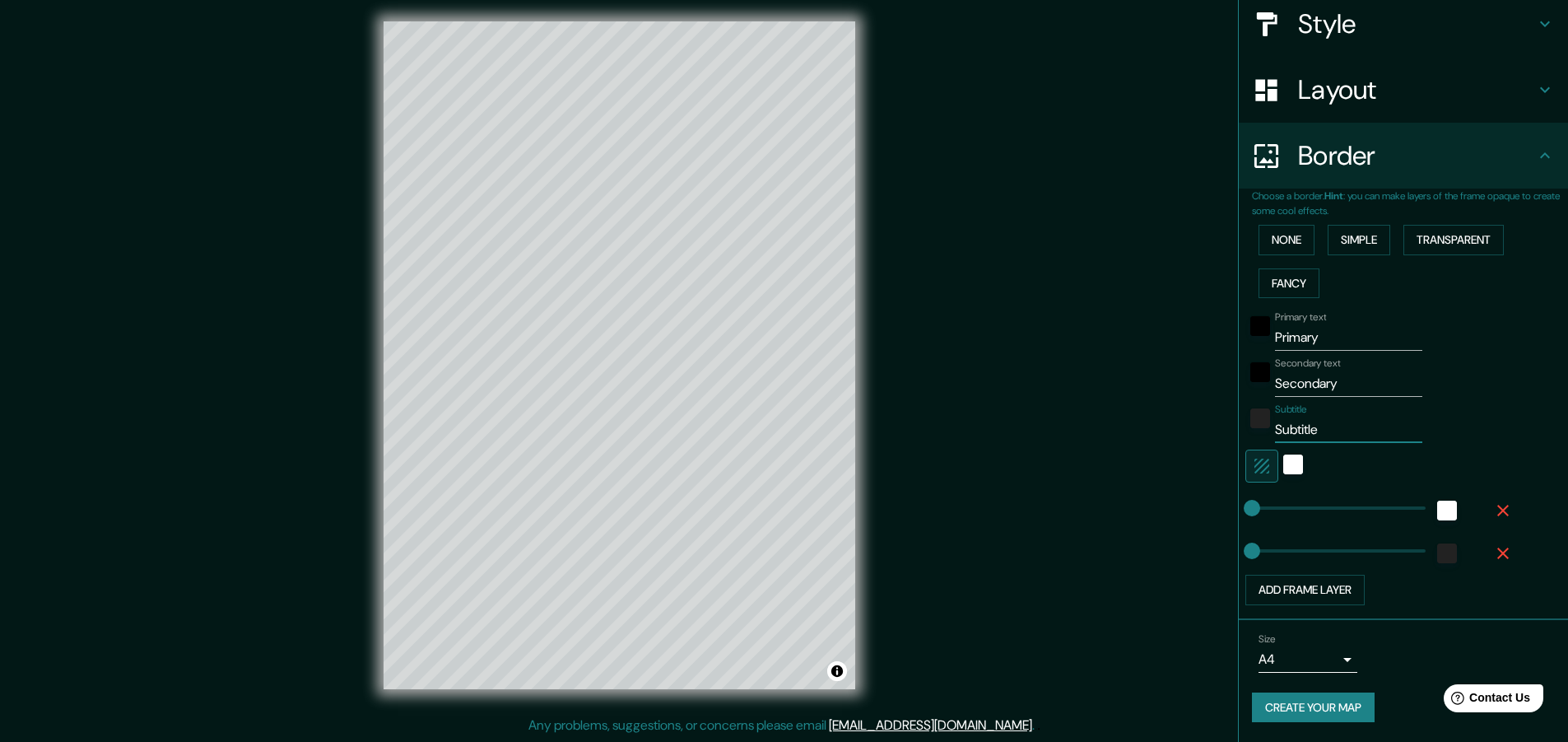
paste input "[GEOGRAPHIC_DATA]"
click at [1336, 429] on input "[GEOGRAPHIC_DATA]" at bounding box center [1348, 430] width 147 height 27
click at [1275, 422] on input "41°19'25.5"N / 2°05'17.1"E" at bounding box center [1348, 430] width 147 height 27
paste input "41°24'00.9"N 2°12'08.5"E"
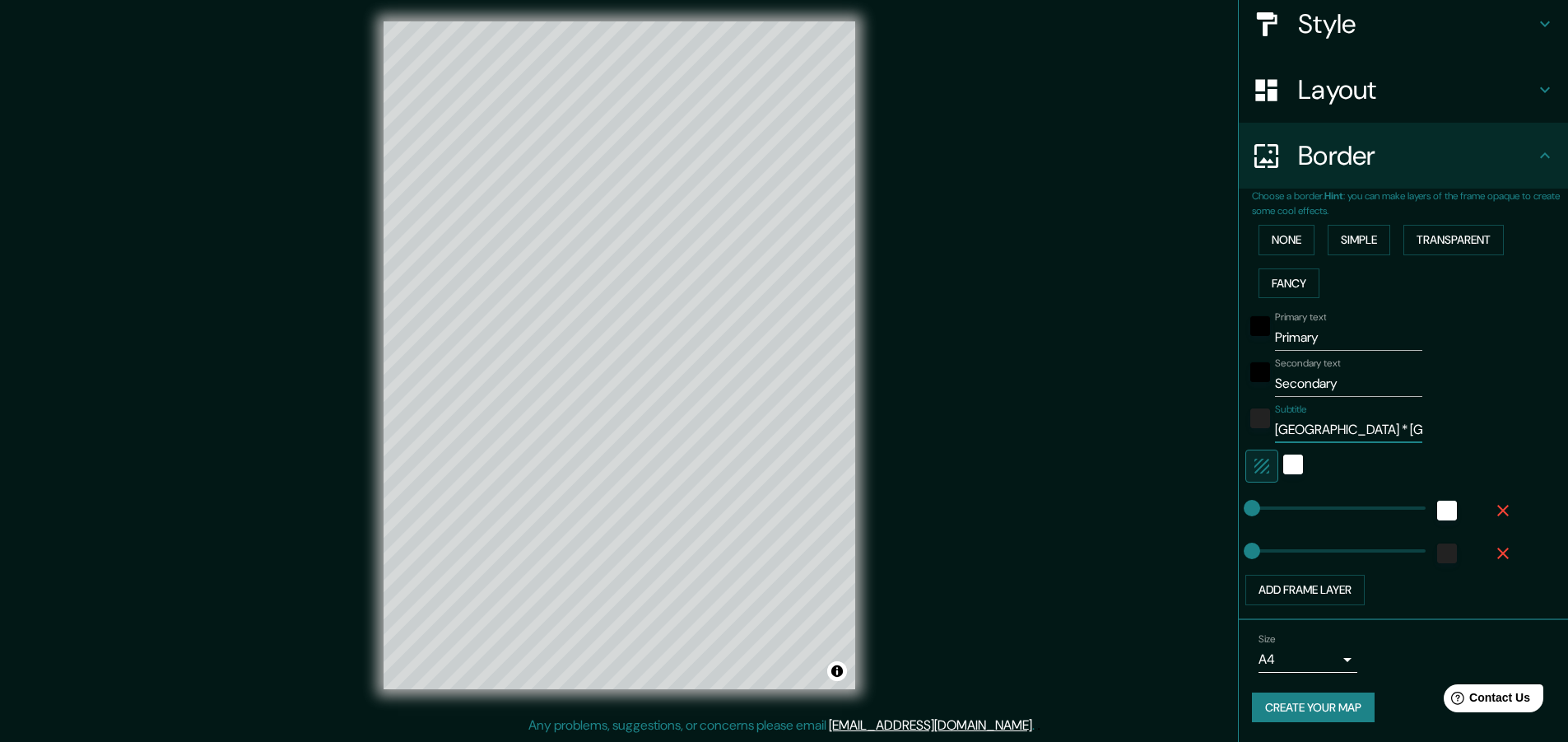
drag, startPoint x: 1394, startPoint y: 431, endPoint x: 1078, endPoint y: 435, distance: 316.0
click at [1078, 435] on div "Mappin Location Pins Style Layout Border Choose a border. Hint : you can make l…" at bounding box center [784, 368] width 1568 height 746
type input "41°24'00.9"N / 2°12'08.5"E * 41°19'25.5"N / 2°05'17.1"E"
click at [1265, 426] on div "Subtitle 41°24'00.9"N / 2°12'08.5"E * 41°19'25.5"N / 2°05'17.1"E" at bounding box center [1380, 423] width 270 height 39
click at [1334, 404] on div "Subtitle 41°24'00.9"N / 2°12'08.5"E * 41°19'25.5"N / 2°05'17.1"E" at bounding box center [1348, 423] width 147 height 39
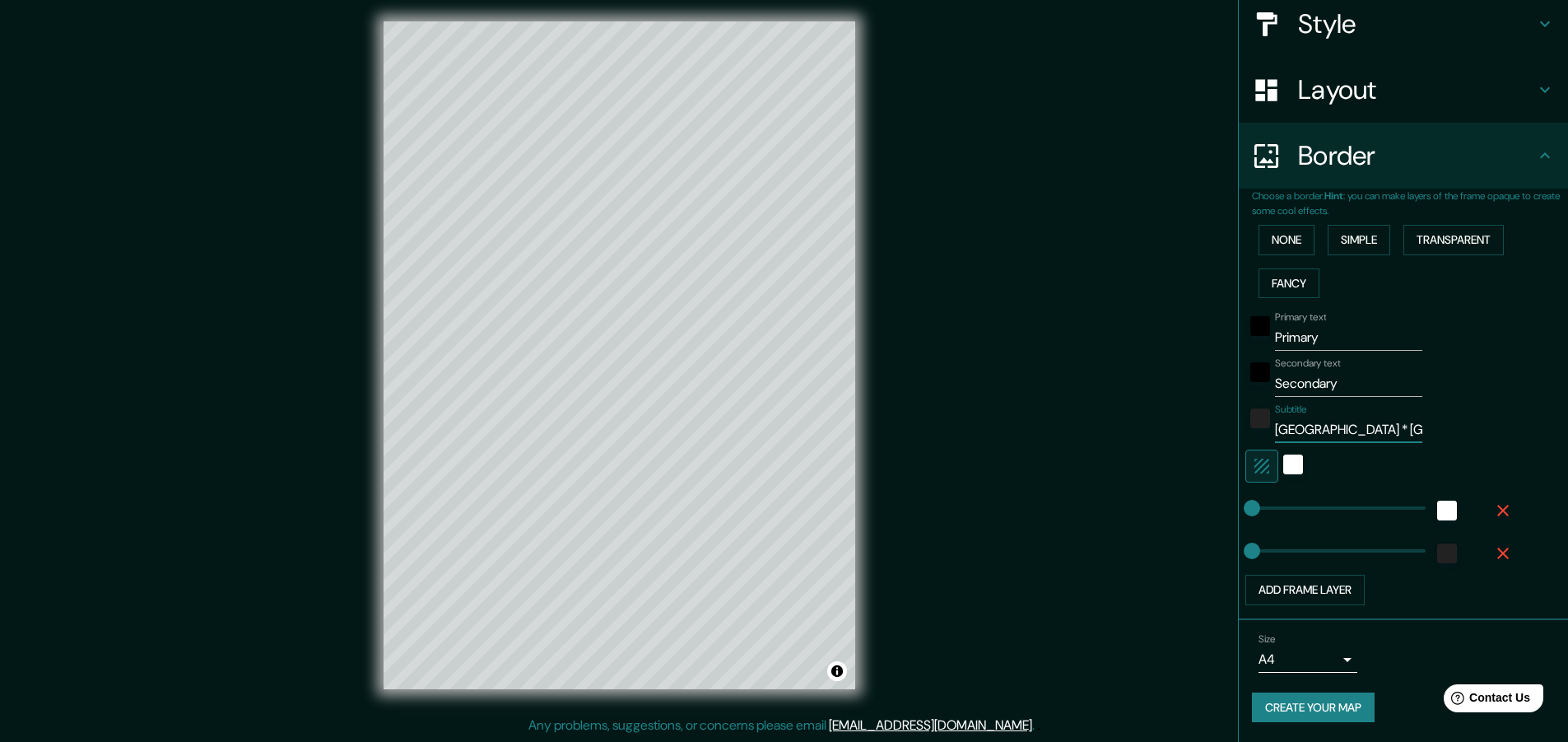
scroll to position [0, 165]
drag, startPoint x: 1265, startPoint y: 429, endPoint x: 1480, endPoint y: 427, distance: 215.0
click at [1480, 427] on div "Subtitle 41°24'00.9"N / 2°12'08.5"E * 41°19'25.5"N / 2°05'17.1"E" at bounding box center [1380, 423] width 270 height 39
drag, startPoint x: 1349, startPoint y: 385, endPoint x: 924, endPoint y: 354, distance: 426.1
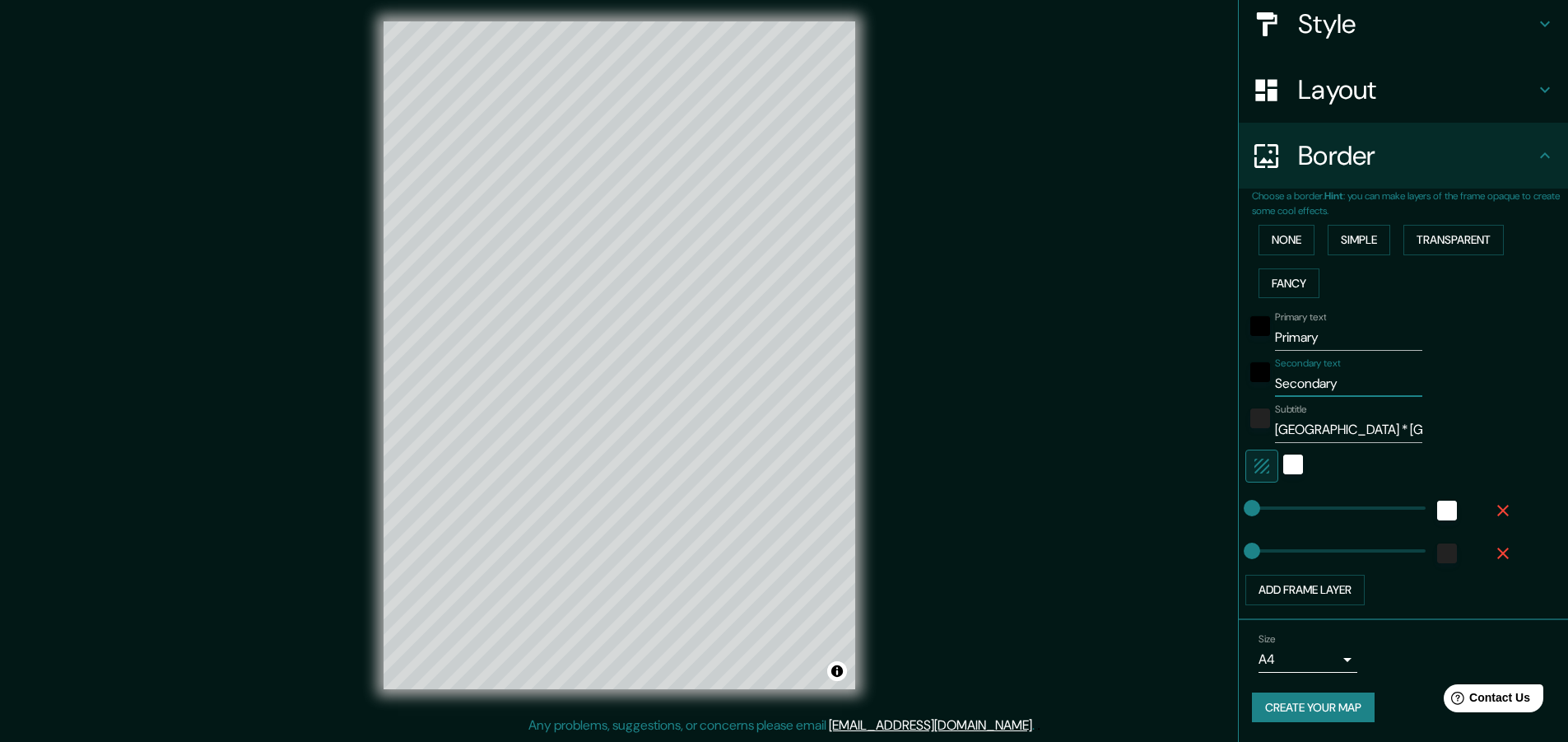
click at [941, 375] on div "Mappin Location Pins Style Layout Border Choose a border. Hint : you can make l…" at bounding box center [784, 368] width 1568 height 746
type input "primera cita / primer beso"
click at [765, 335] on div "Mappin Location Pins Style Layout Border Choose a border. Hint : you can make l…" at bounding box center [784, 368] width 1568 height 746
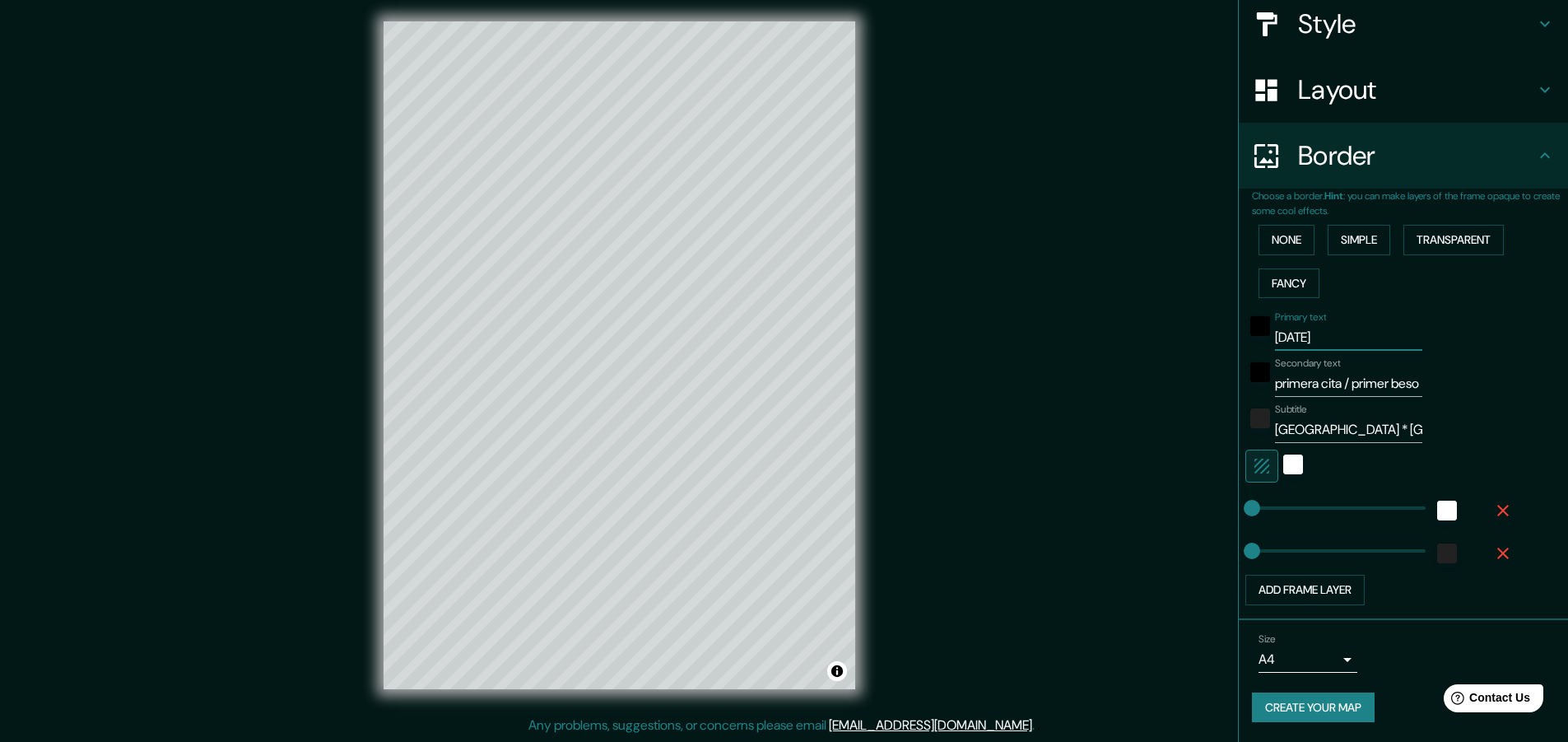
type input "[DATE]"
click at [1297, 704] on button "Create your map" at bounding box center [1313, 708] width 122 height 30
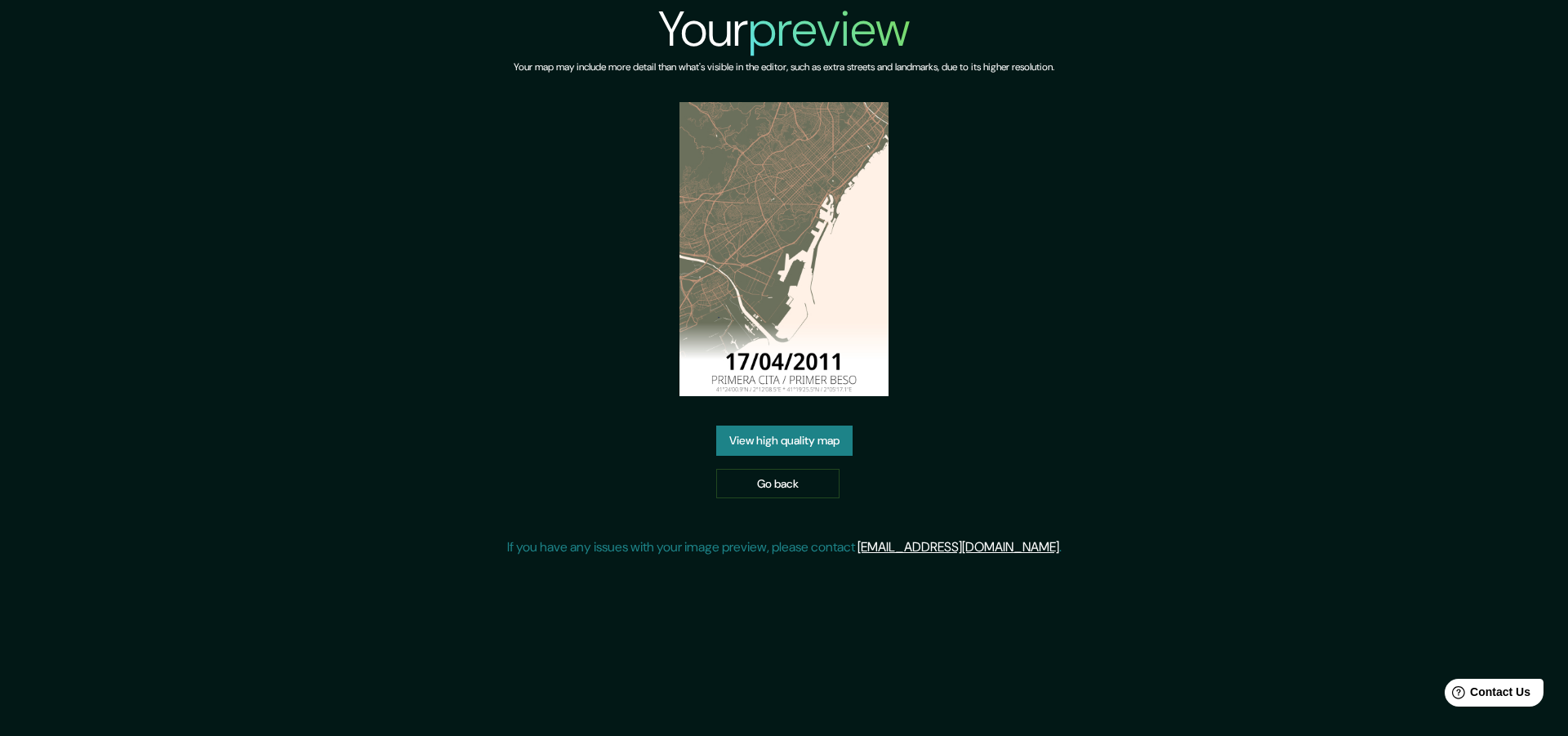
click at [838, 451] on link "View high quality map" at bounding box center [784, 440] width 136 height 30
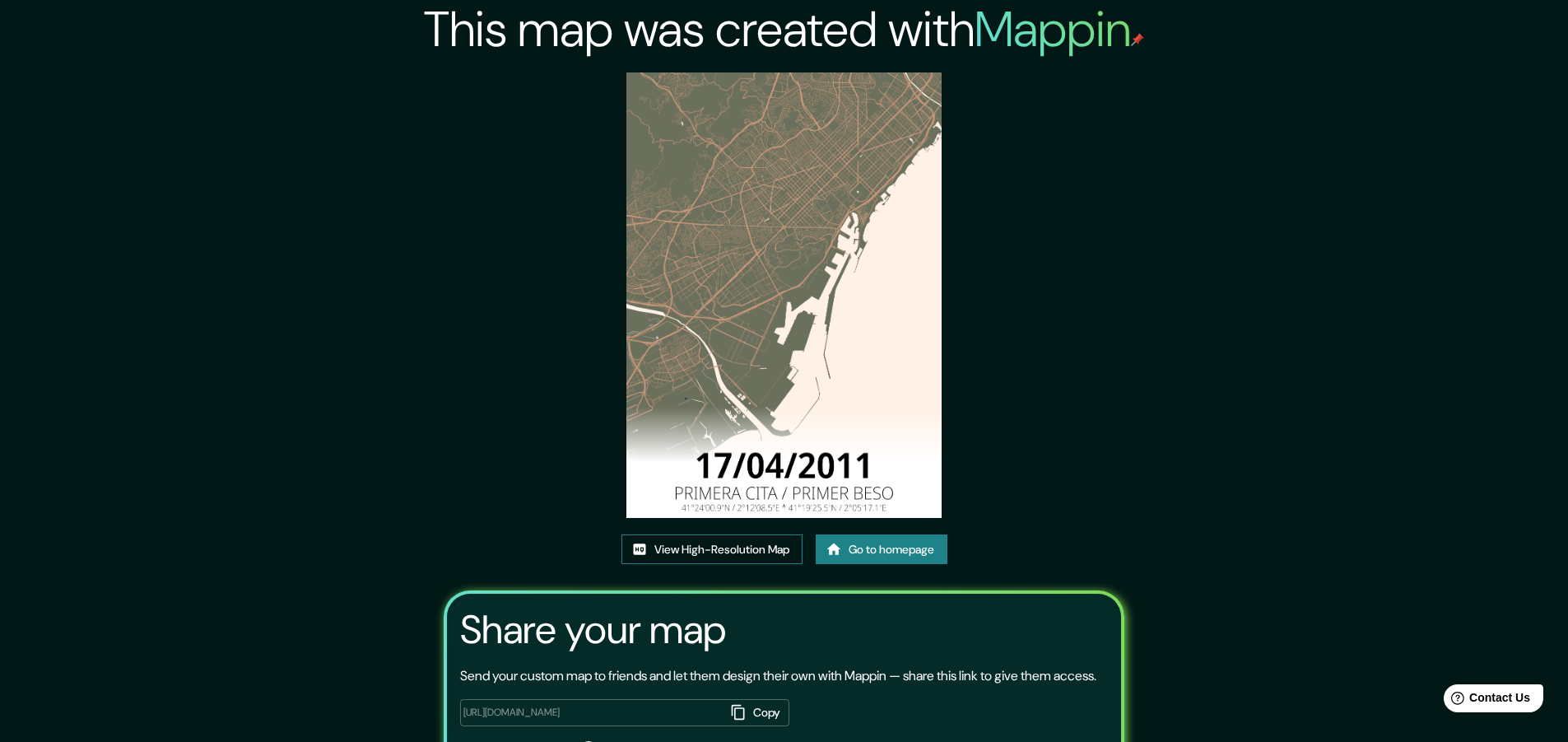
click at [732, 551] on link "View High-Resolution Map" at bounding box center [711, 550] width 181 height 30
